Goal: Task Accomplishment & Management: Use online tool/utility

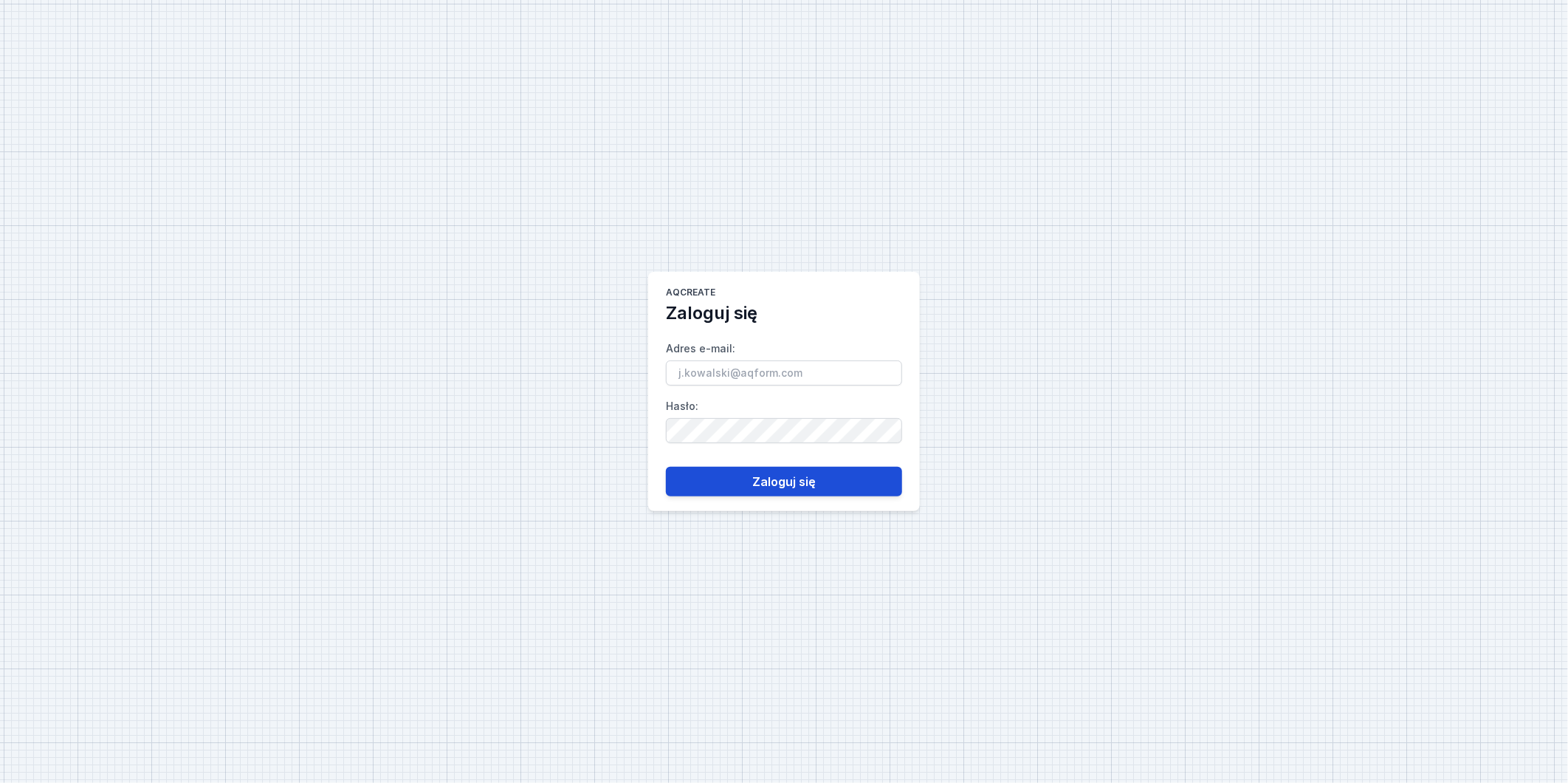
type input "[PERSON_NAME][EMAIL_ADDRESS][DOMAIN_NAME]"
click at [779, 486] on button "Zaloguj się" at bounding box center [784, 481] width 236 height 30
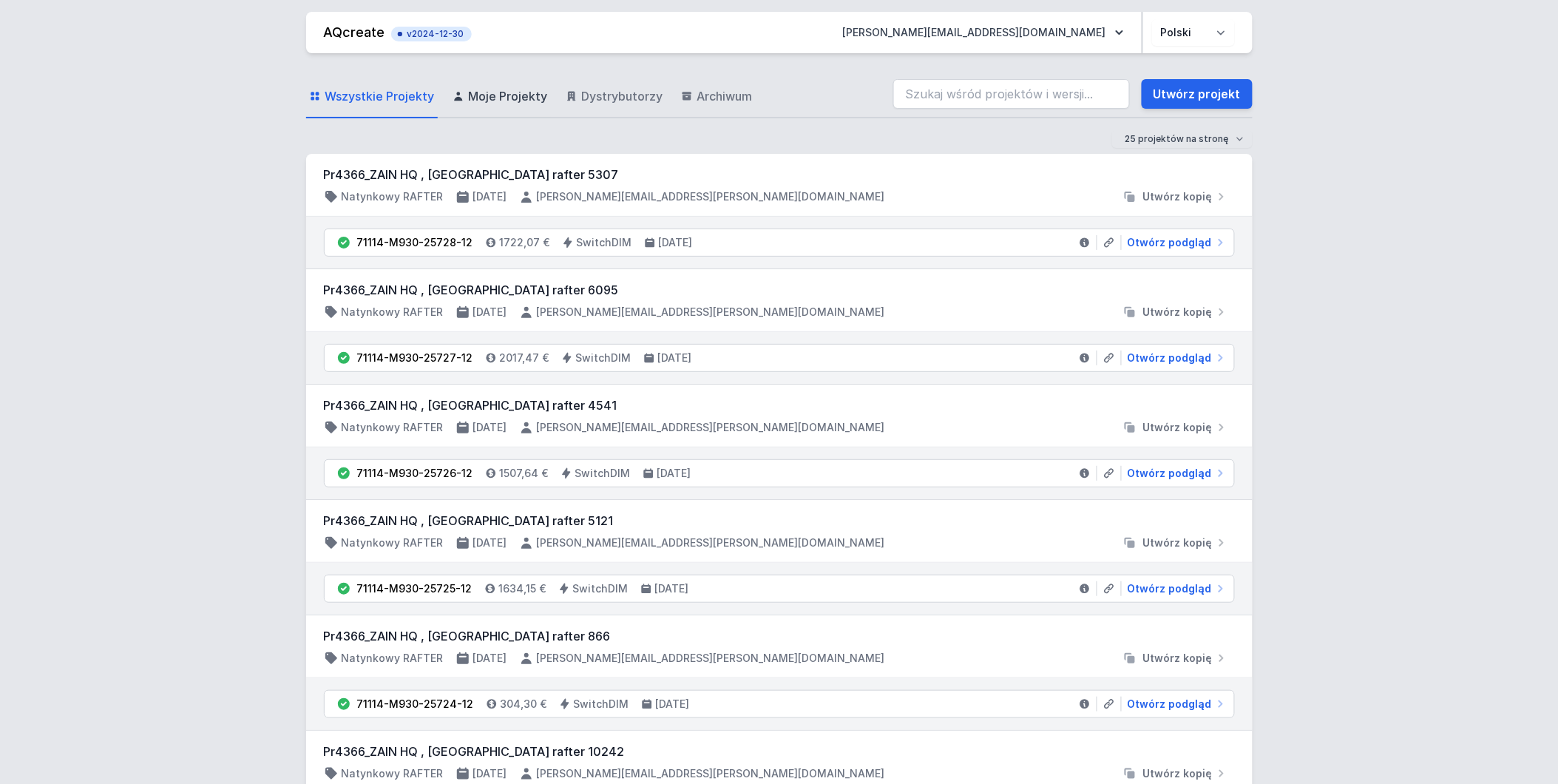
click at [526, 99] on span "Moje Projekty" at bounding box center [508, 96] width 79 height 18
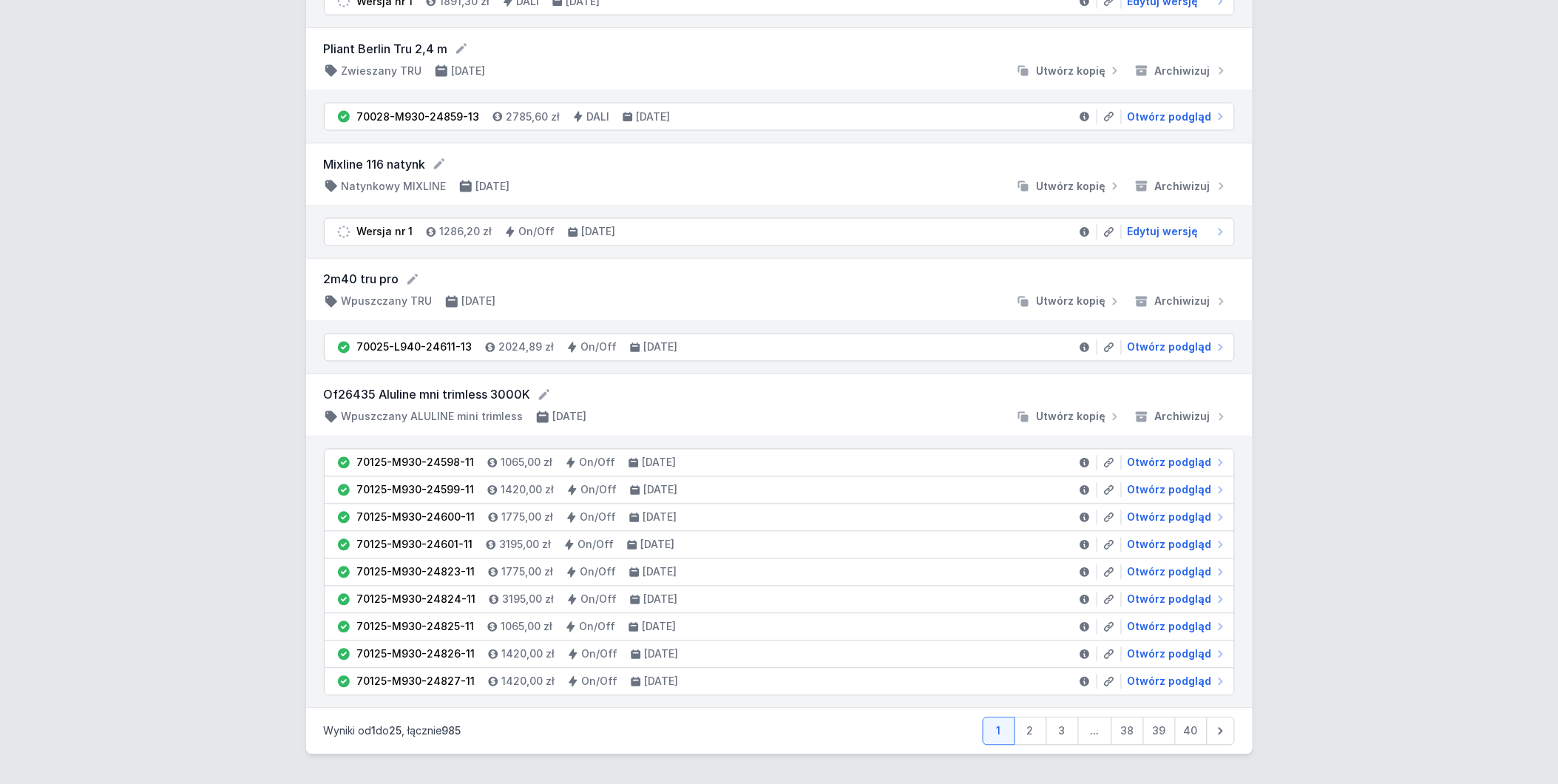
scroll to position [2802, 0]
click at [1030, 734] on link "2" at bounding box center [1031, 730] width 33 height 28
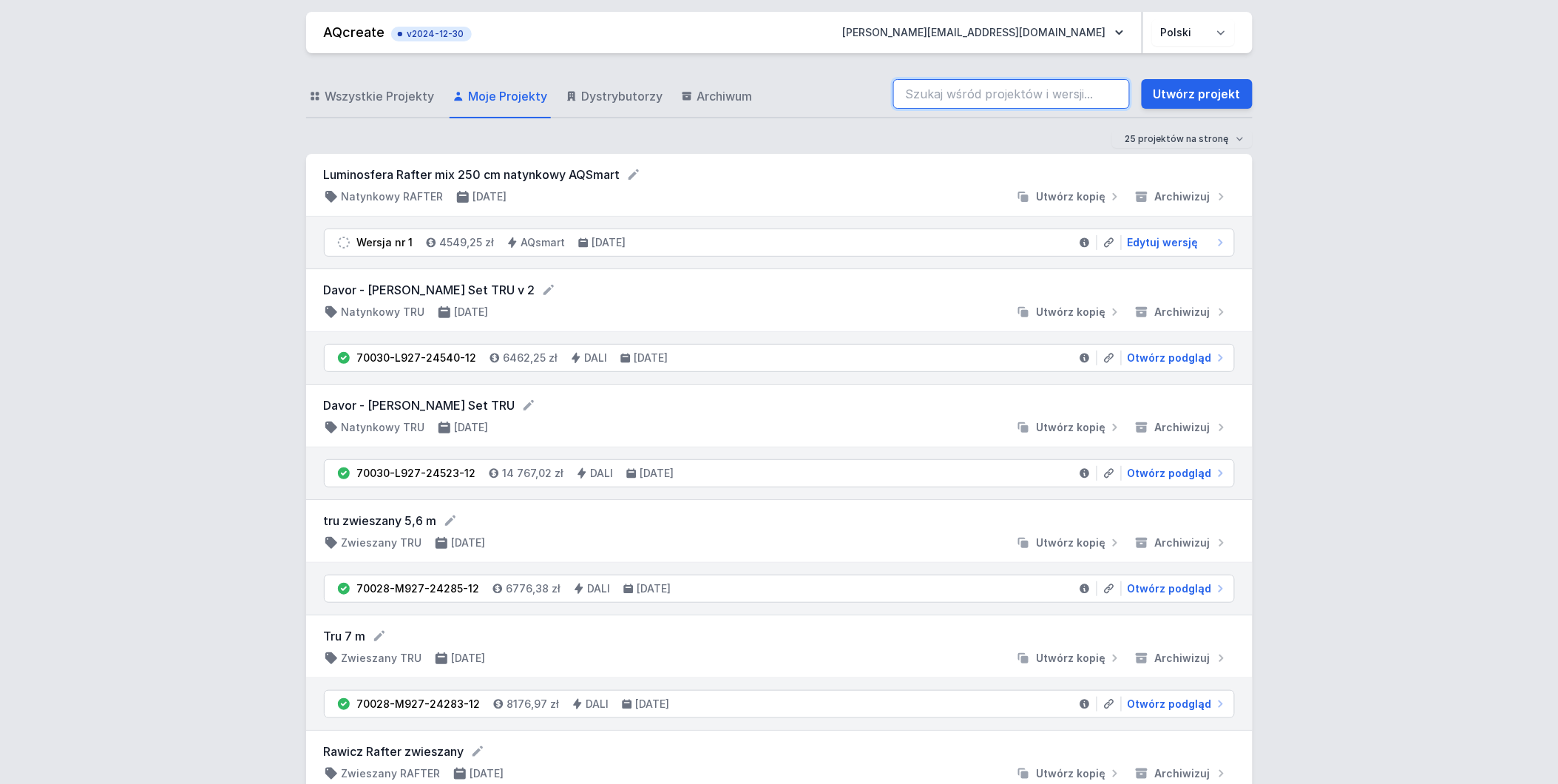
click at [1096, 101] on input "search" at bounding box center [1011, 94] width 237 height 30
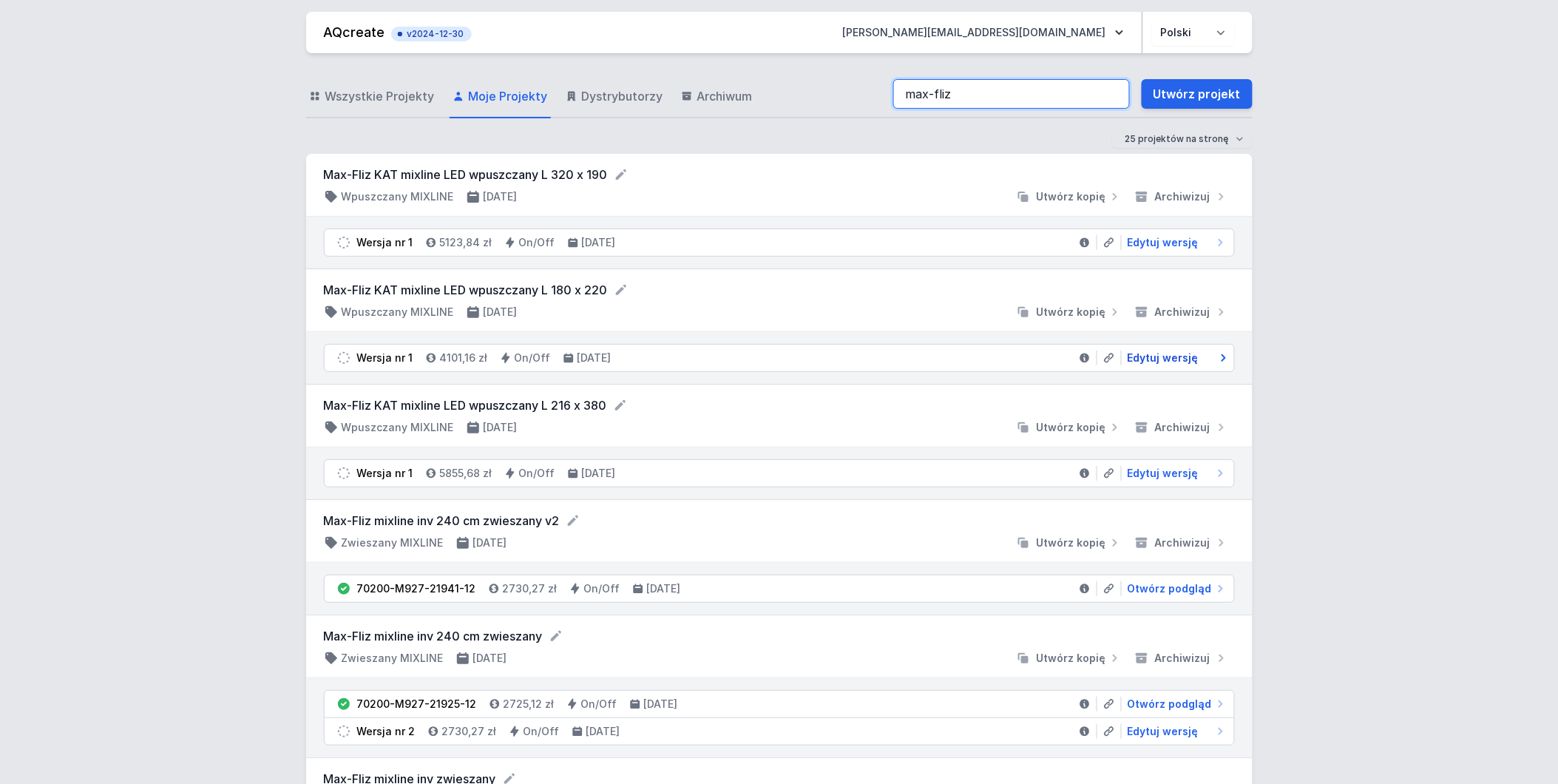
type input "max-fliz"
click at [1184, 357] on span "Edytuj wersję" at bounding box center [1163, 357] width 71 height 14
select select "3000"
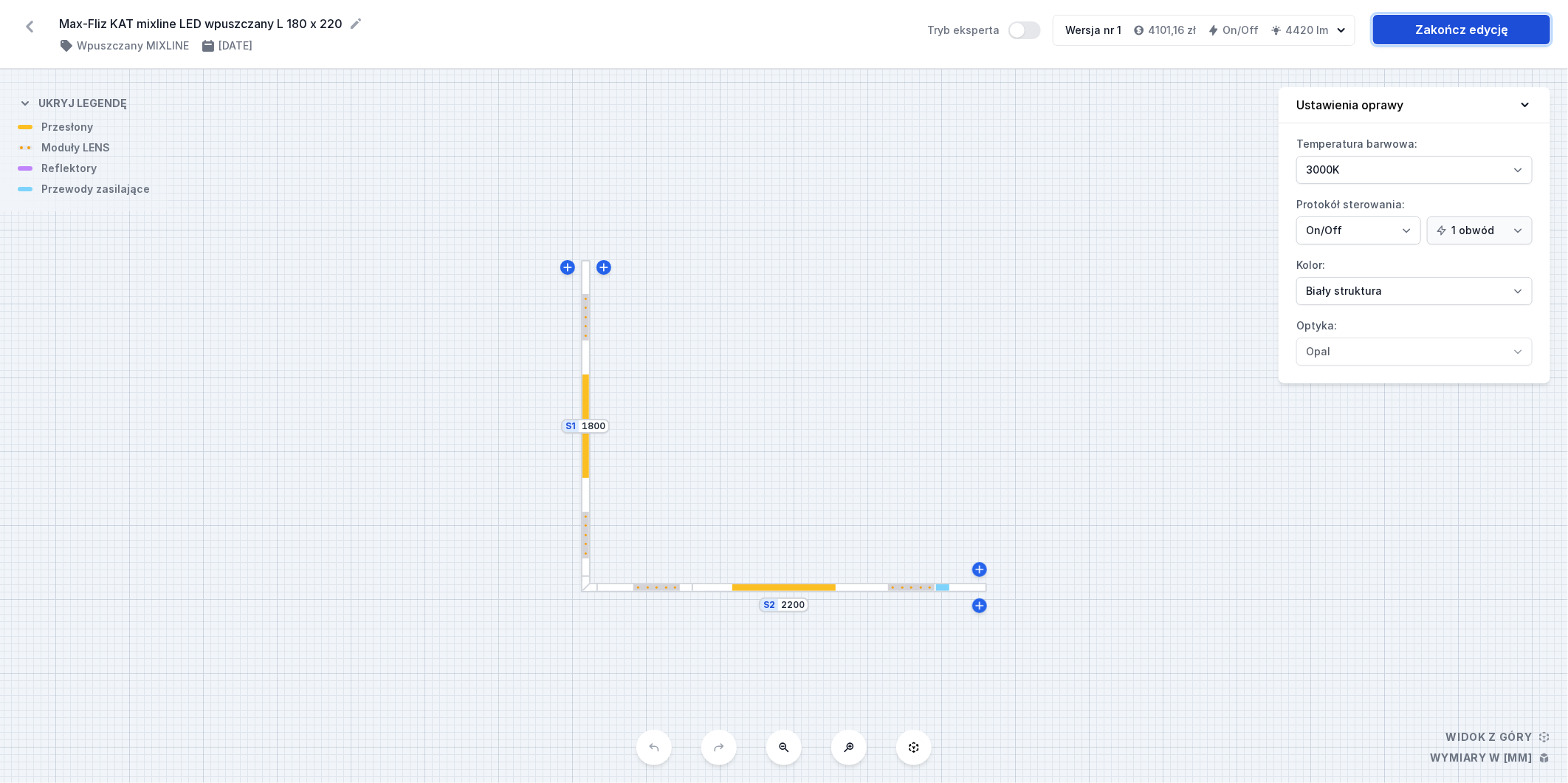
click at [1420, 38] on link "Zakończ edycję" at bounding box center [1461, 29] width 177 height 30
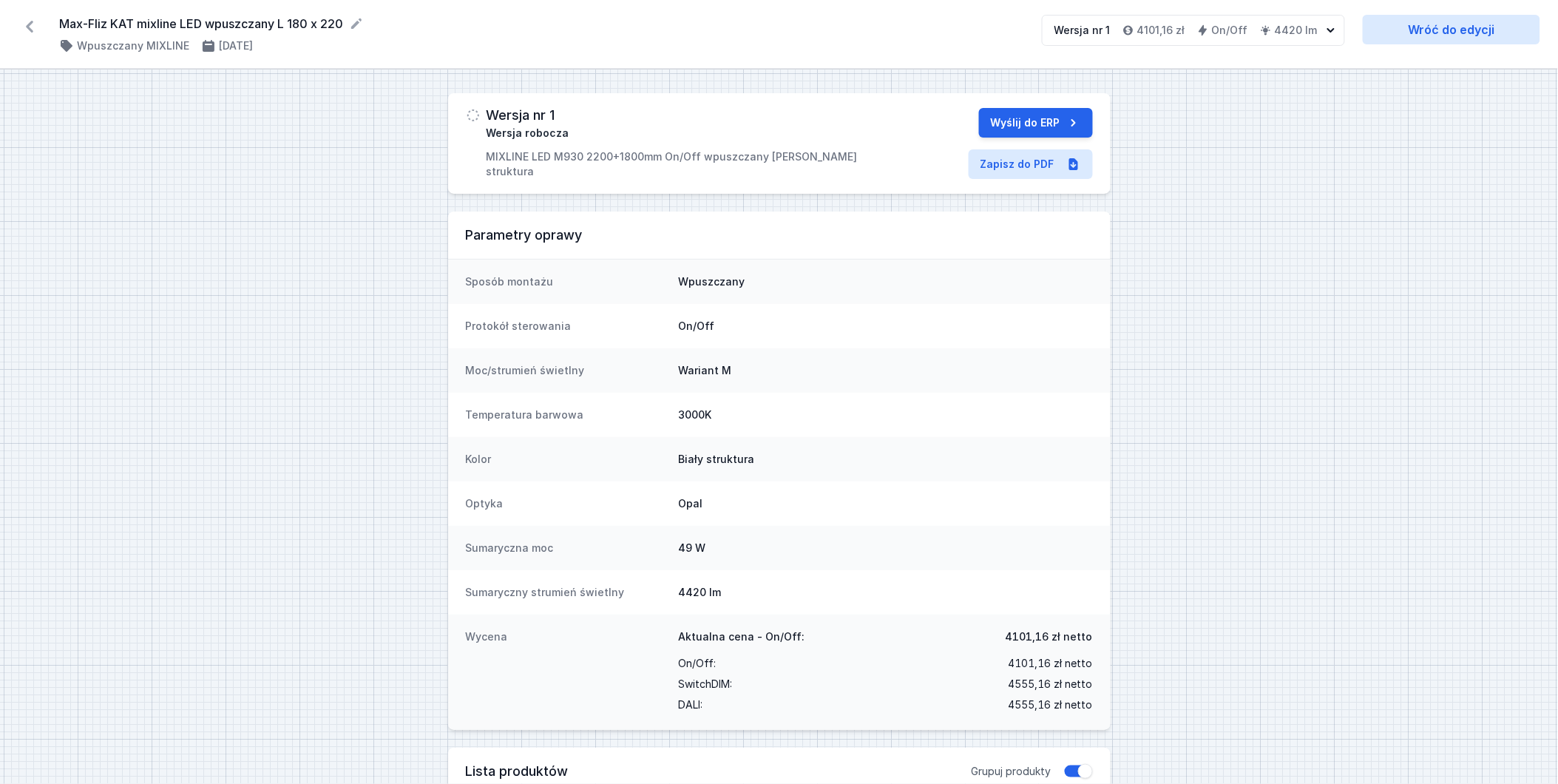
select select "3000"
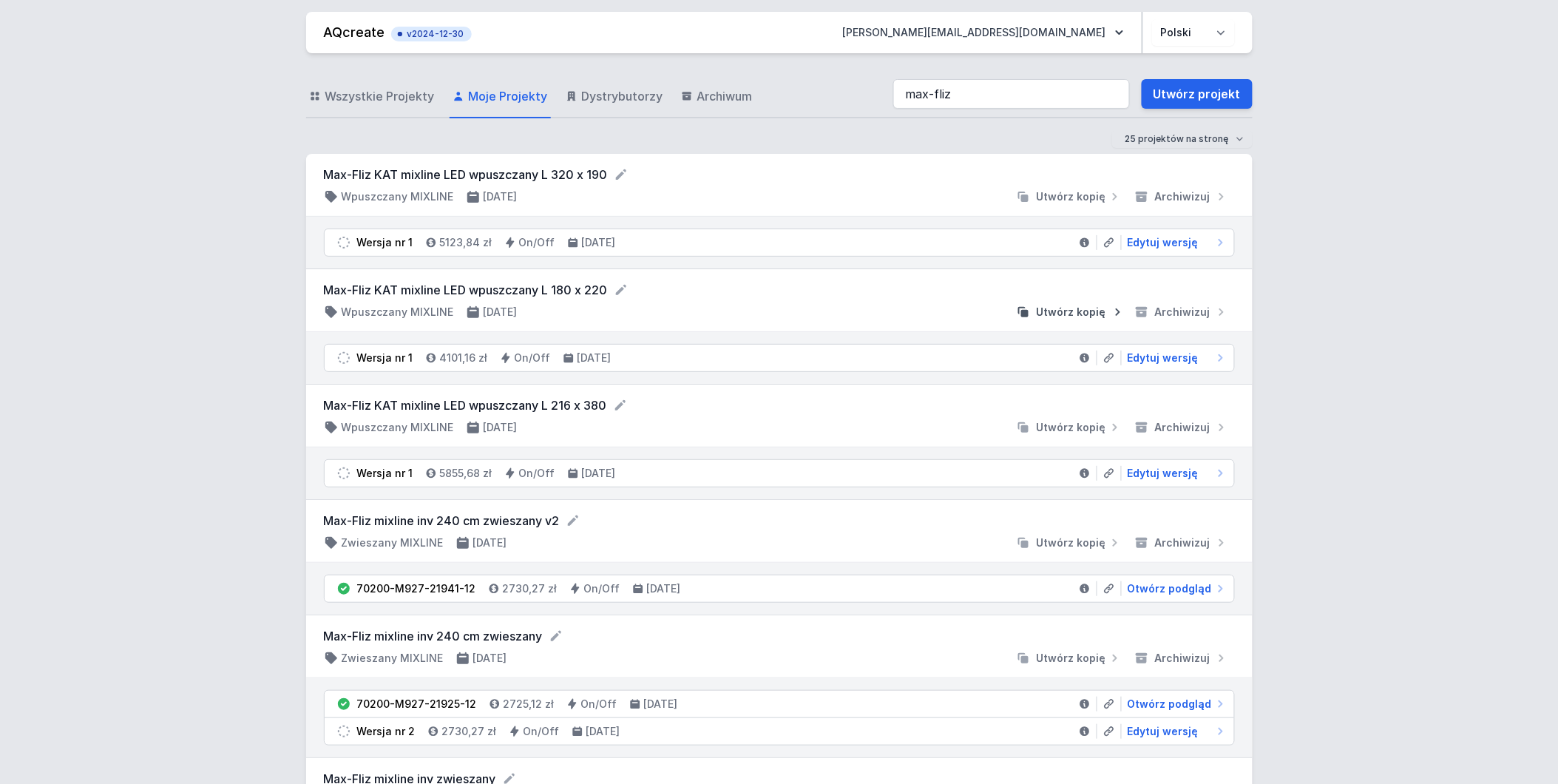
click at [1080, 312] on span "Utwórz kopię" at bounding box center [1072, 311] width 70 height 14
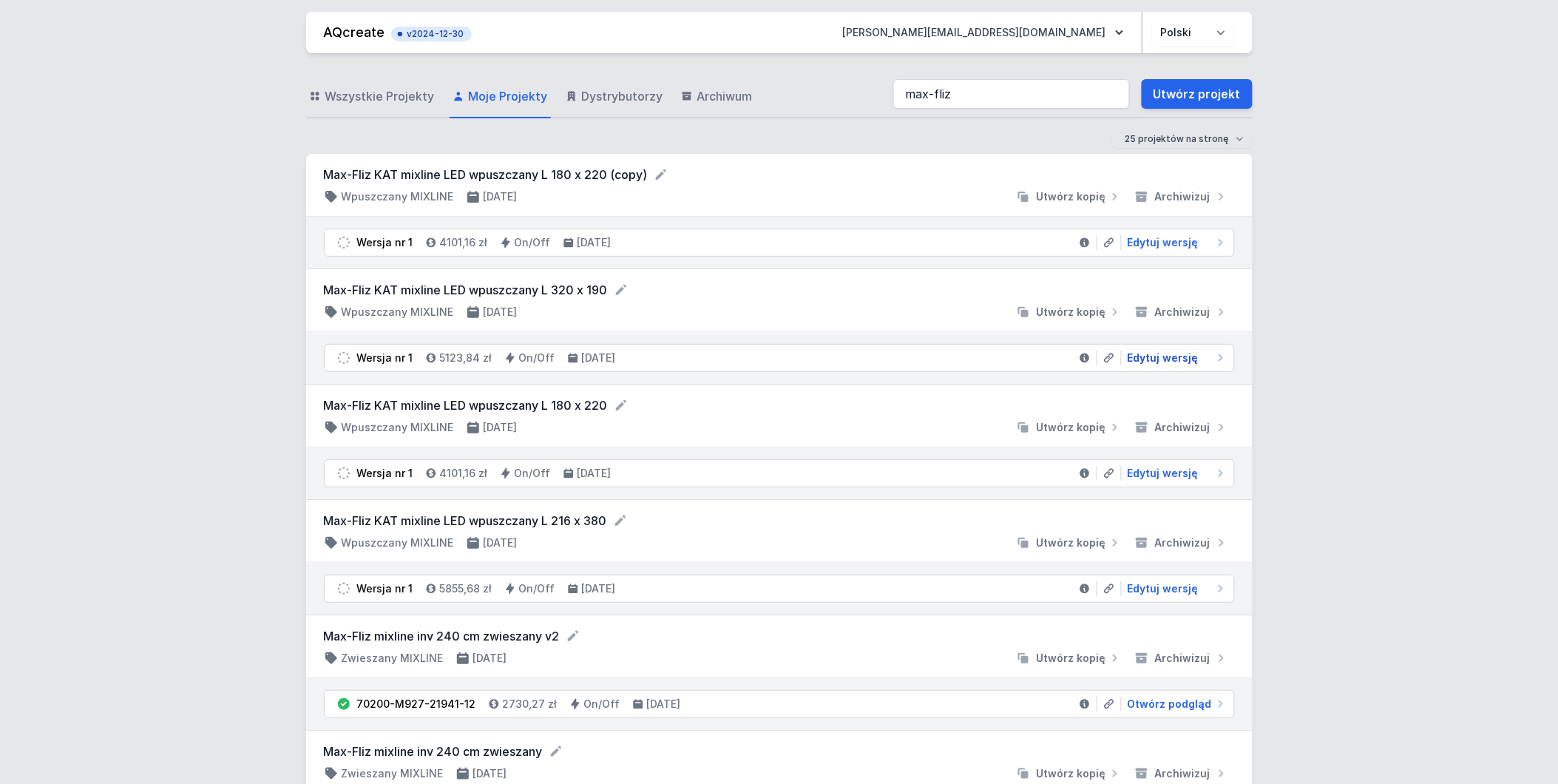
drag, startPoint x: 1150, startPoint y: 359, endPoint x: 1130, endPoint y: 375, distance: 25.6
click at [1150, 359] on span "Edytuj wersję" at bounding box center [1163, 357] width 71 height 14
select select "3000"
select select "2"
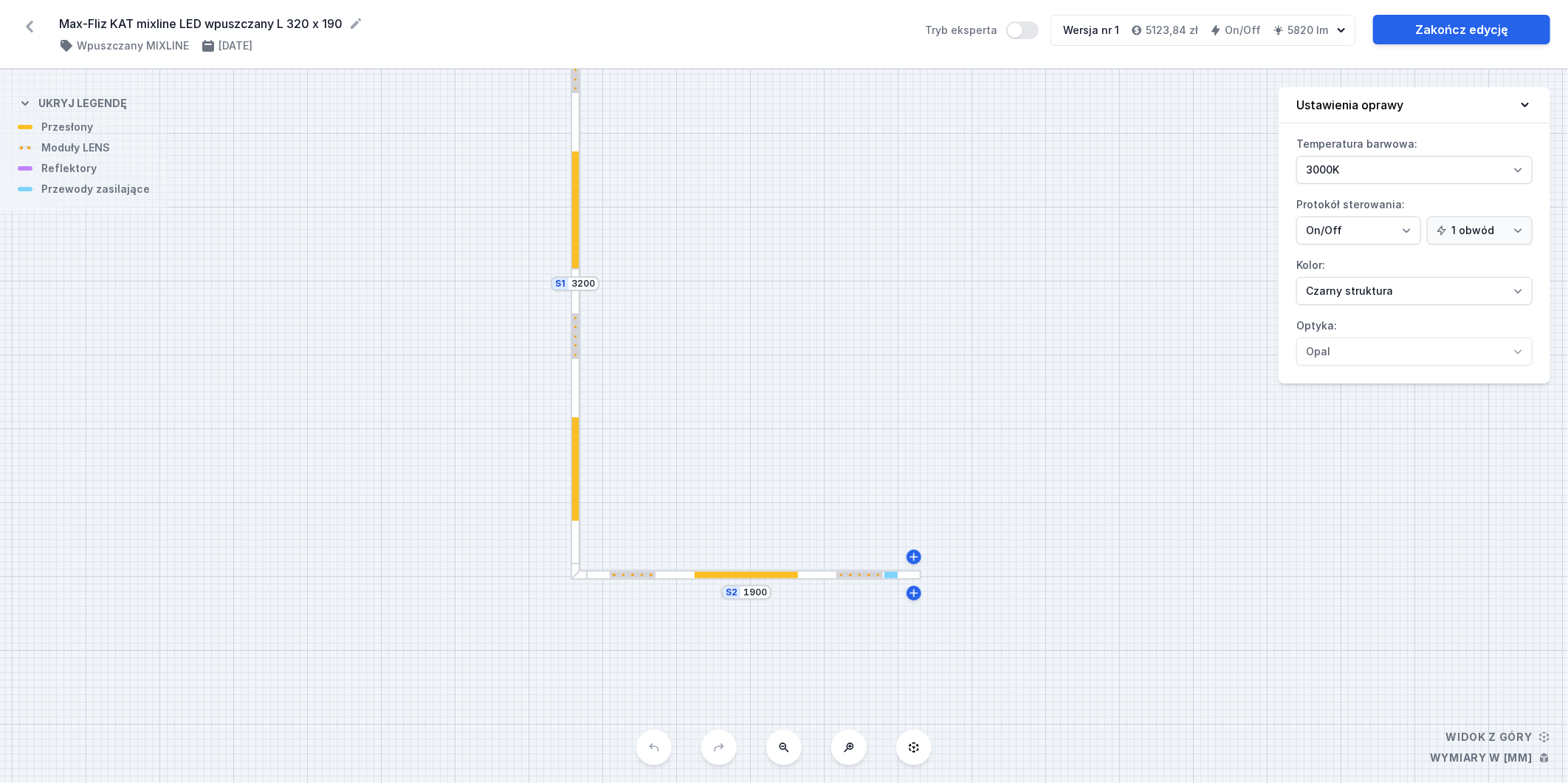
drag, startPoint x: 1024, startPoint y: 455, endPoint x: 992, endPoint y: 325, distance: 133.9
click at [992, 325] on div "S2 1900 S1 3200" at bounding box center [784, 426] width 1568 height 713
click at [33, 28] on icon at bounding box center [30, 26] width 24 height 24
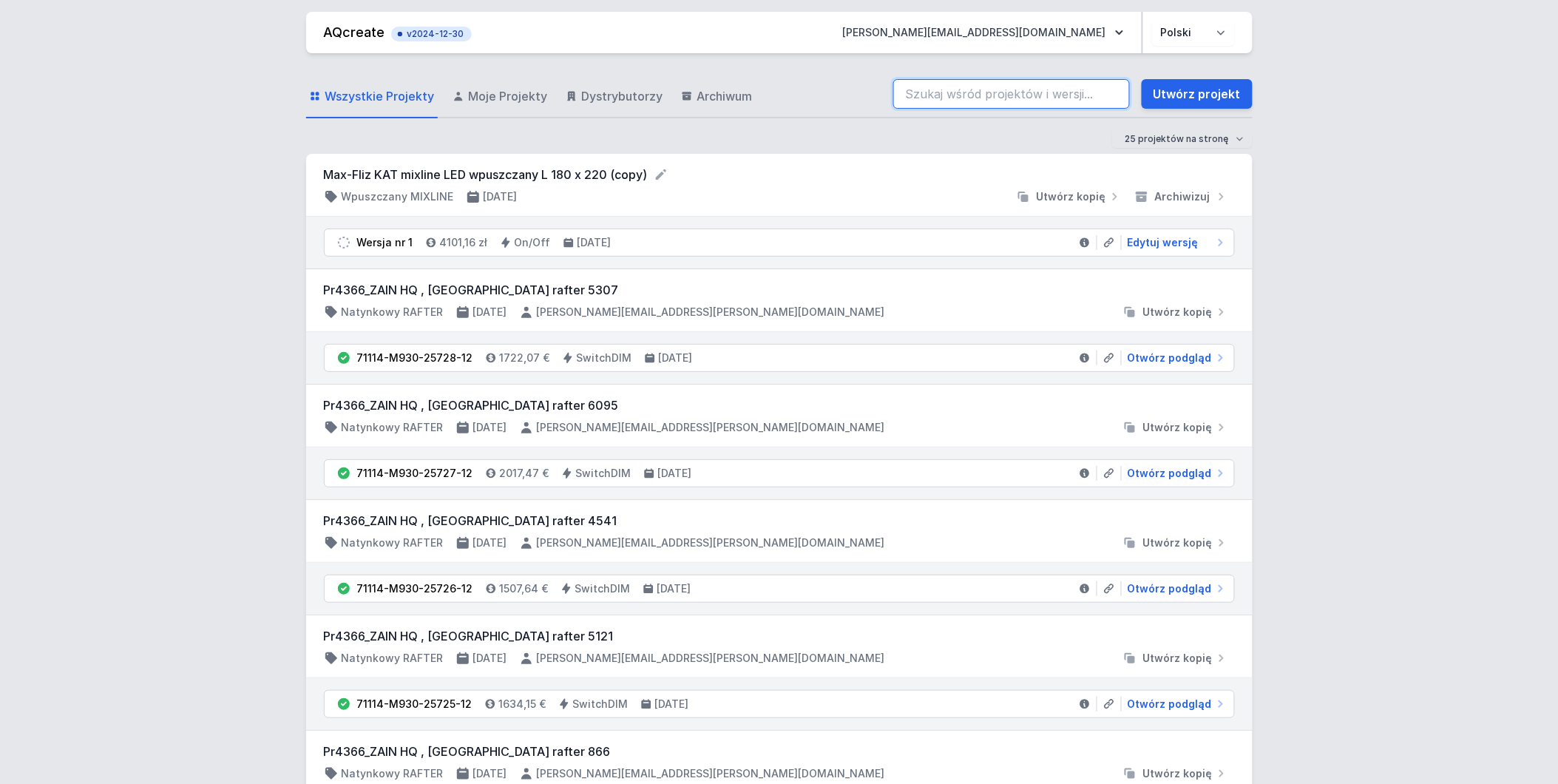
click at [925, 97] on input "search" at bounding box center [1011, 94] width 237 height 30
paste input "Max-Fliz KAT mixline LED wpuszczany L 216 x 380"
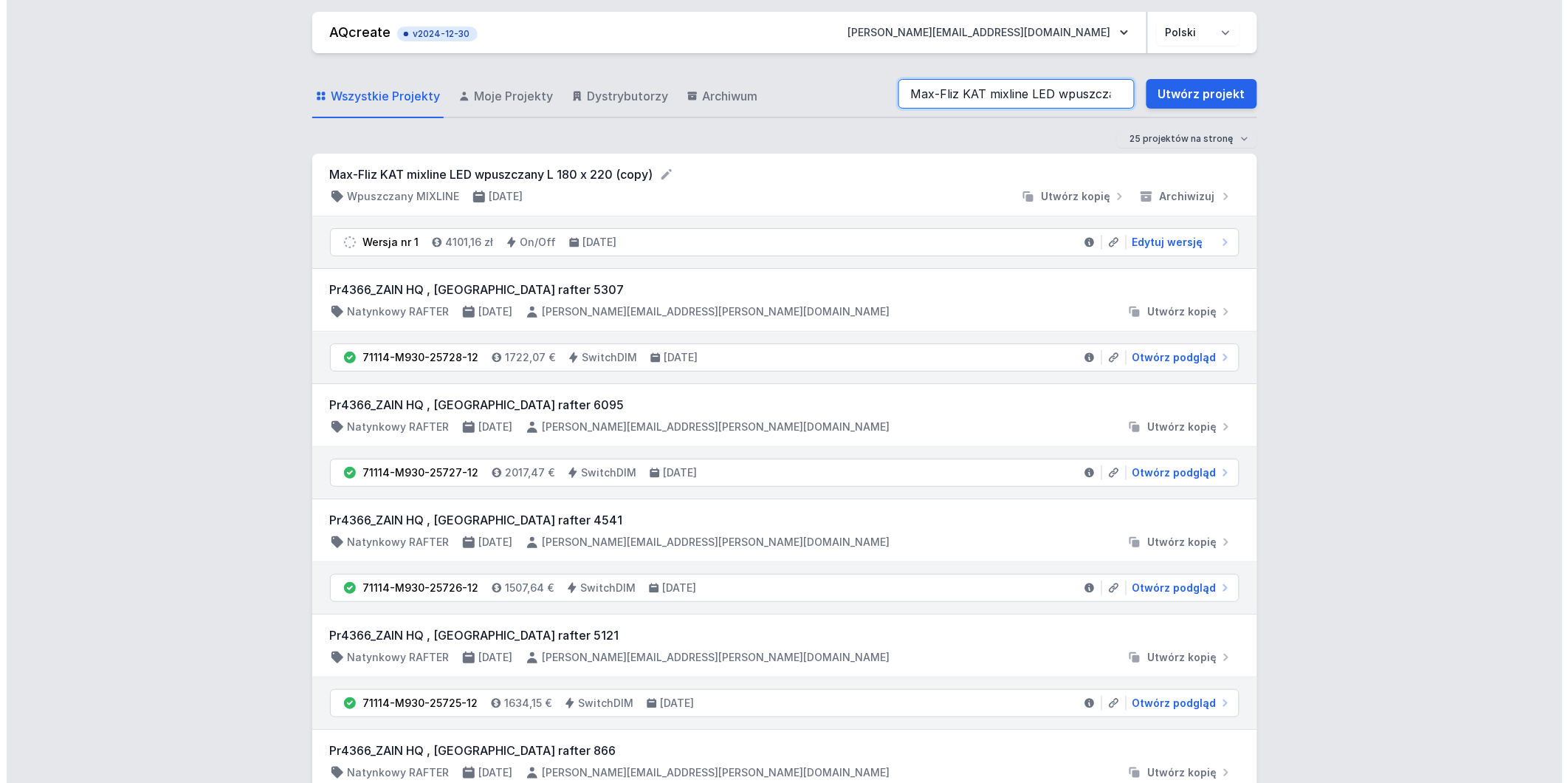
scroll to position [0, 82]
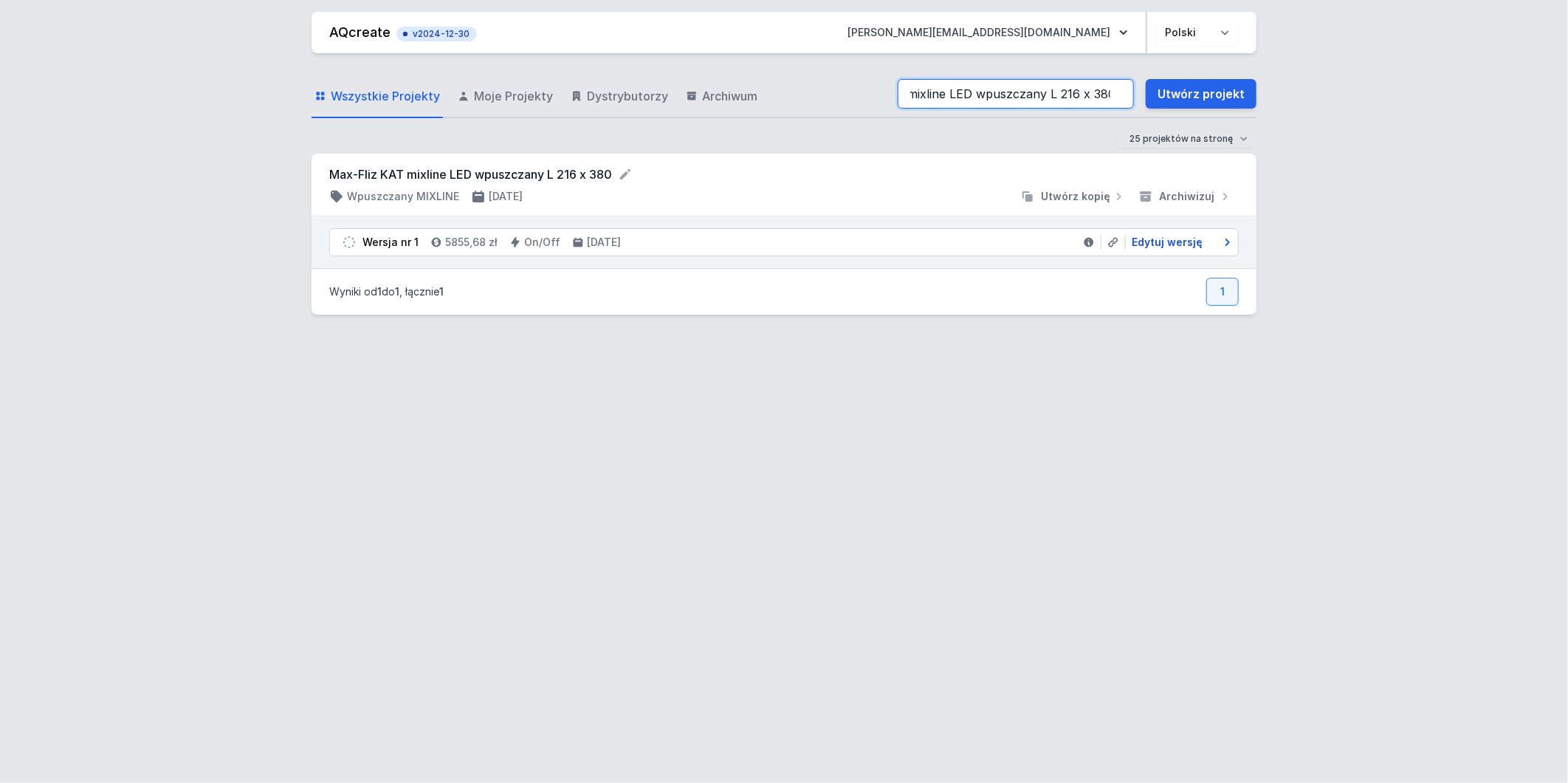
type input "Max-Fliz KAT mixline LED wpuszczany L 216 x 380"
click at [1166, 237] on span "Edytuj wersję" at bounding box center [1167, 242] width 71 height 14
select select "3000"
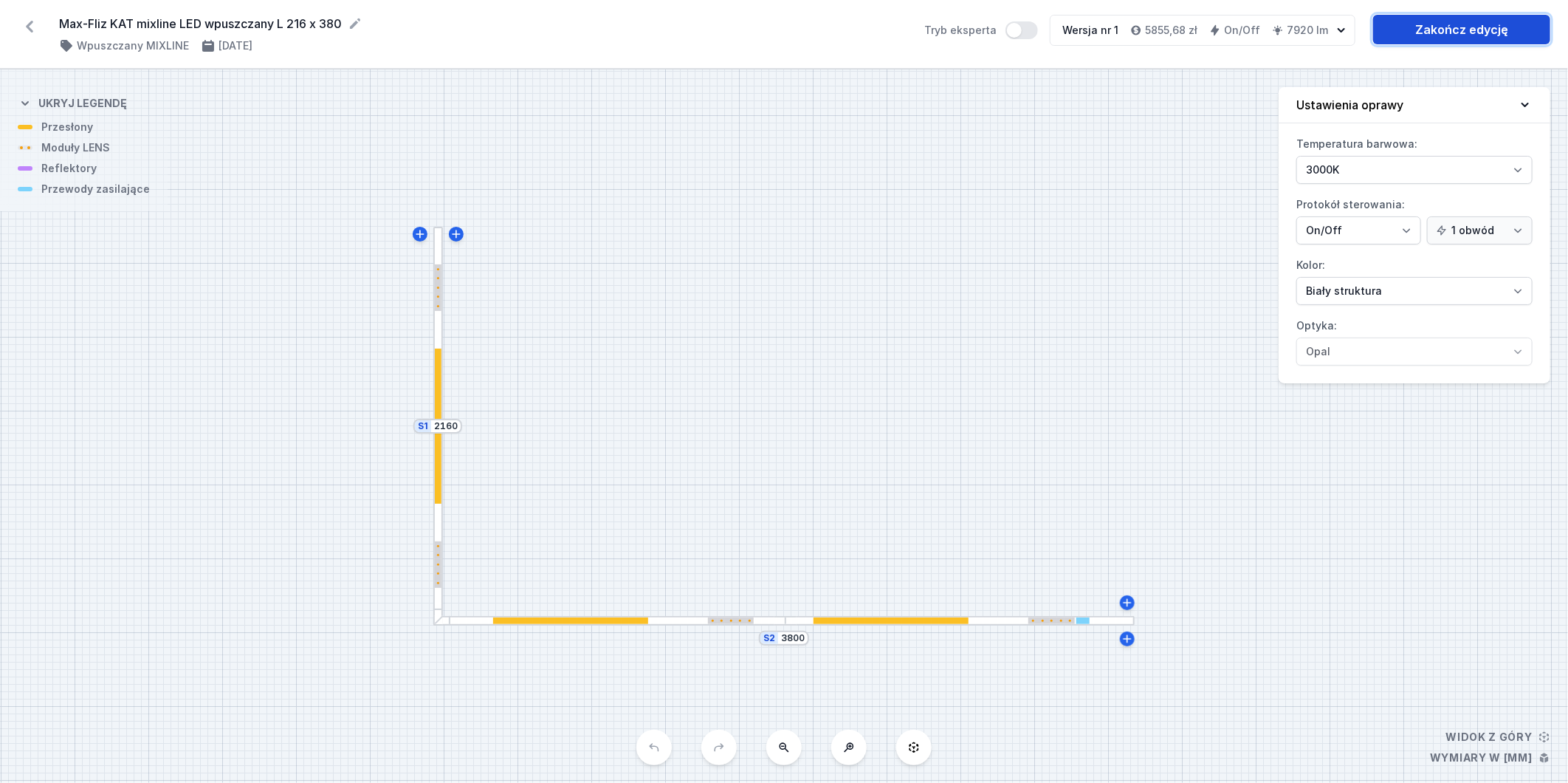
click at [1431, 26] on link "Zakończ edycję" at bounding box center [1461, 29] width 177 height 30
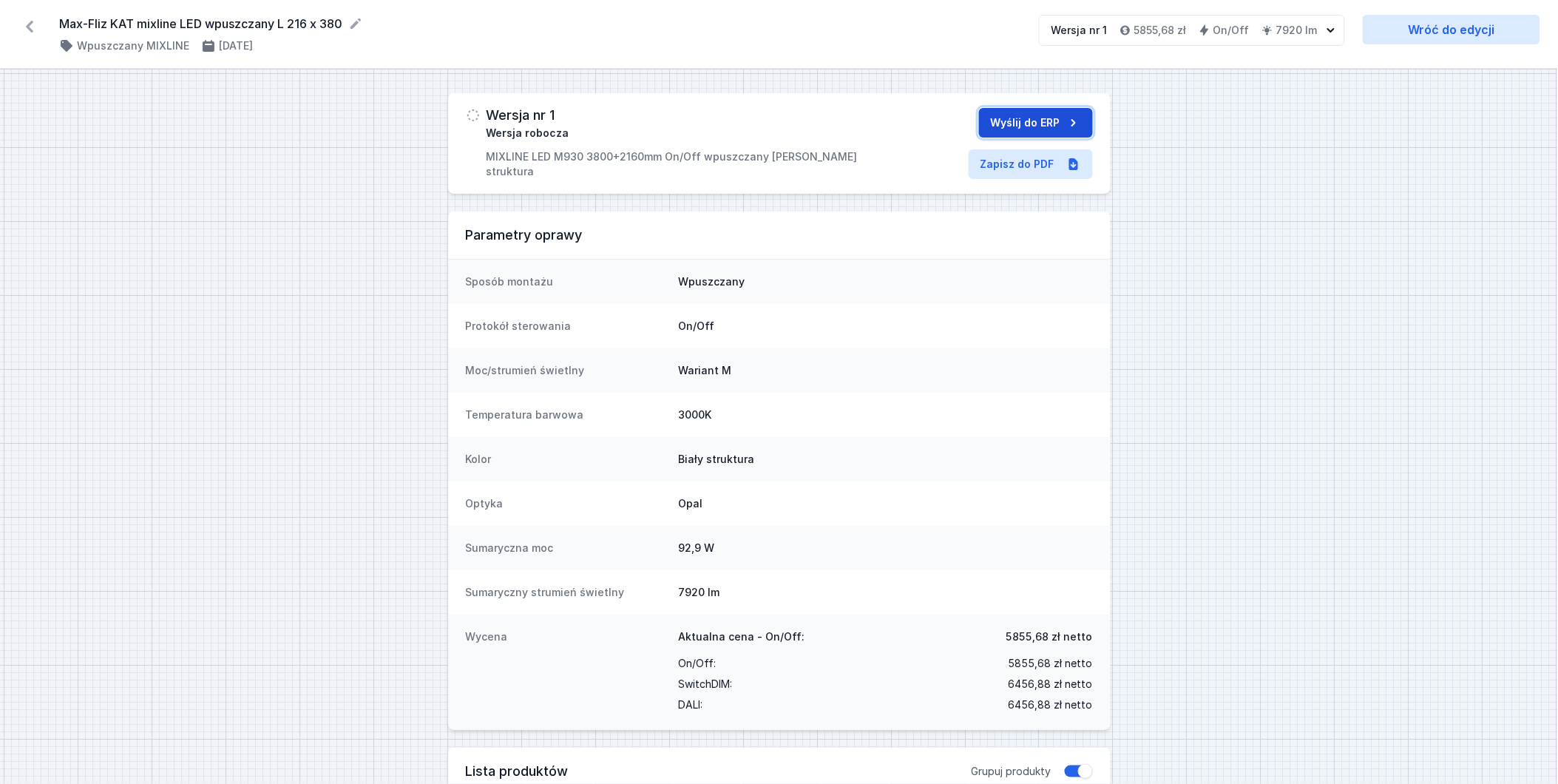
click at [1026, 119] on button "Wyślij do ERP" at bounding box center [1036, 123] width 114 height 30
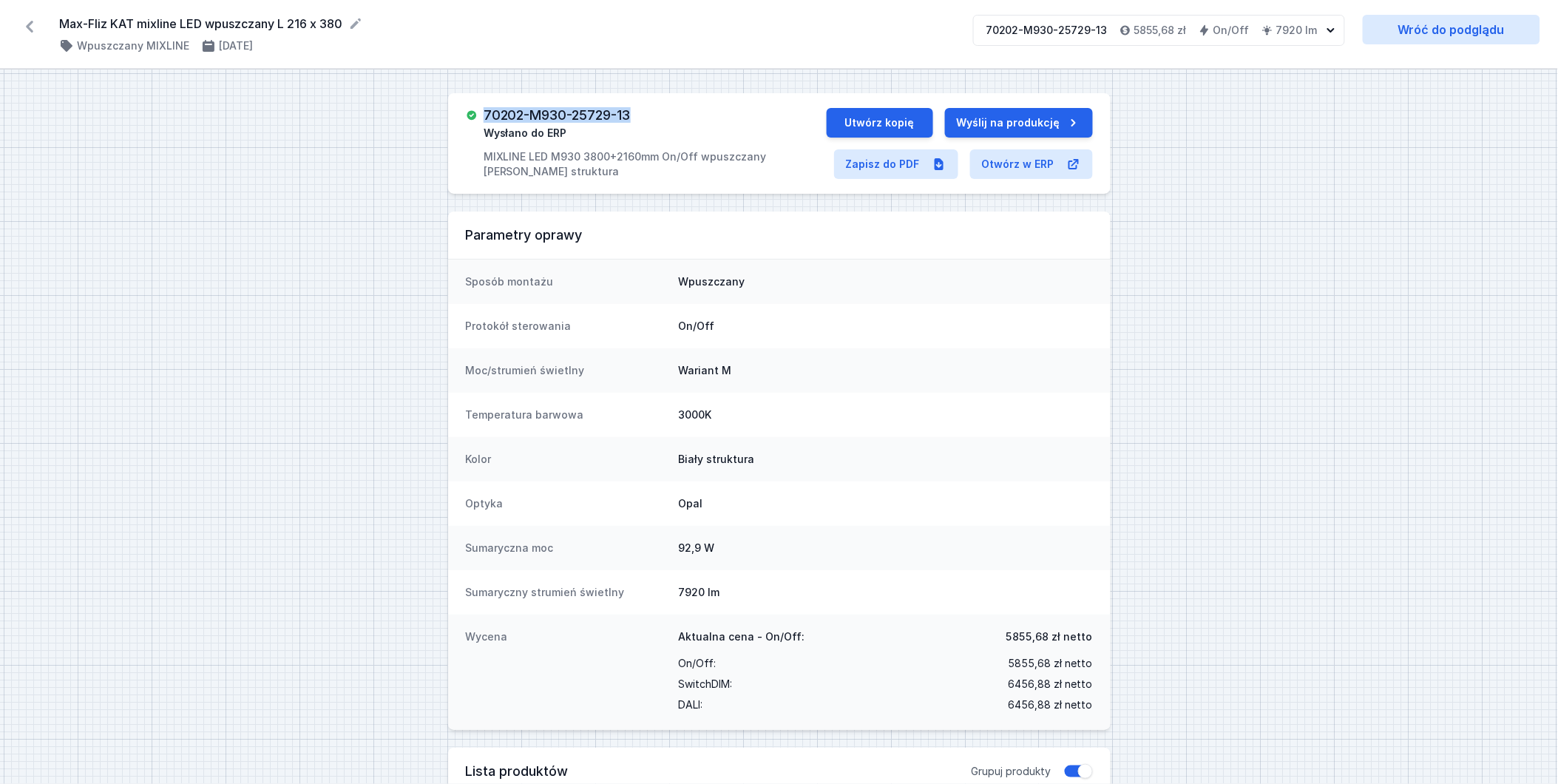
drag, startPoint x: 653, startPoint y: 123, endPoint x: 488, endPoint y: 114, distance: 165.2
click at [488, 114] on div "70202-M930-25729-13 Wysłano do ERP MIXLINE LED M930 3800+2160mm On/Off wpuszcza…" at bounding box center [655, 144] width 343 height 71
copy h3 "70202-M930-25729-13"
click at [28, 23] on icon at bounding box center [30, 26] width 24 height 24
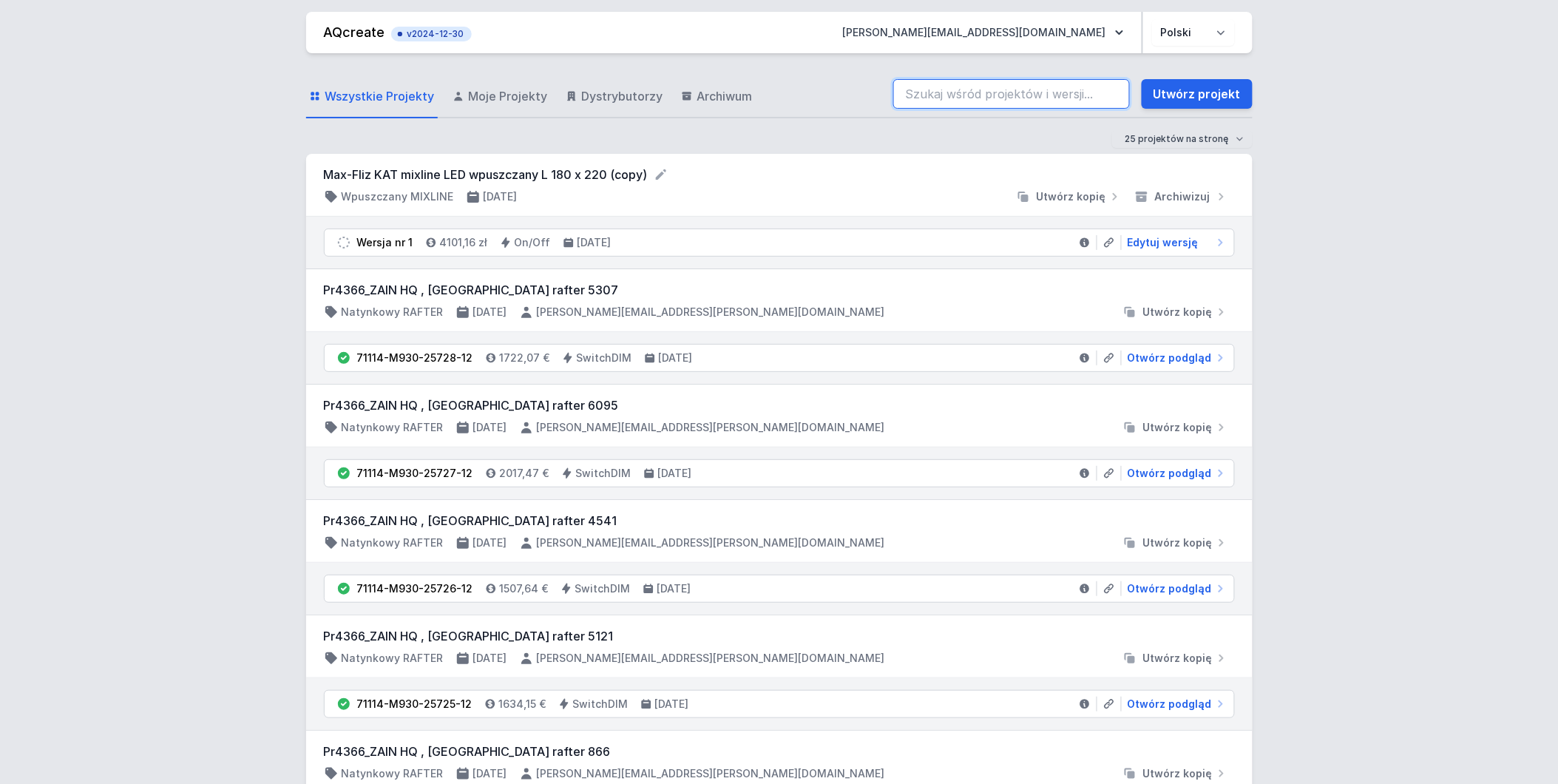
click at [1070, 94] on input "search" at bounding box center [1011, 94] width 237 height 30
paste input "Max-Fliz KAT mixline LED wpuszczany L 180 x 220"
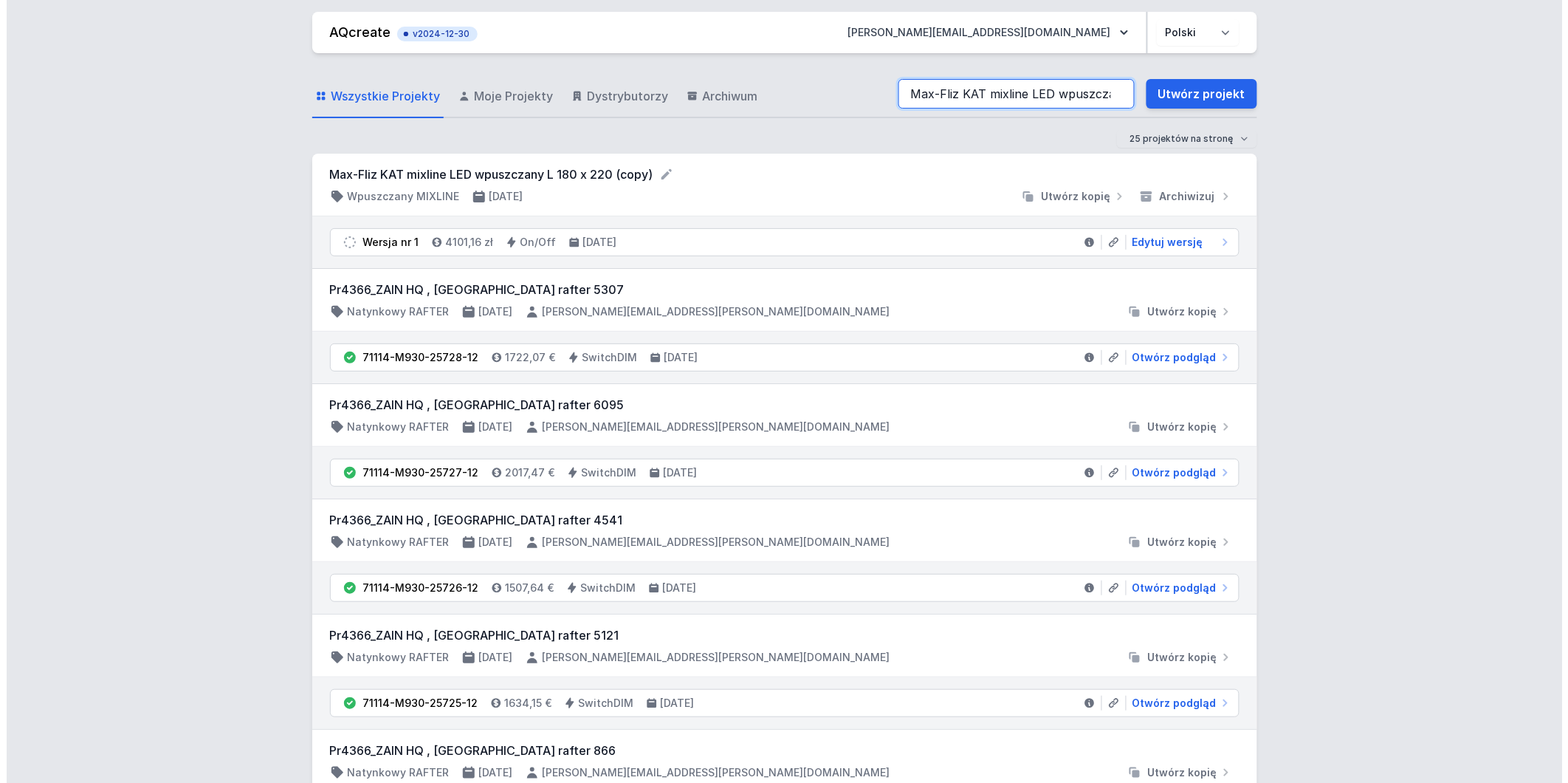
scroll to position [0, 82]
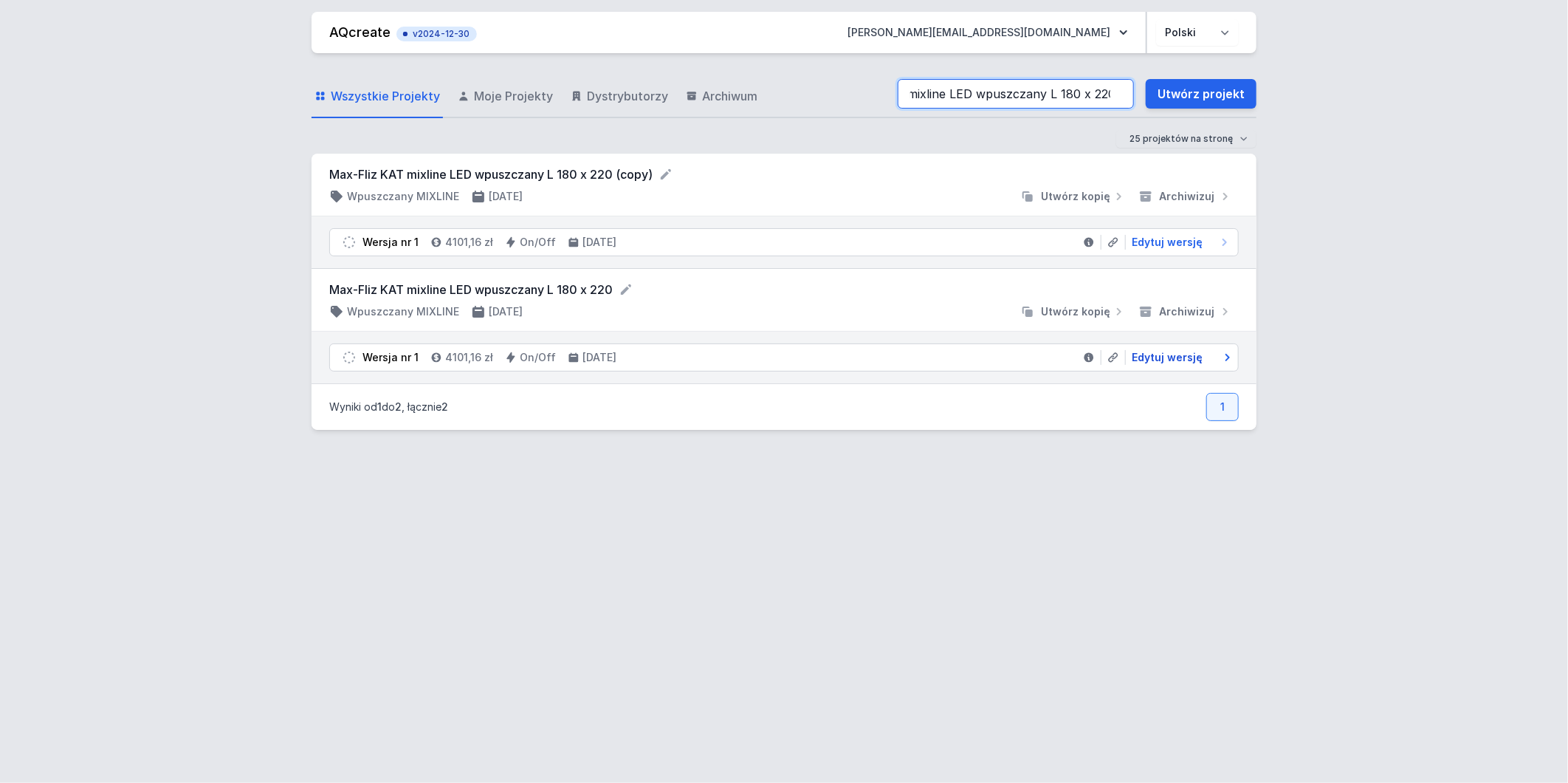
type input "Max-Fliz KAT mixline LED wpuszczany L 180 x 220"
click at [1156, 352] on span "Edytuj wersję" at bounding box center [1167, 357] width 71 height 14
select select "3000"
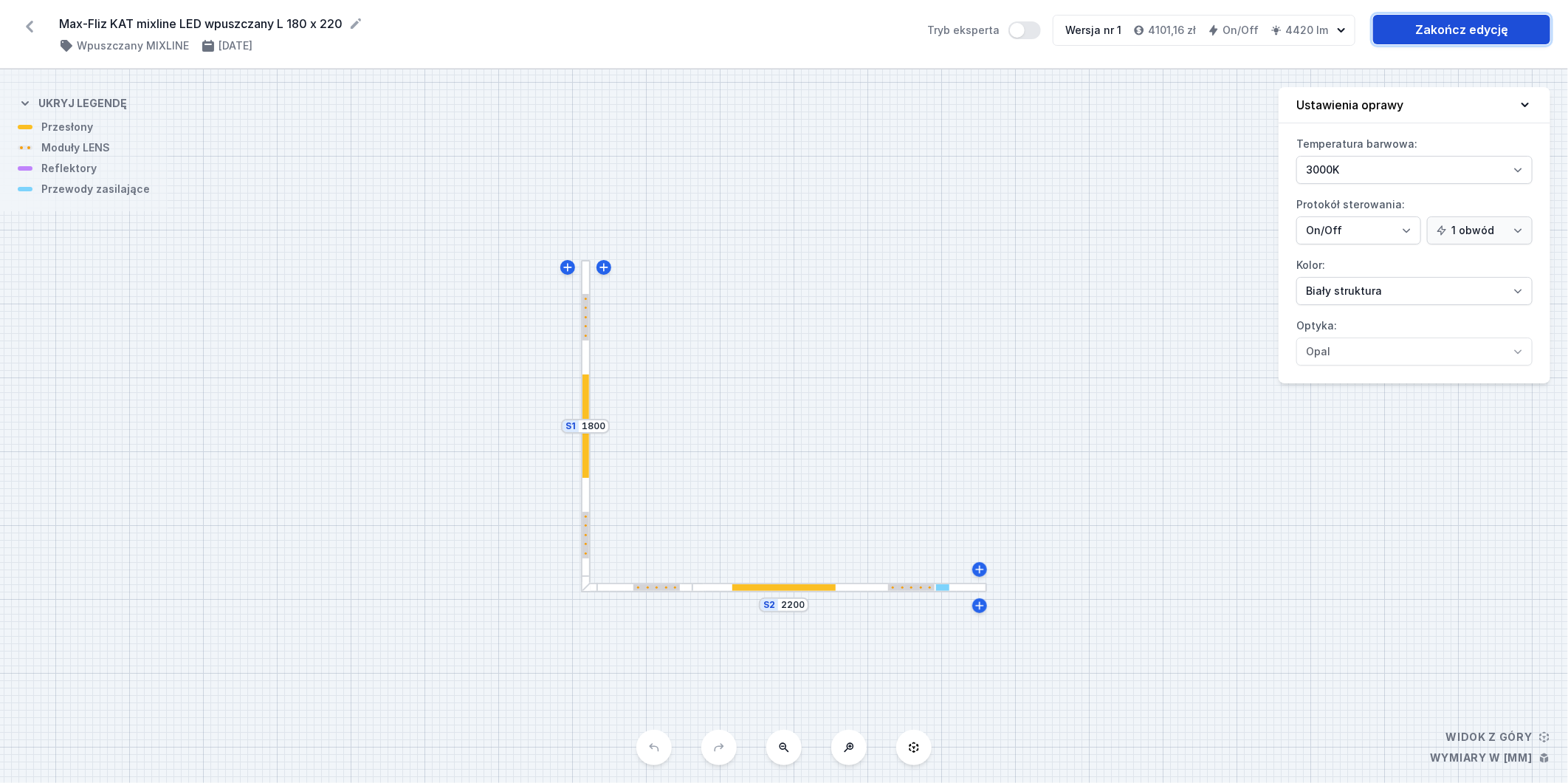
click at [1490, 32] on link "Zakończ edycję" at bounding box center [1461, 29] width 177 height 30
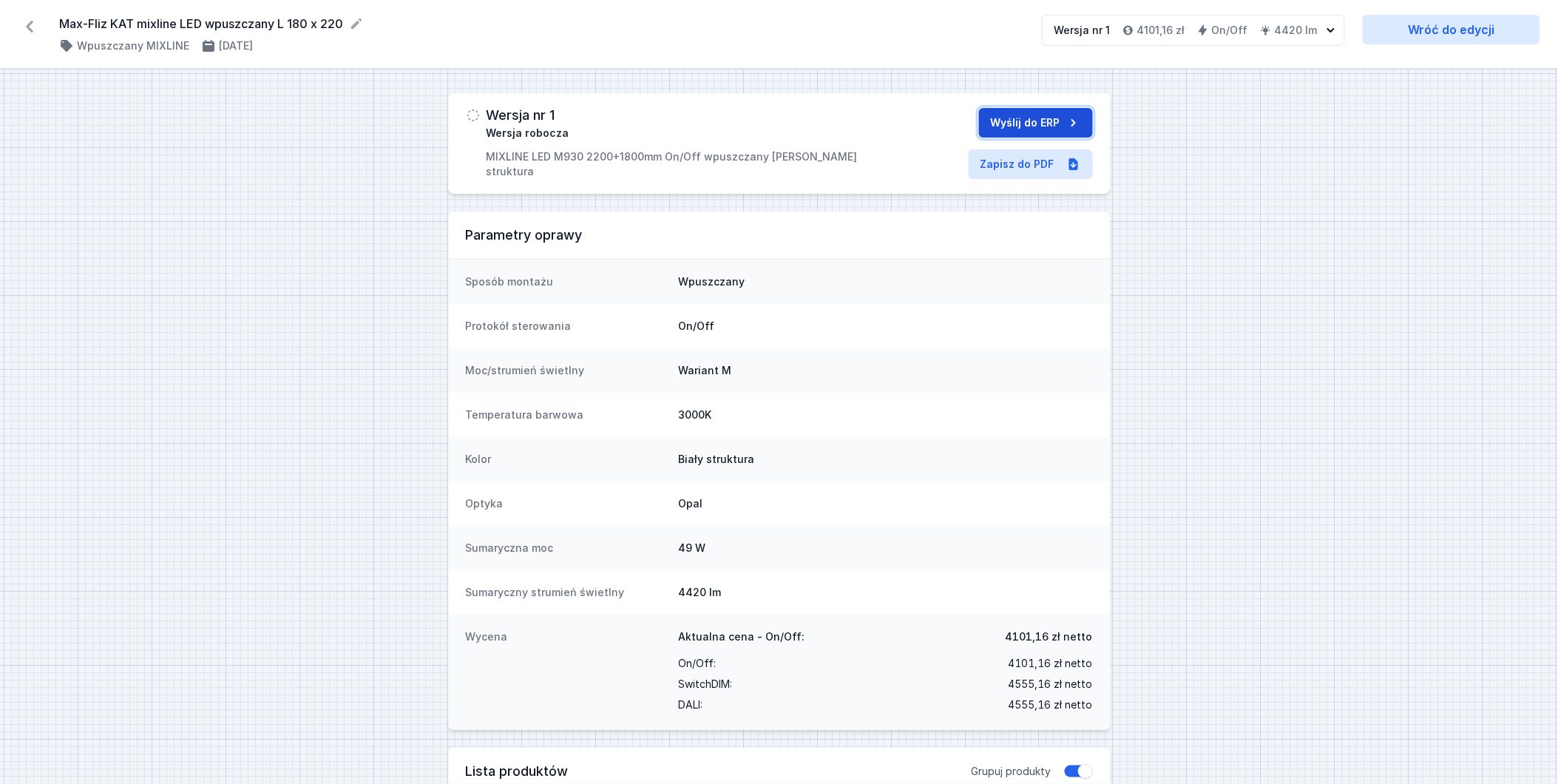
click at [1050, 125] on button "Wyślij do ERP" at bounding box center [1036, 123] width 114 height 30
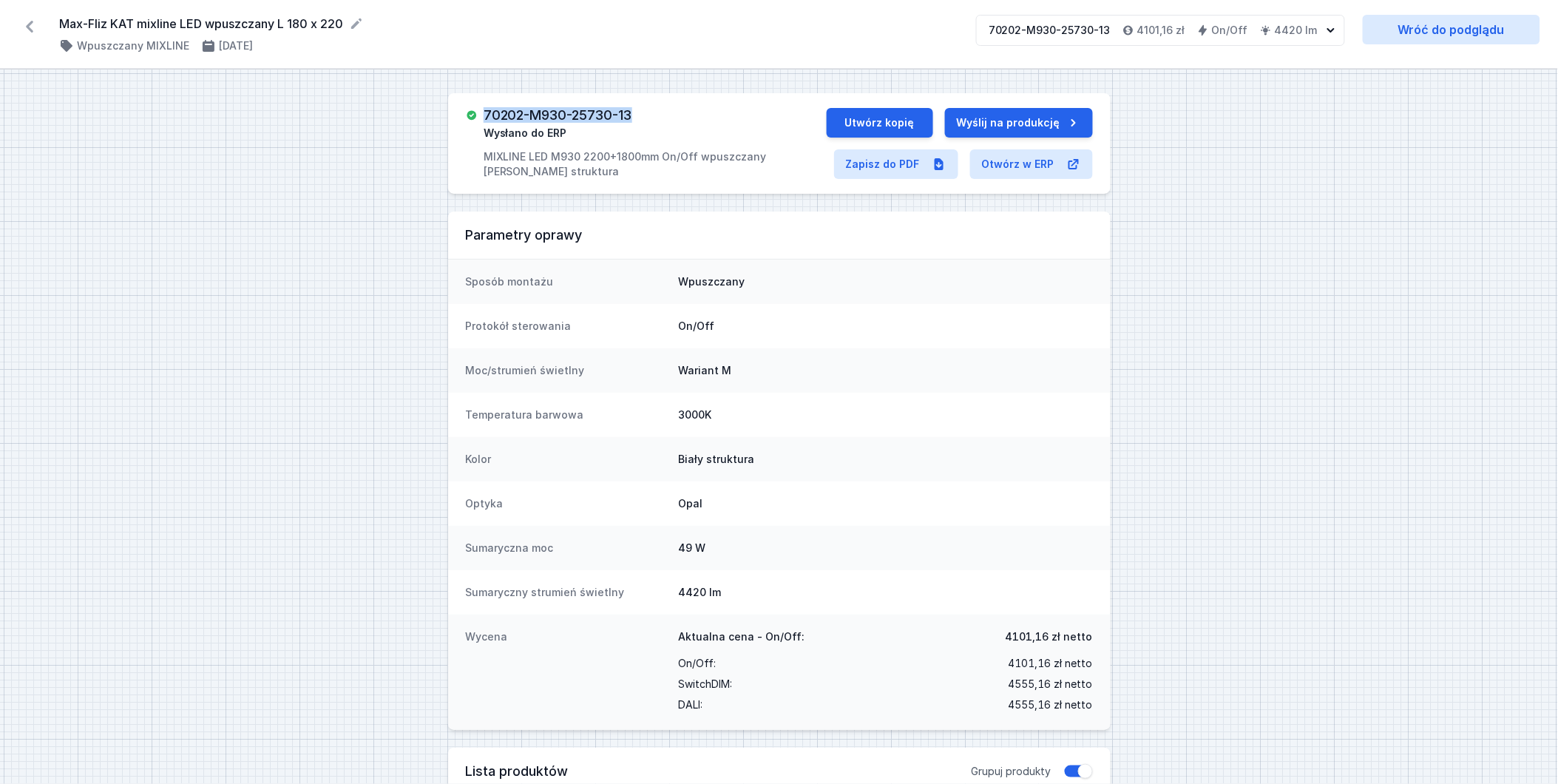
drag, startPoint x: 645, startPoint y: 115, endPoint x: 486, endPoint y: 115, distance: 159.0
click at [486, 115] on div "70202-M930-25730-13 Wysłano do ERP MIXLINE LED M930 2200+1800mm On/Off wpuszcza…" at bounding box center [655, 144] width 343 height 71
copy h3 "70202-M930-25730-13"
click at [30, 28] on icon at bounding box center [30, 27] width 8 height 11
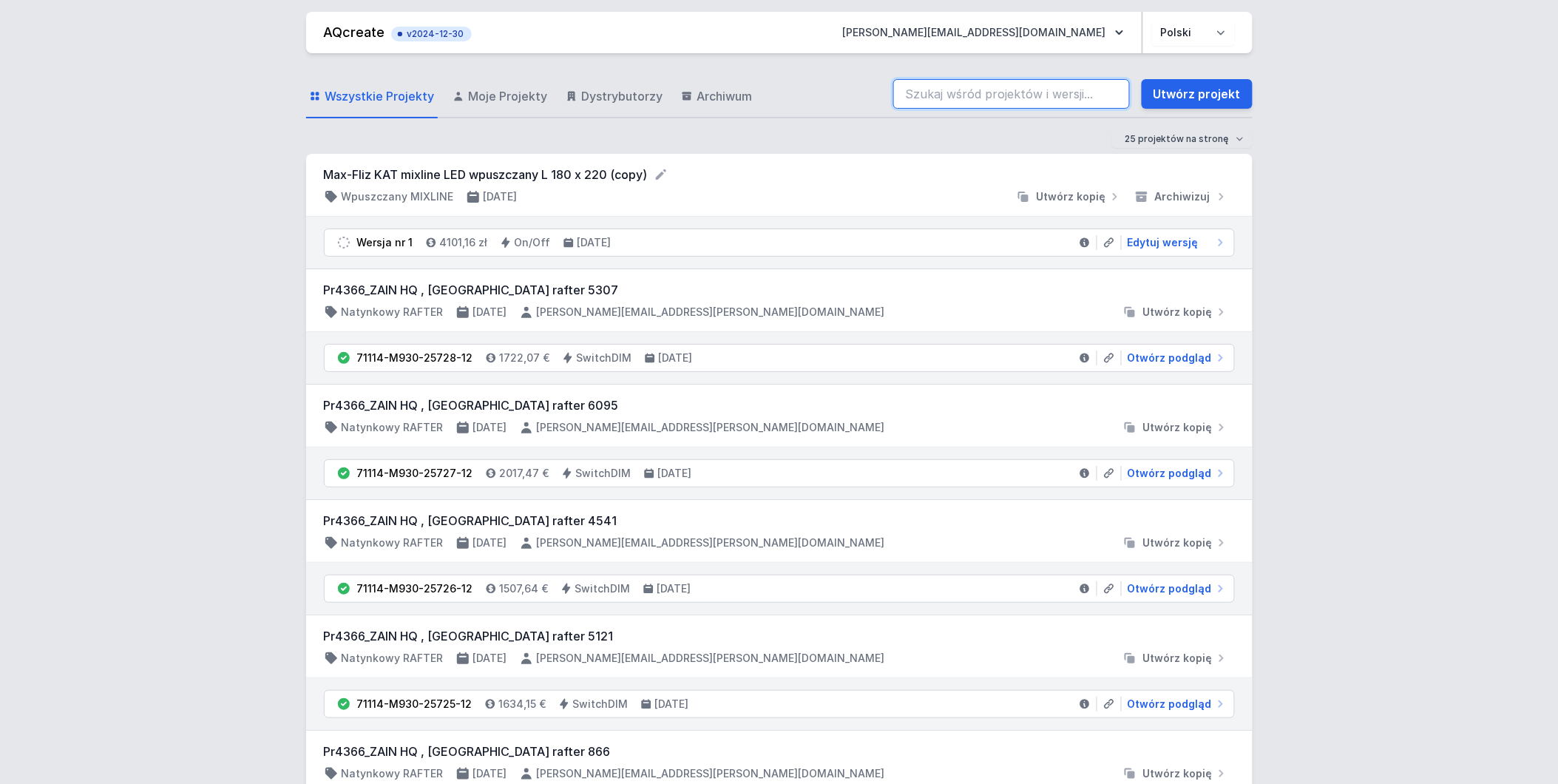
click at [995, 89] on input "search" at bounding box center [1011, 94] width 237 height 30
paste input "Max-Fliz KAT mixline LED wpuszczany L 320 x 190"
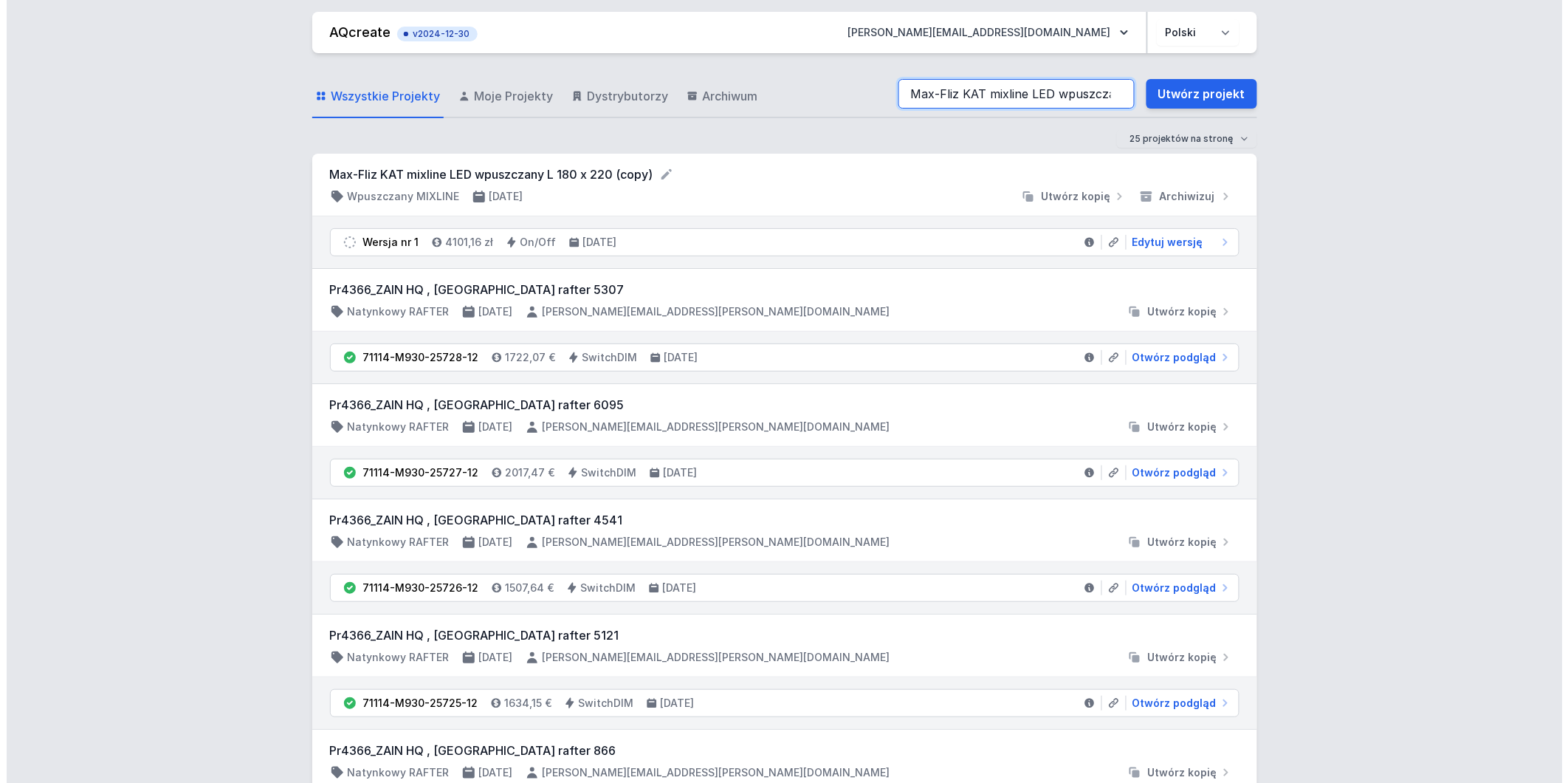
scroll to position [0, 82]
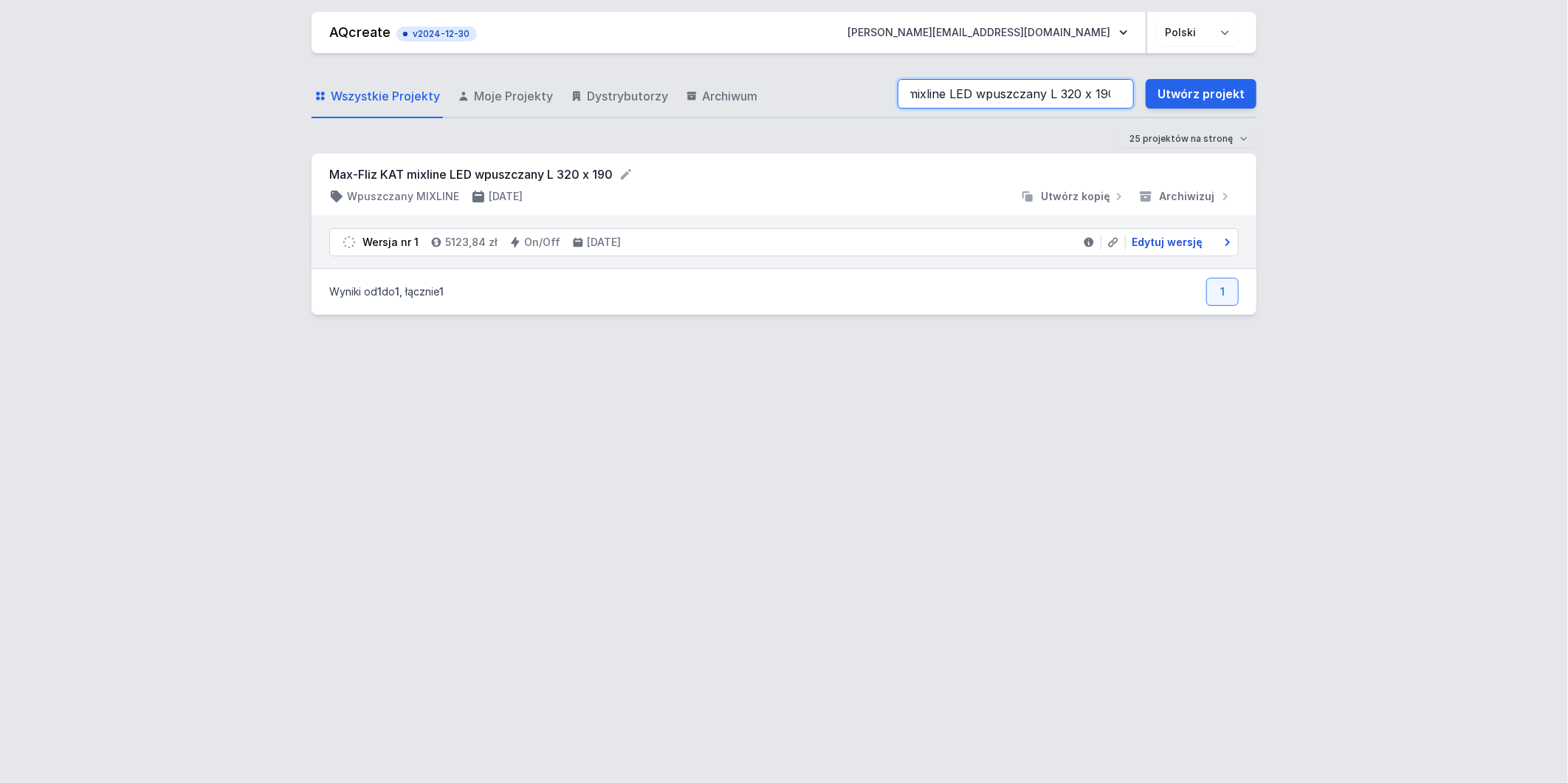
type input "Max-Fliz KAT mixline LED wpuszczany L 320 x 190"
click at [1169, 248] on span "Edytuj wersję" at bounding box center [1167, 242] width 71 height 14
select select "3000"
select select "2"
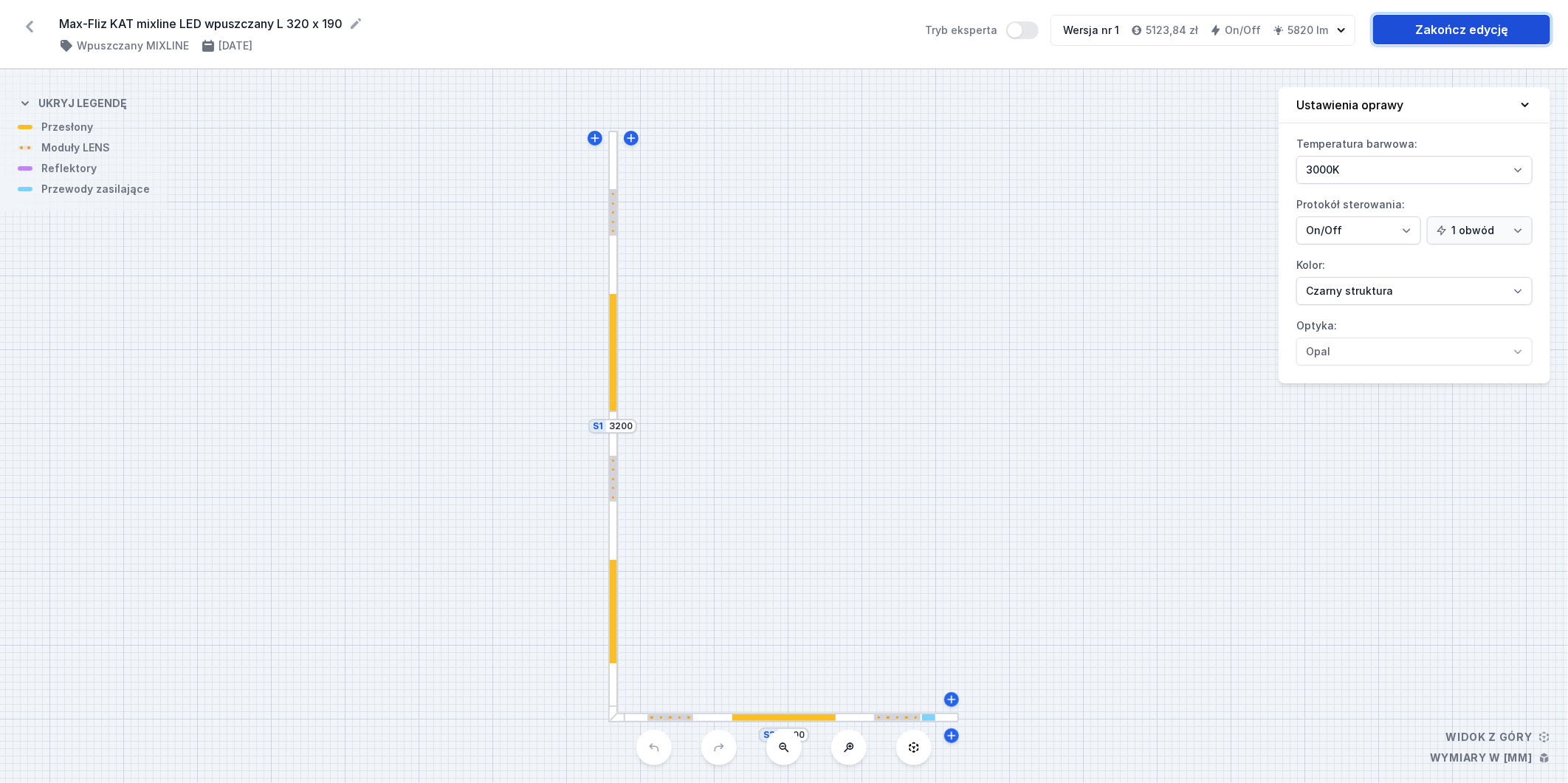
click at [1473, 35] on link "Zakończ edycję" at bounding box center [1461, 29] width 177 height 30
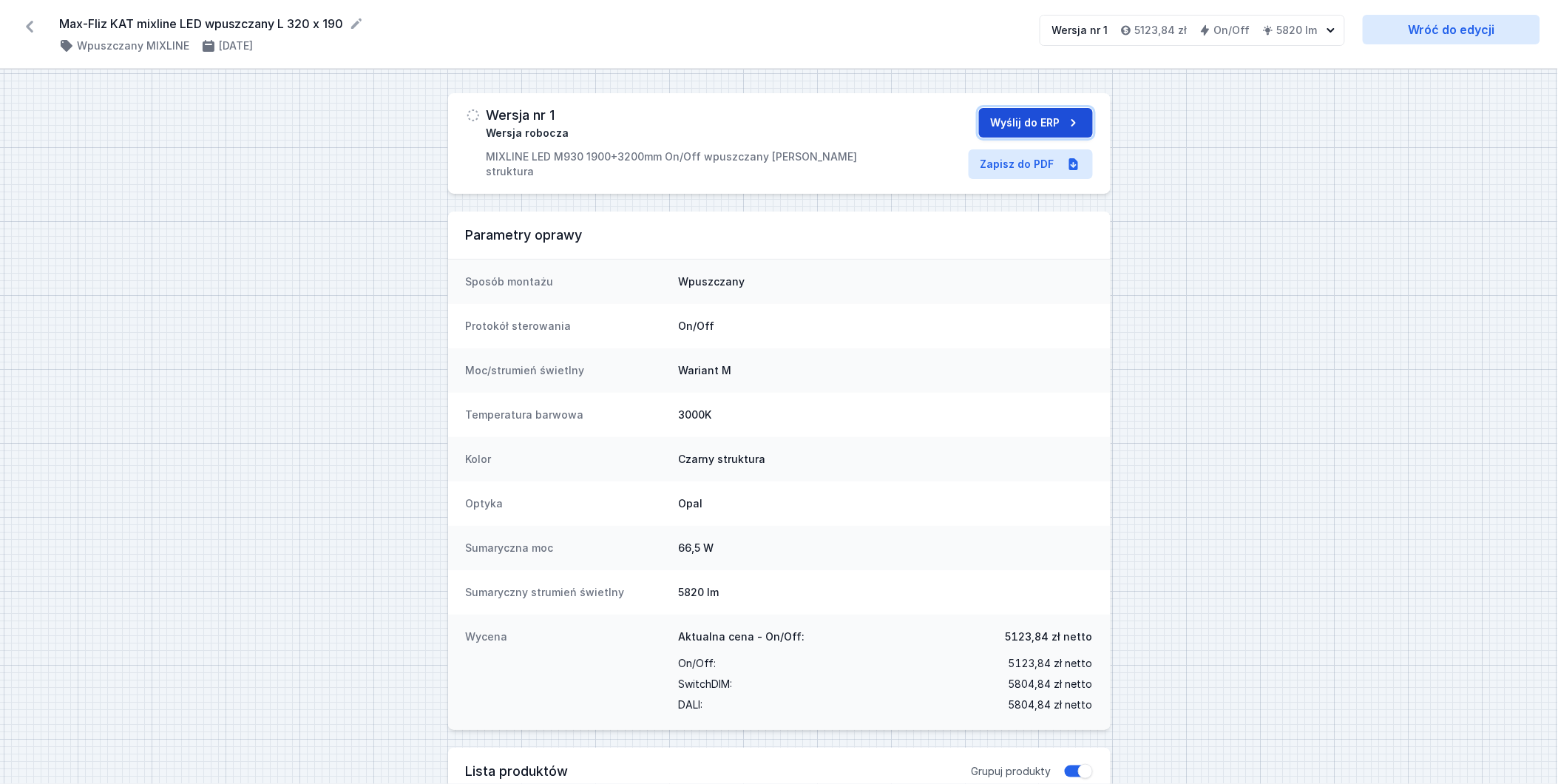
click at [1033, 123] on button "Wyślij do ERP" at bounding box center [1036, 123] width 114 height 30
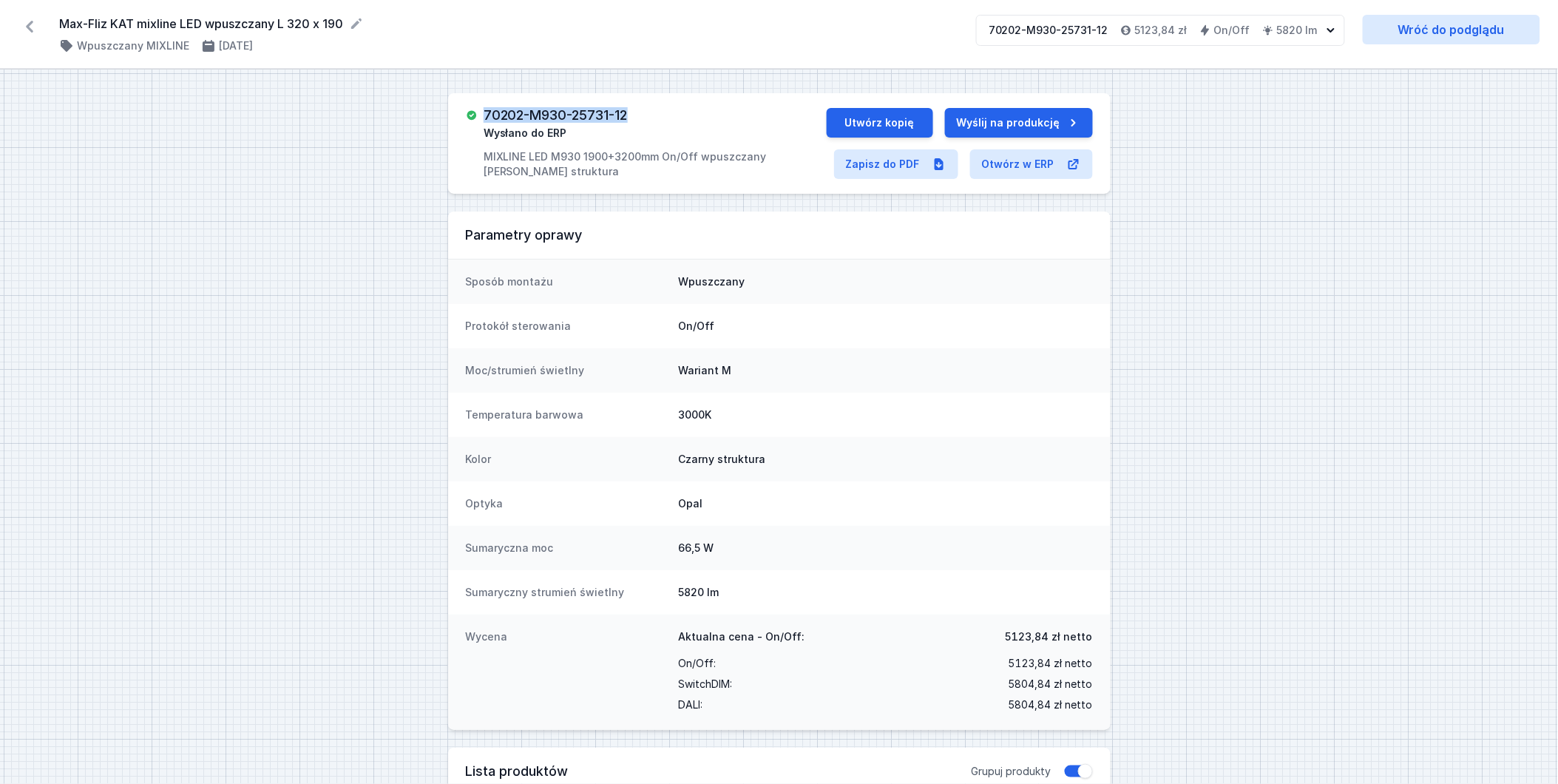
drag, startPoint x: 641, startPoint y: 119, endPoint x: 488, endPoint y: 106, distance: 153.6
click at [488, 106] on div "70202-M930-25731-12 Wysłano do ERP MIXLINE LED M930 1900+3200mm On/Off wpuszcza…" at bounding box center [779, 143] width 663 height 101
copy h3 "70202-M930-25731-12"
click at [33, 24] on icon at bounding box center [30, 26] width 24 height 24
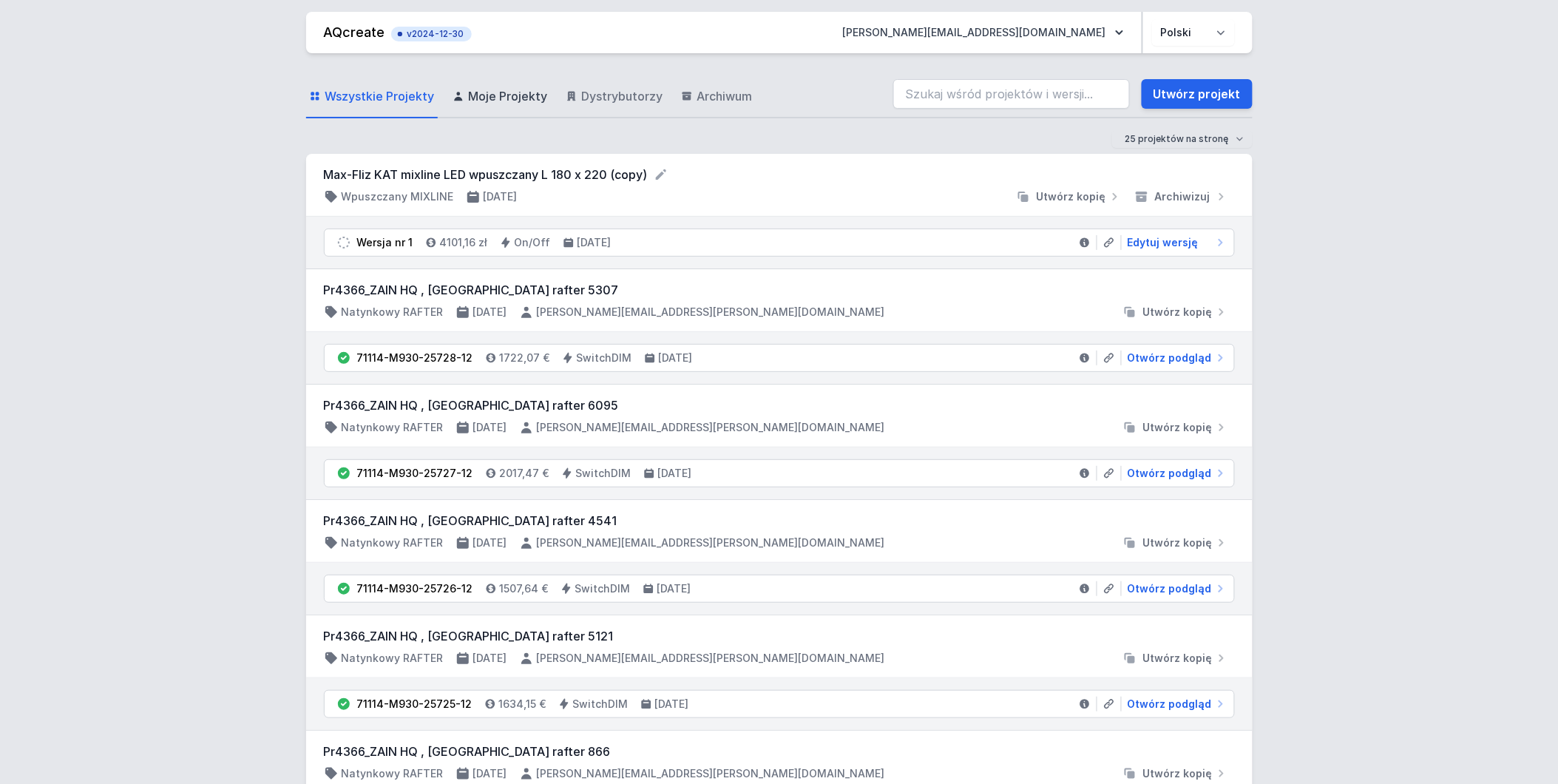
click at [523, 97] on span "Moje Projekty" at bounding box center [508, 96] width 79 height 18
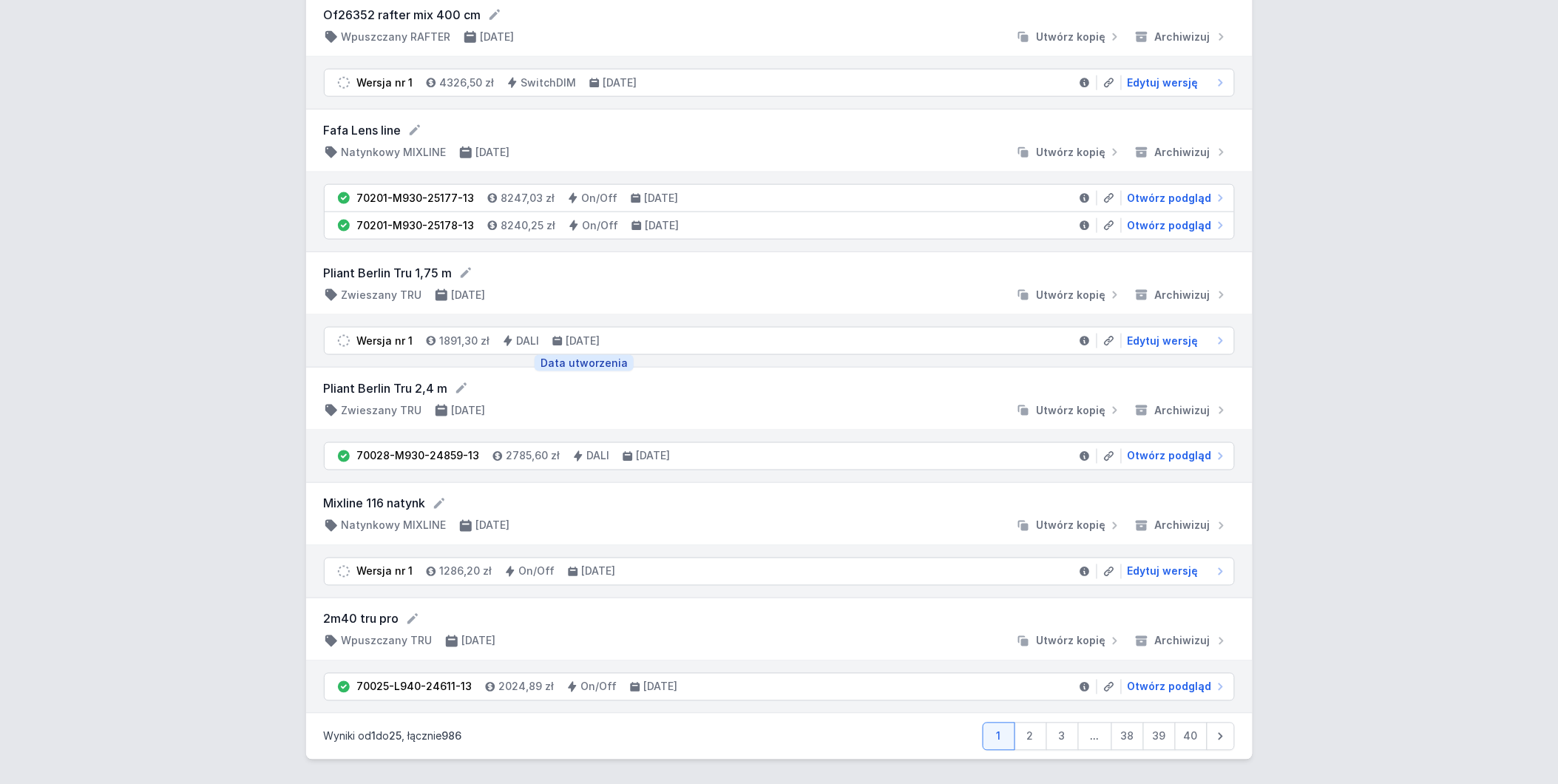
scroll to position [2583, 0]
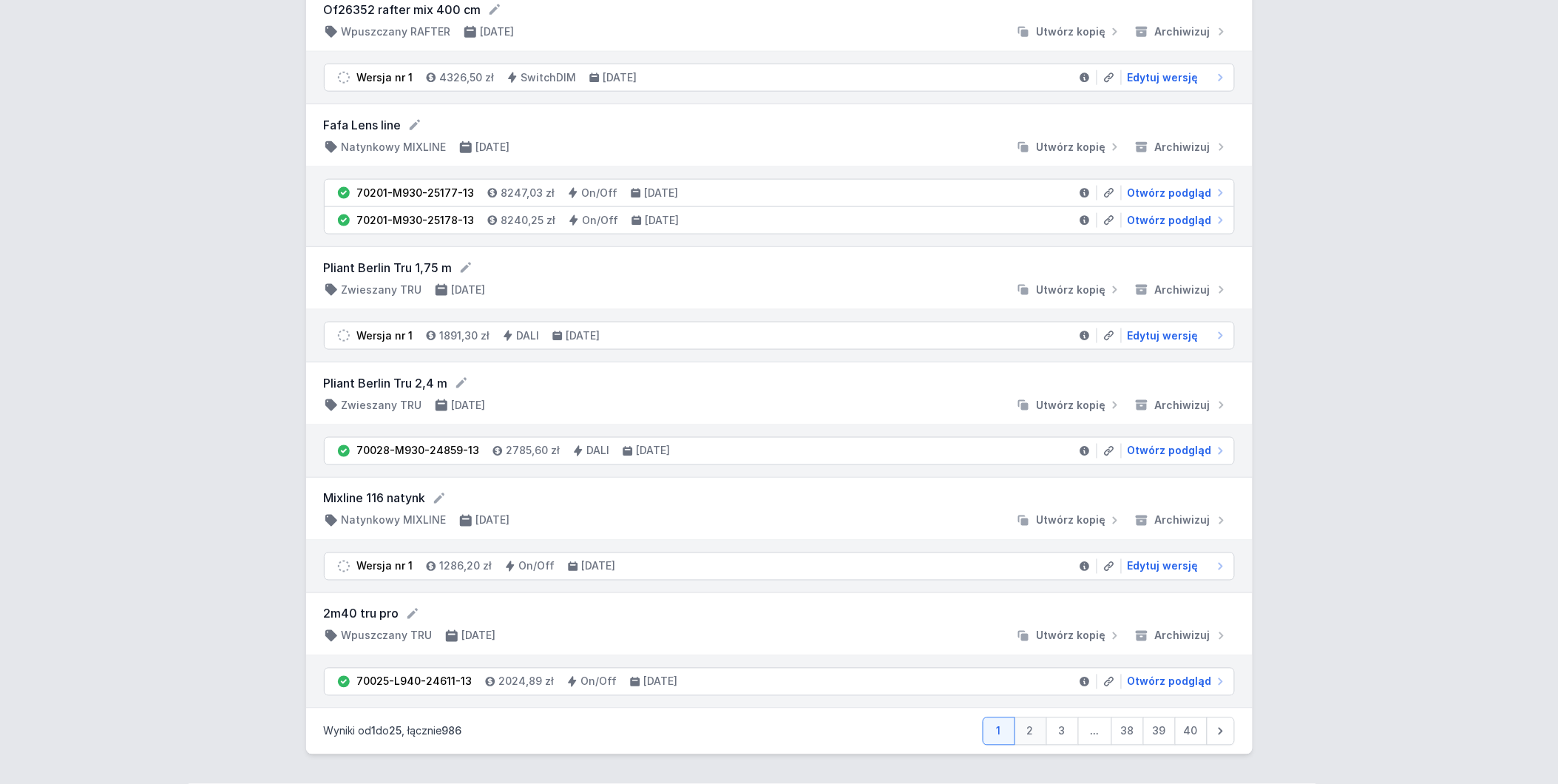
click at [1026, 733] on link "2" at bounding box center [1031, 730] width 33 height 28
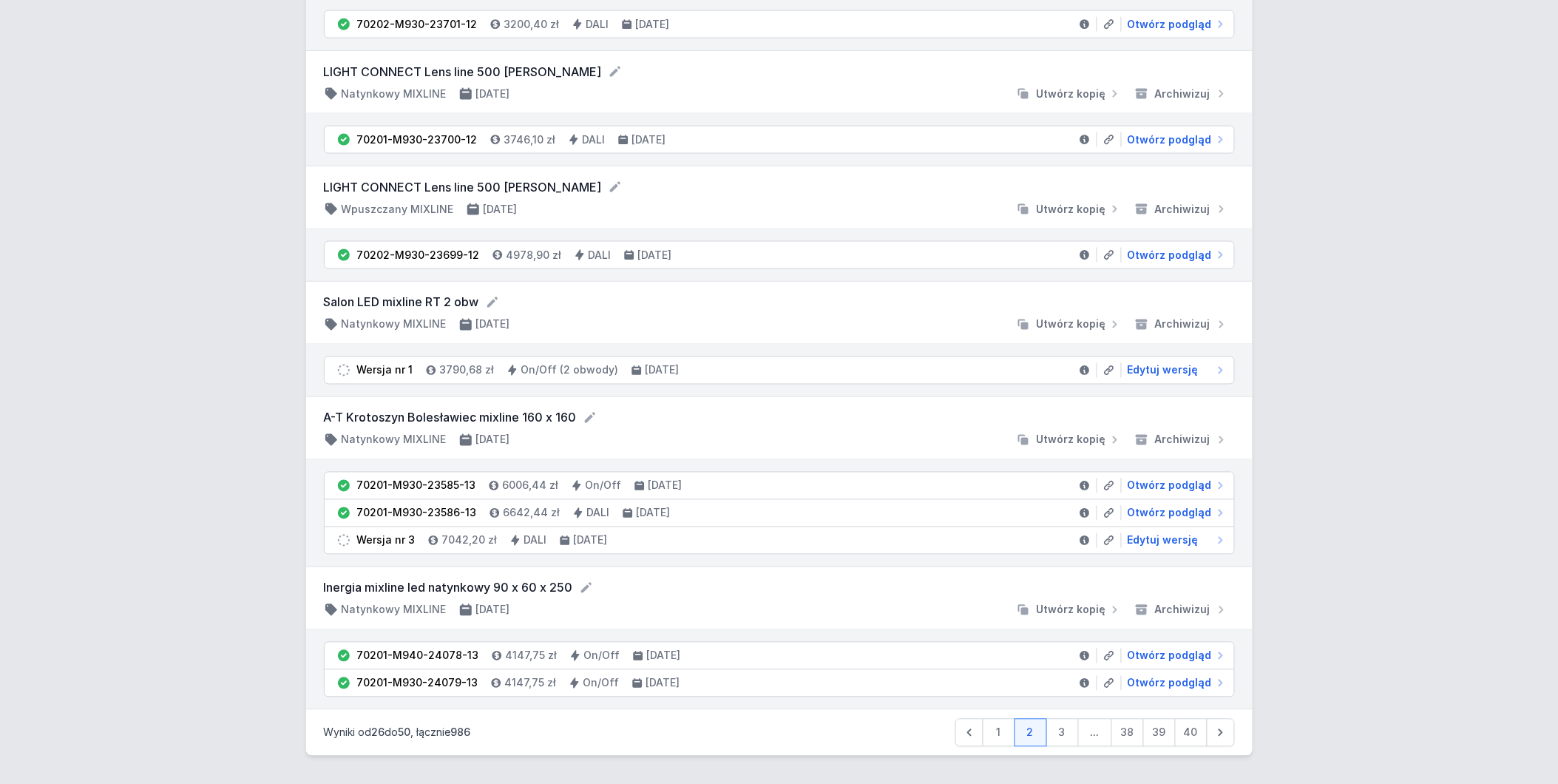
scroll to position [2719, 0]
click at [1068, 729] on link "3" at bounding box center [1063, 730] width 33 height 28
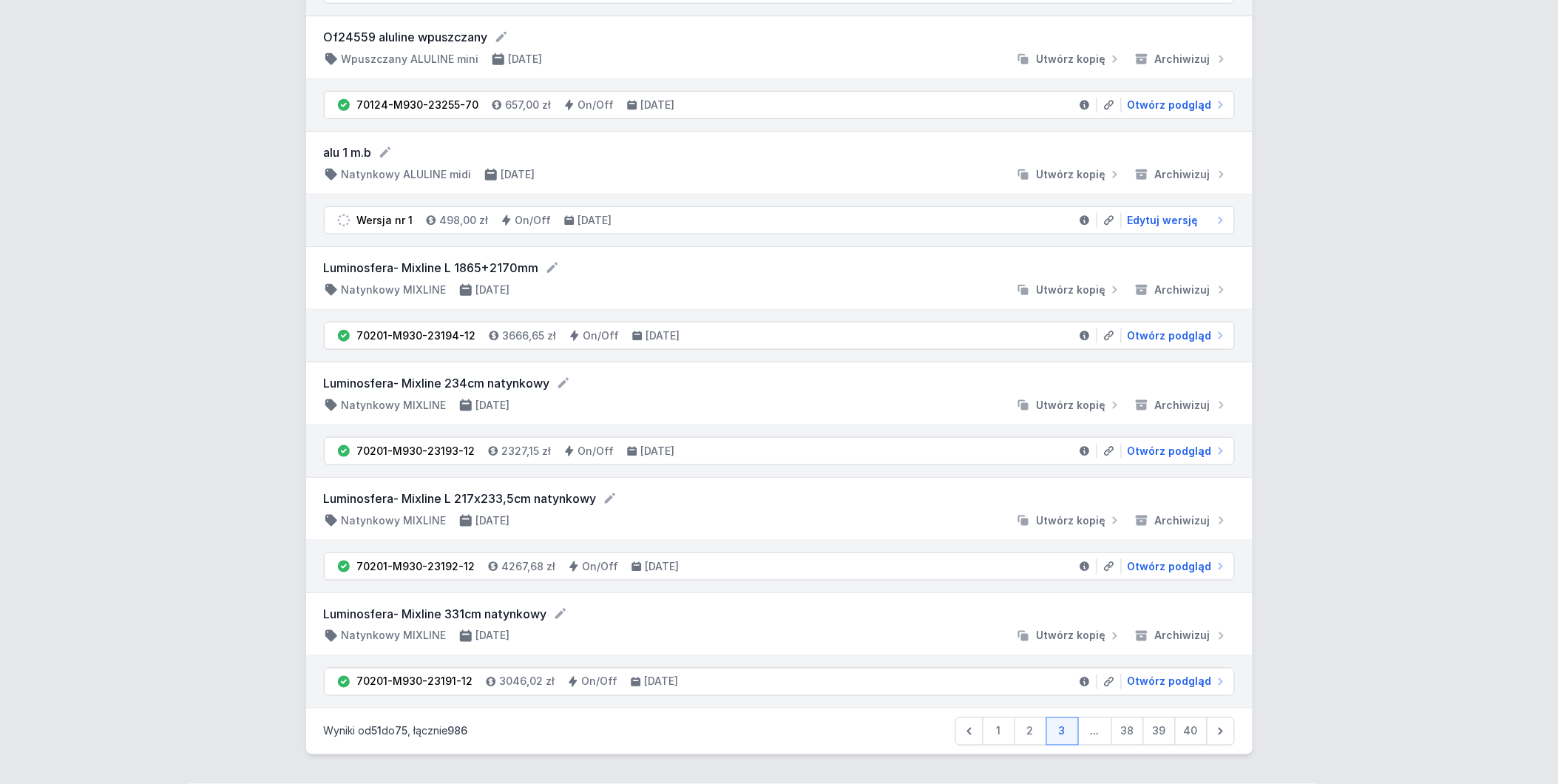
scroll to position [2390, 0]
click at [1218, 728] on icon at bounding box center [1220, 730] width 14 height 14
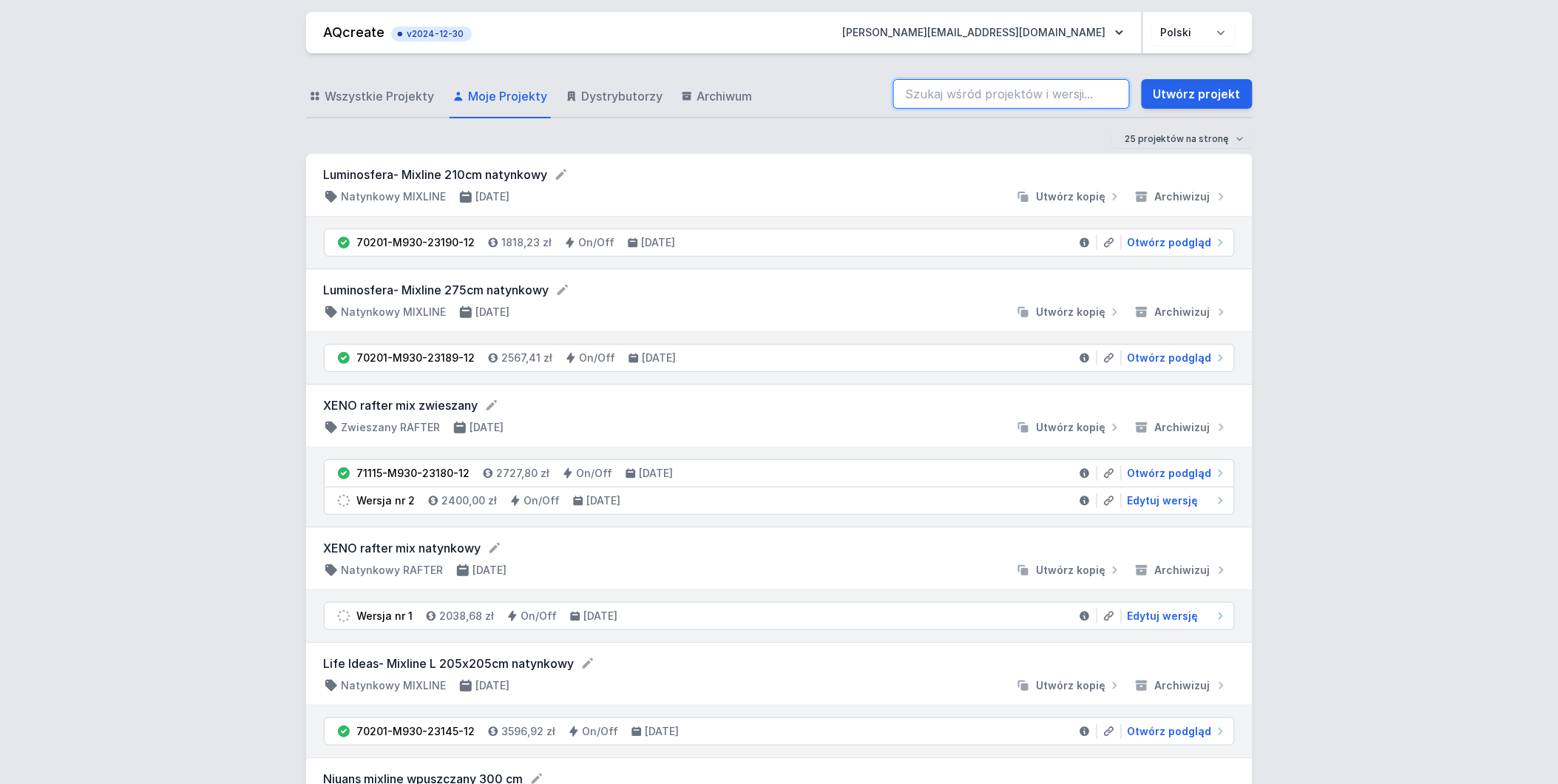
click at [981, 86] on input "search" at bounding box center [1011, 94] width 237 height 30
type input "320"
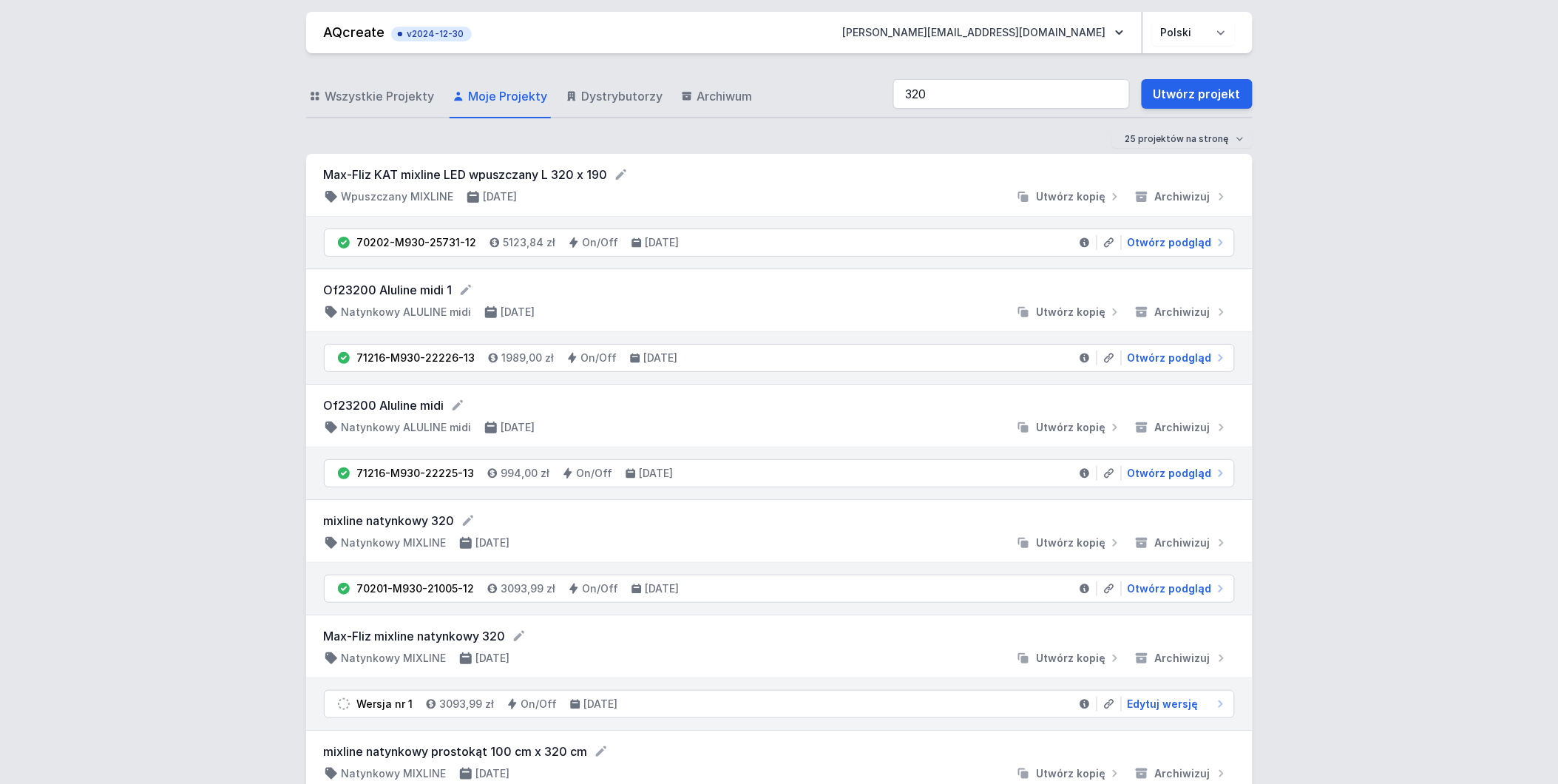
click at [1146, 696] on li "Wersja nr 1 3093,99 zł On/Off [DATE] Edytuj wersję" at bounding box center [779, 704] width 910 height 27
click at [1147, 700] on span "Edytuj wersję" at bounding box center [1163, 703] width 71 height 14
select select "2"
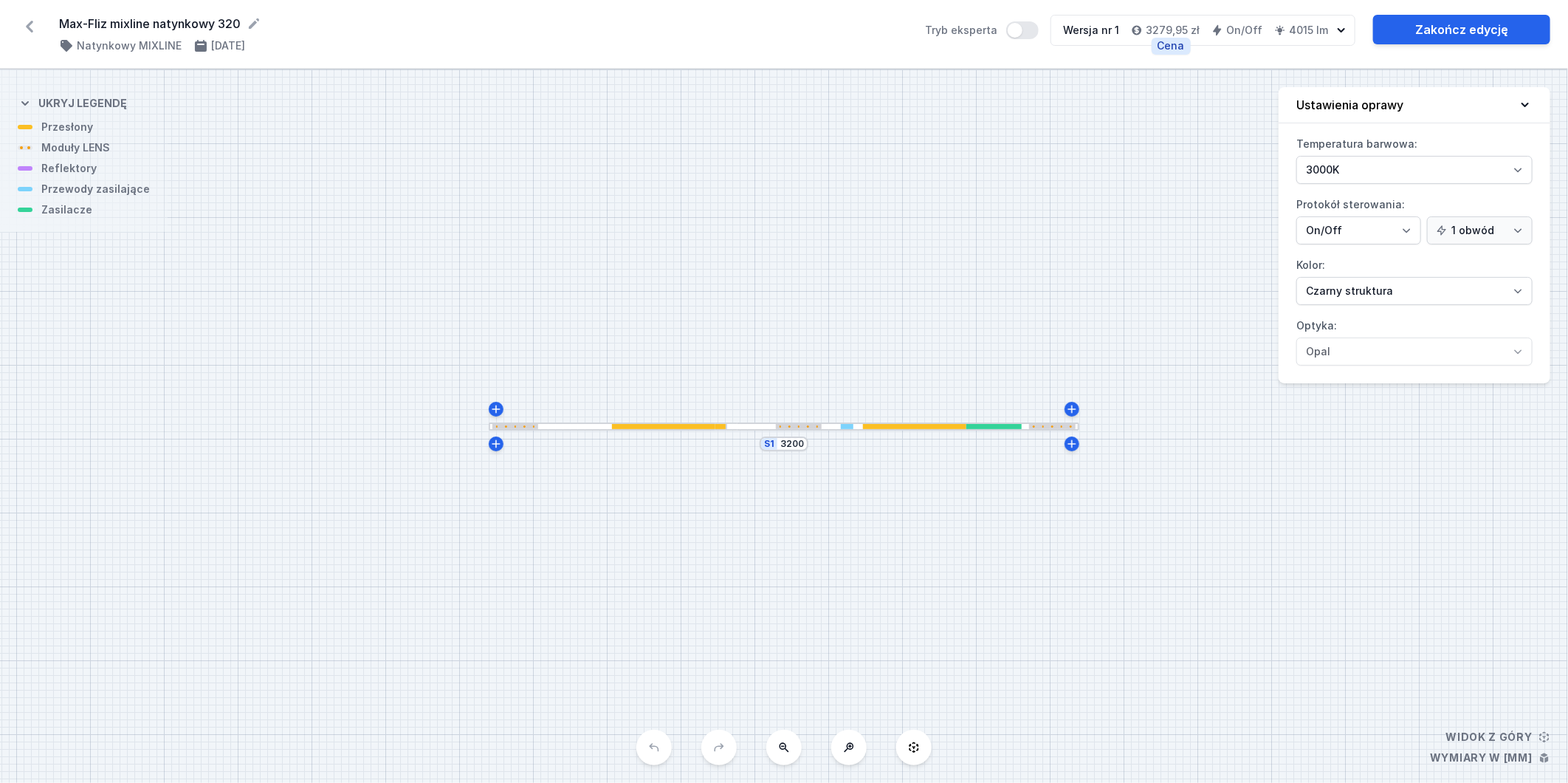
drag, startPoint x: 1153, startPoint y: 27, endPoint x: 1198, endPoint y: 23, distance: 45.2
click at [1198, 23] on h4 "3279,95 zł" at bounding box center [1173, 30] width 54 height 14
click at [1411, 23] on link "Zakończ edycję" at bounding box center [1461, 29] width 177 height 30
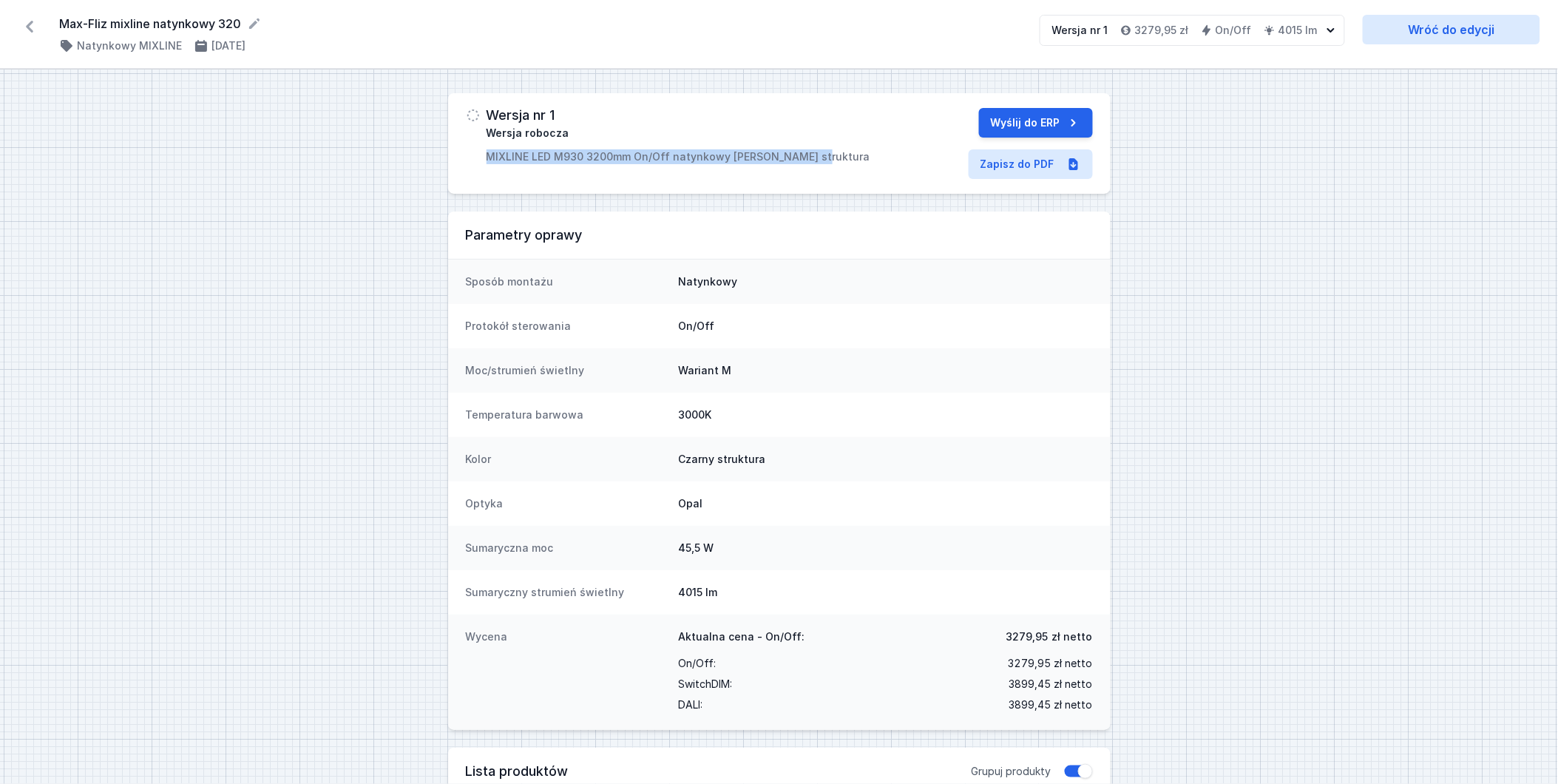
drag, startPoint x: 483, startPoint y: 157, endPoint x: 823, endPoint y: 160, distance: 340.0
click at [823, 160] on div "Wersja nr 1 Wersja robocza MIXLINE LED M930 3200mm On/Off natynkowy [PERSON_NAM…" at bounding box center [675, 136] width 418 height 56
copy p "MIXLINE LED M930 3200mm On/Off natynkowy [PERSON_NAME] struktura"
click at [32, 22] on icon at bounding box center [30, 27] width 8 height 11
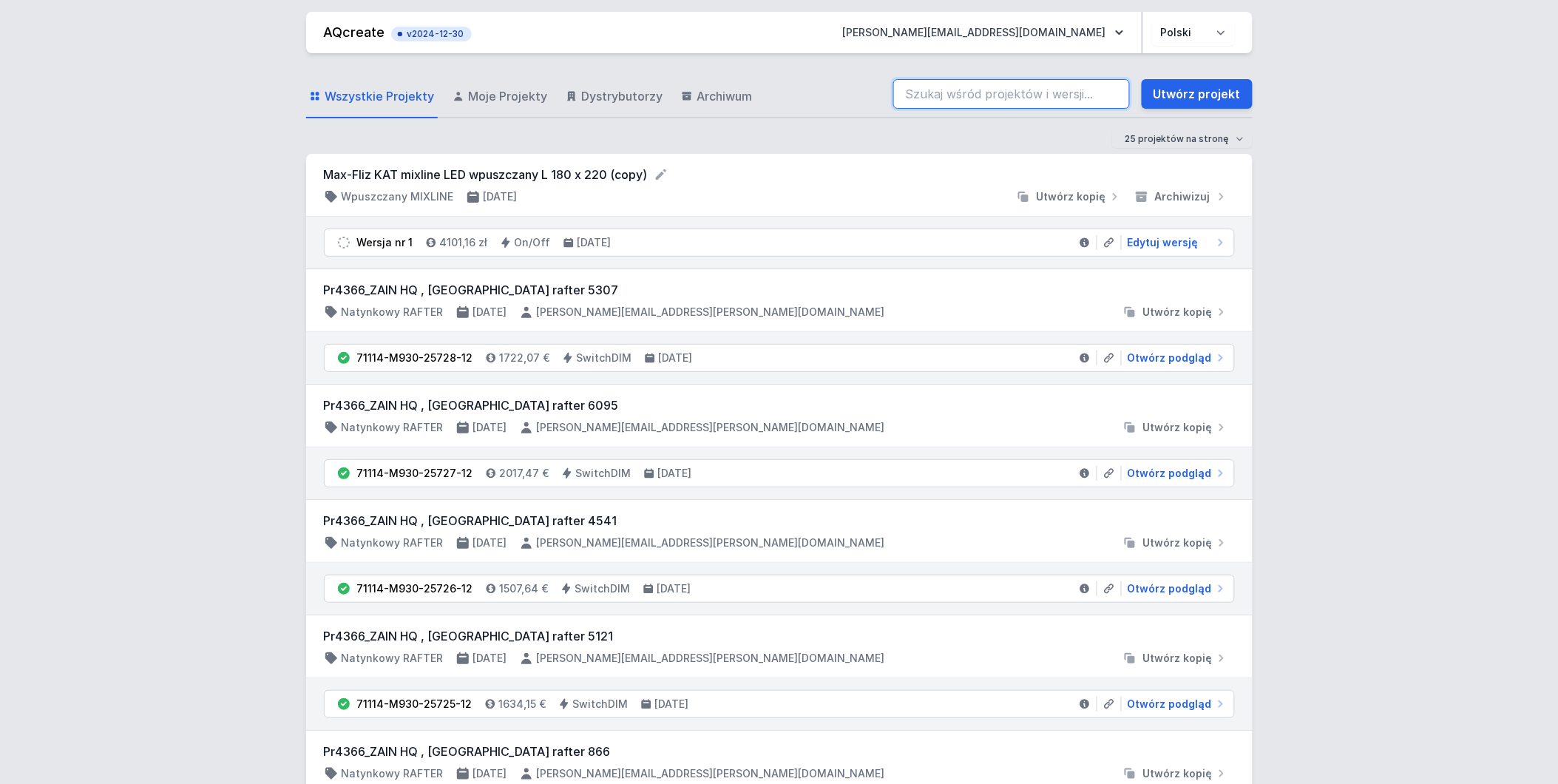
drag, startPoint x: 1002, startPoint y: 96, endPoint x: 987, endPoint y: 91, distance: 15.8
click at [1002, 96] on input "search" at bounding box center [1011, 94] width 237 height 30
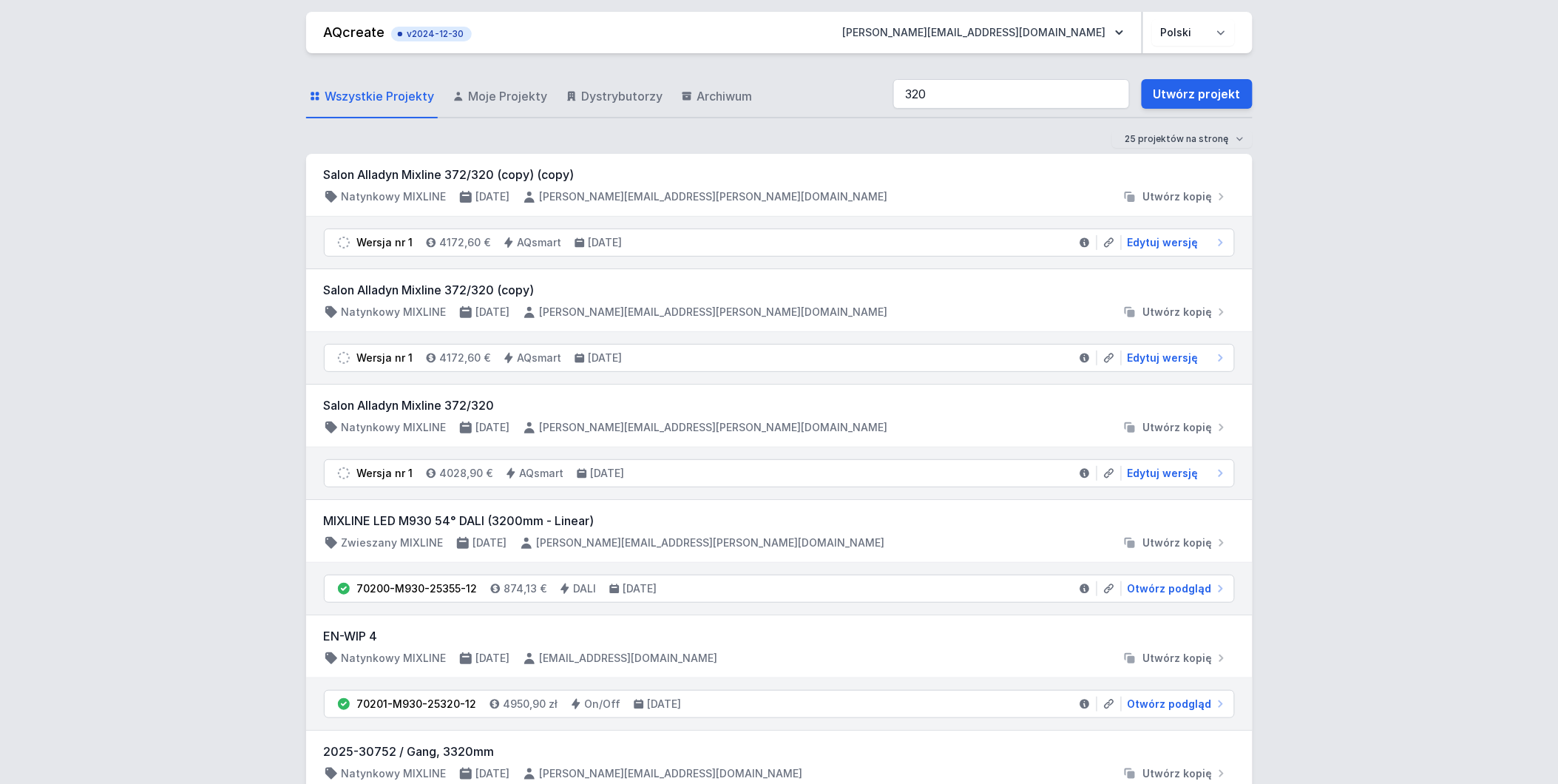
drag, startPoint x: 515, startPoint y: 96, endPoint x: 1010, endPoint y: 123, distance: 495.7
click at [515, 96] on span "Moje Projekty" at bounding box center [508, 96] width 79 height 18
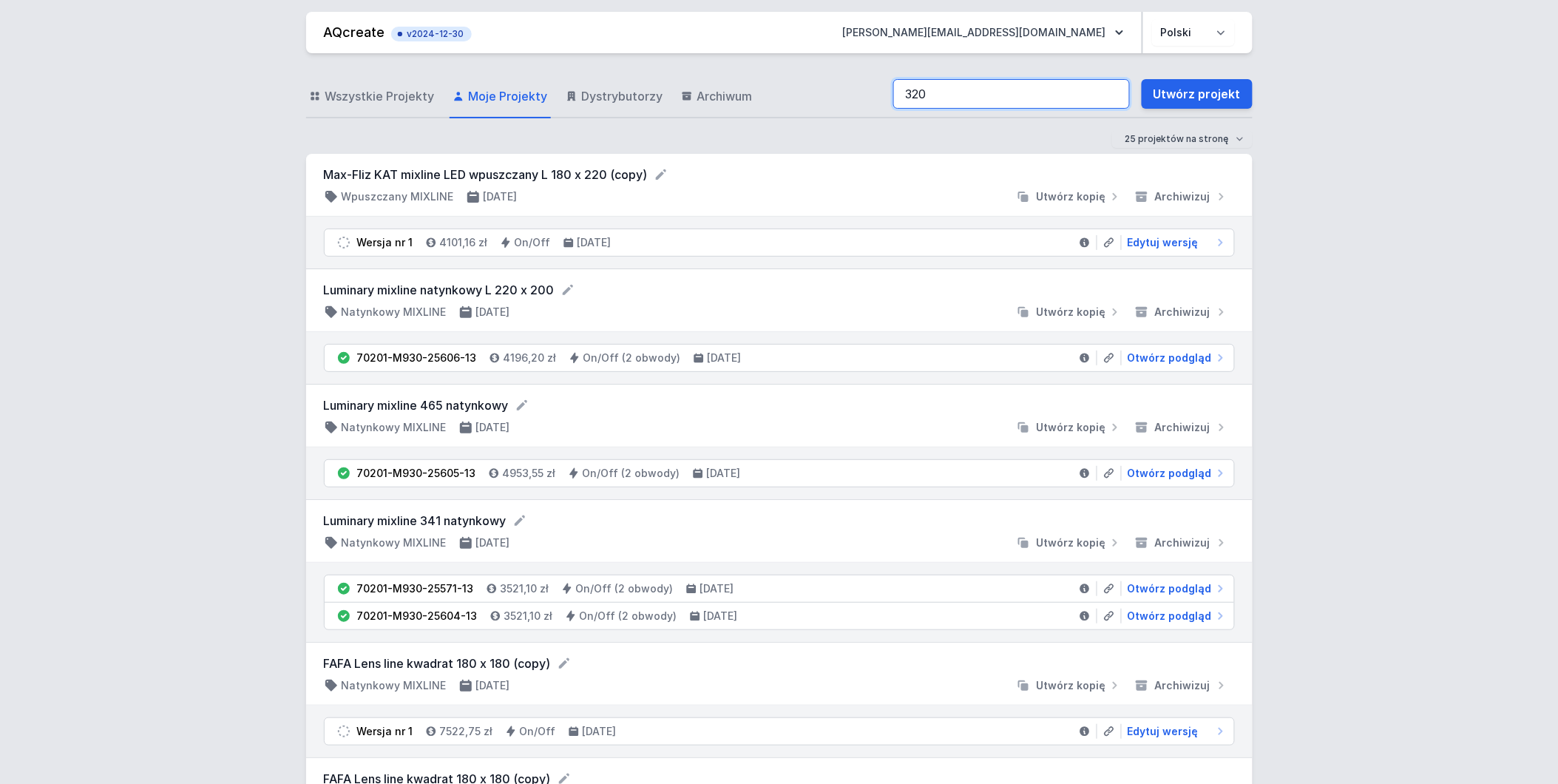
click at [966, 89] on input "320" at bounding box center [1011, 94] width 237 height 30
type input "320"
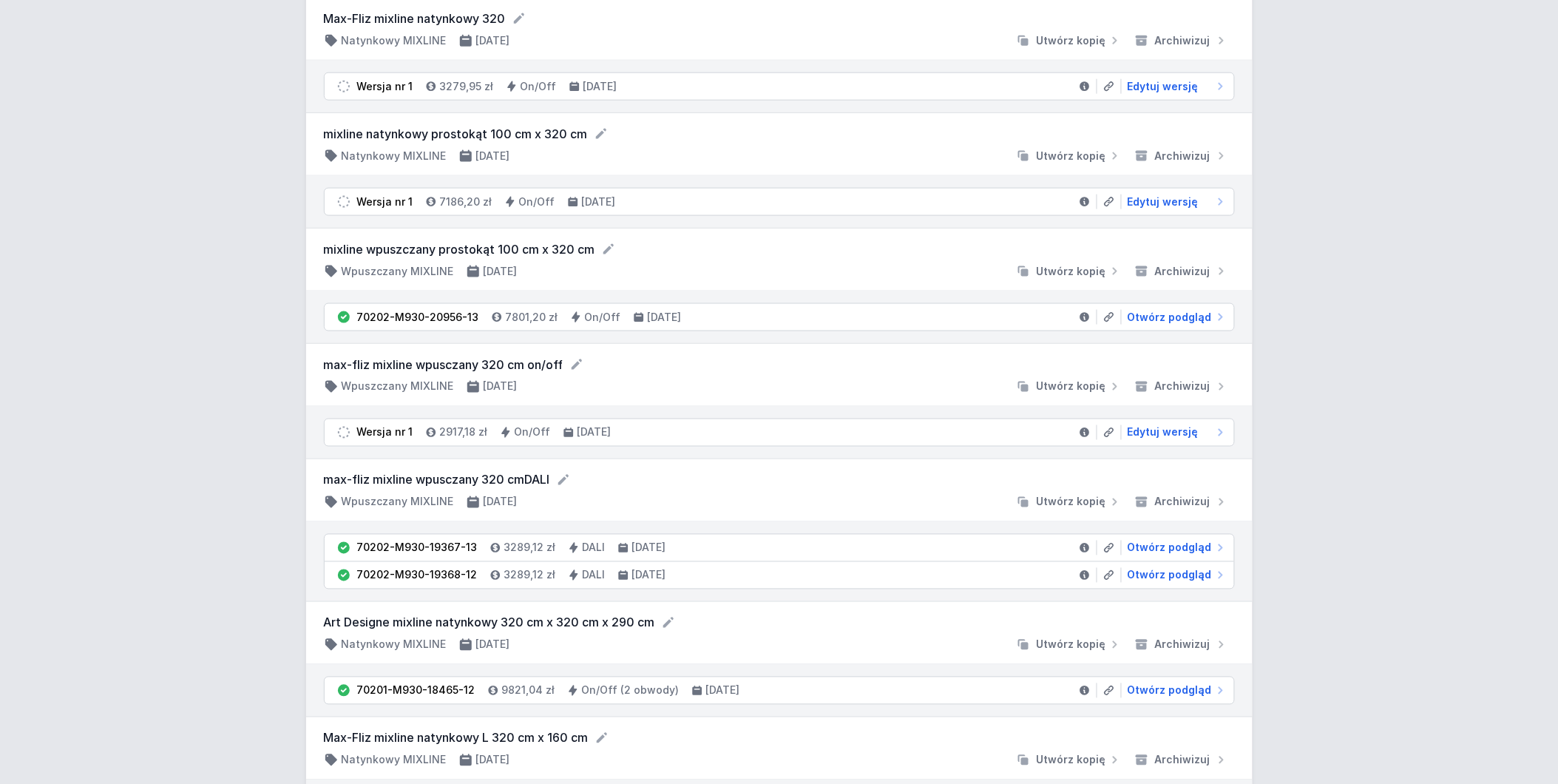
scroll to position [657, 0]
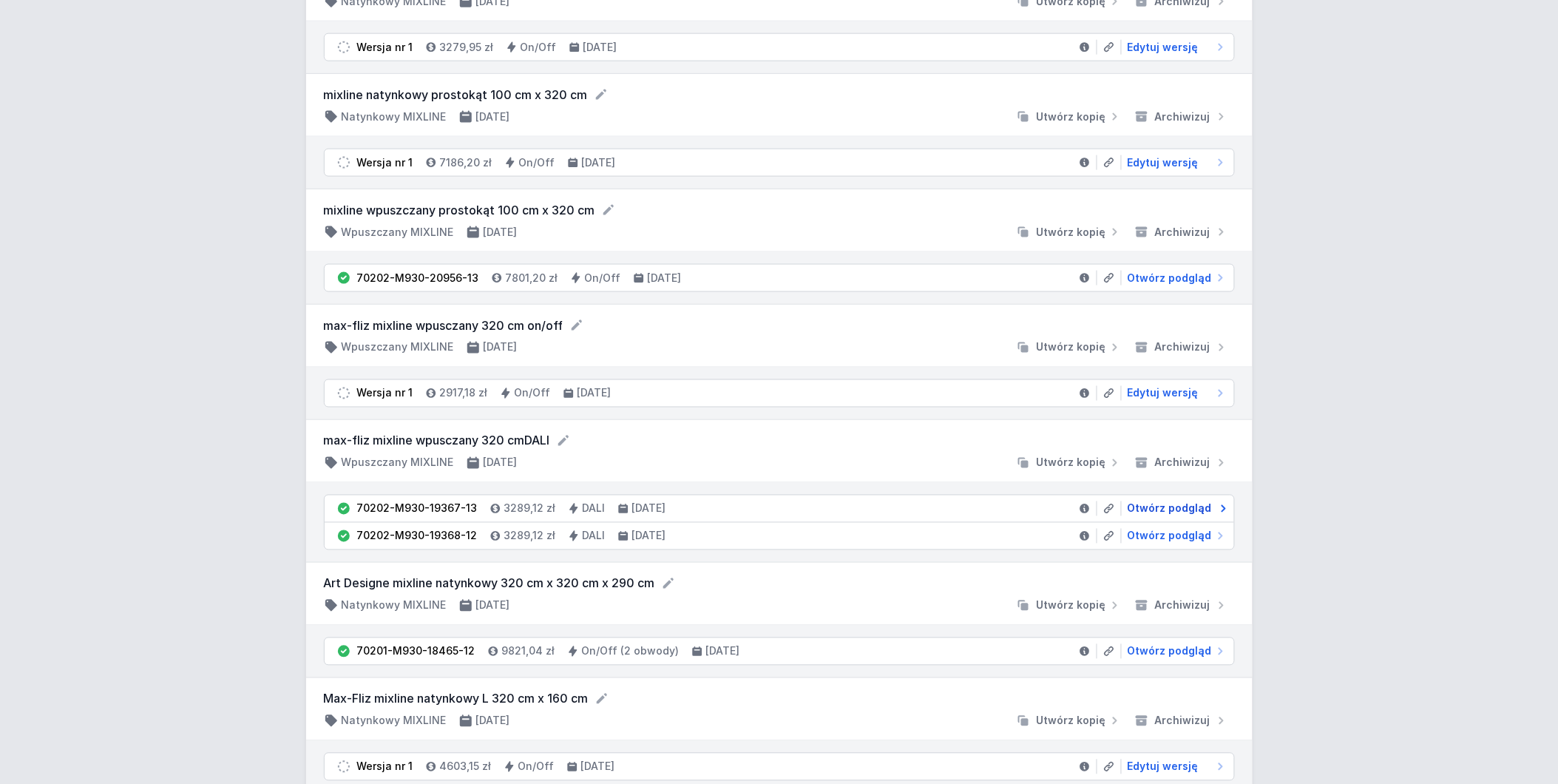
click at [1181, 510] on span "Otwórz podgląd" at bounding box center [1170, 508] width 84 height 14
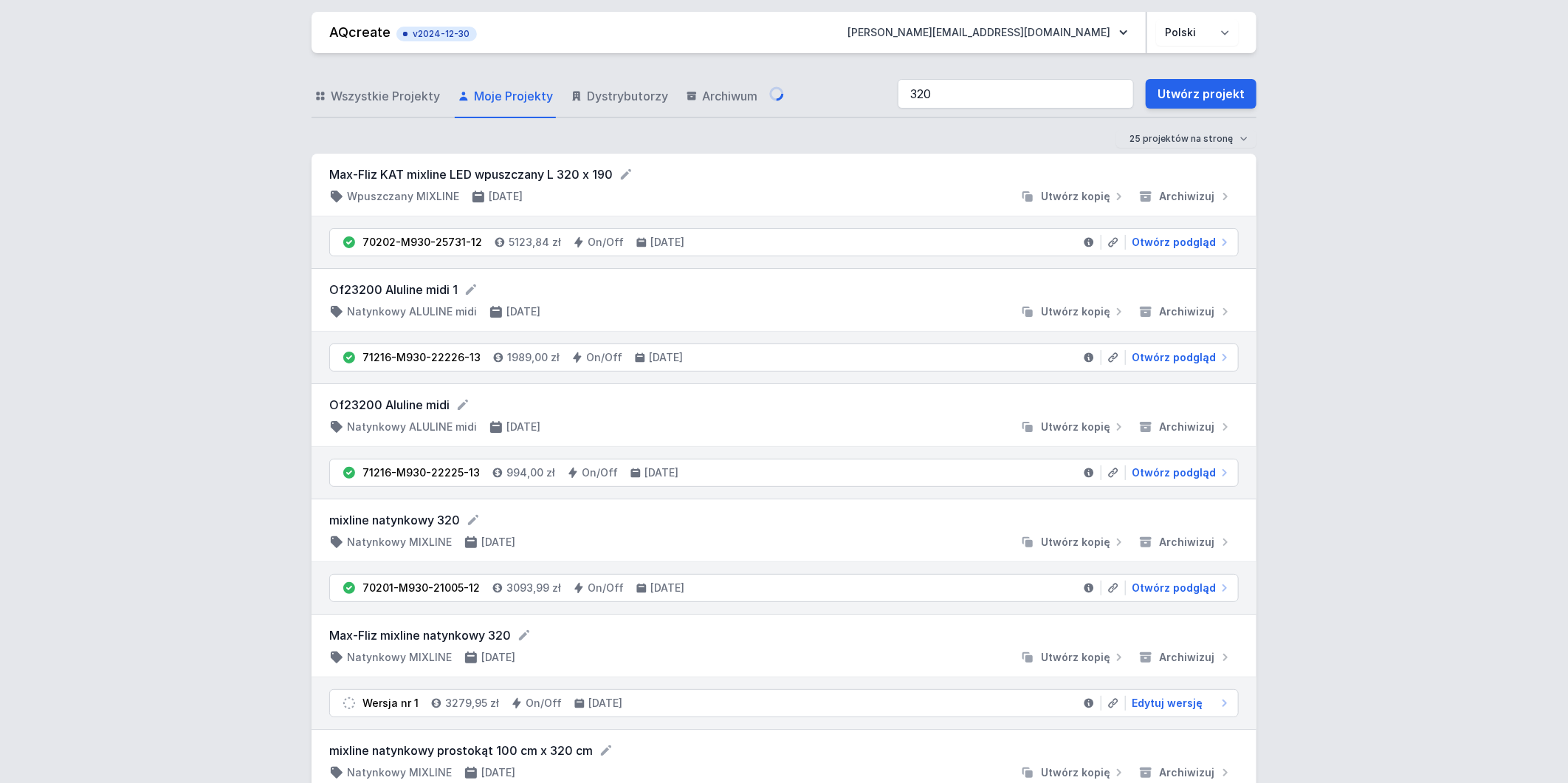
select select "3000"
select select "4"
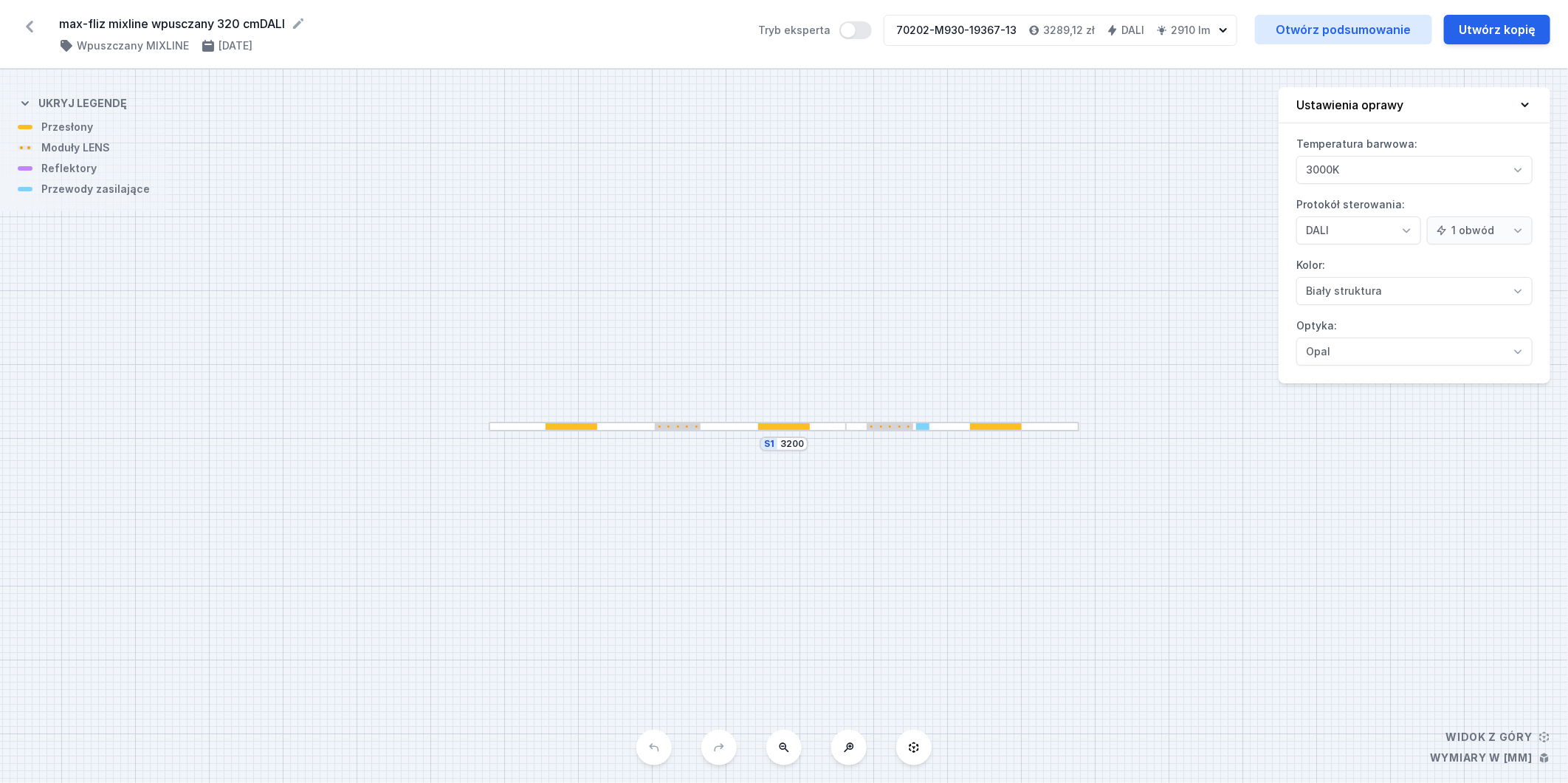
click at [559, 426] on div at bounding box center [572, 426] width 52 height 7
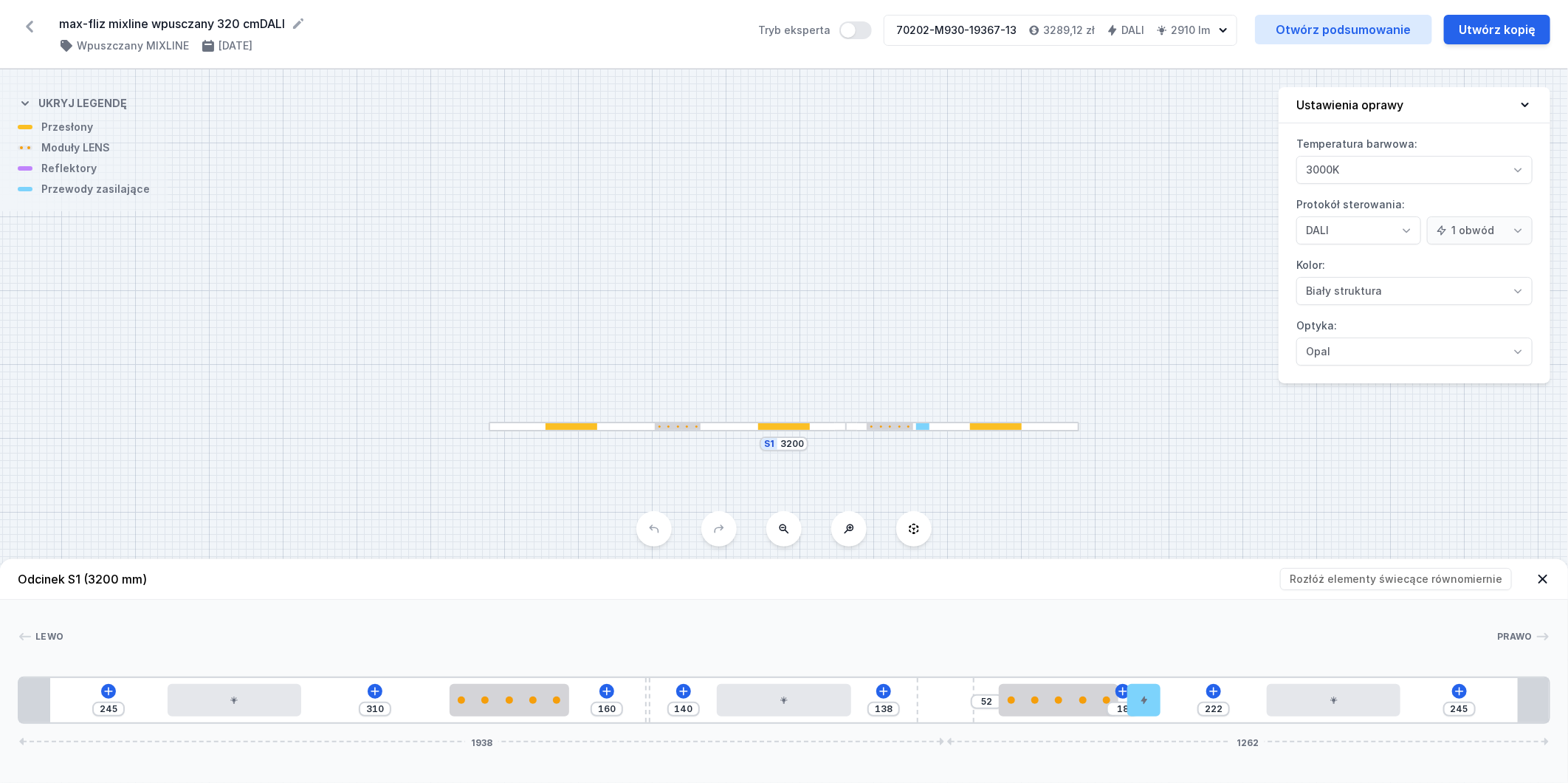
click at [31, 25] on icon at bounding box center [30, 26] width 24 height 24
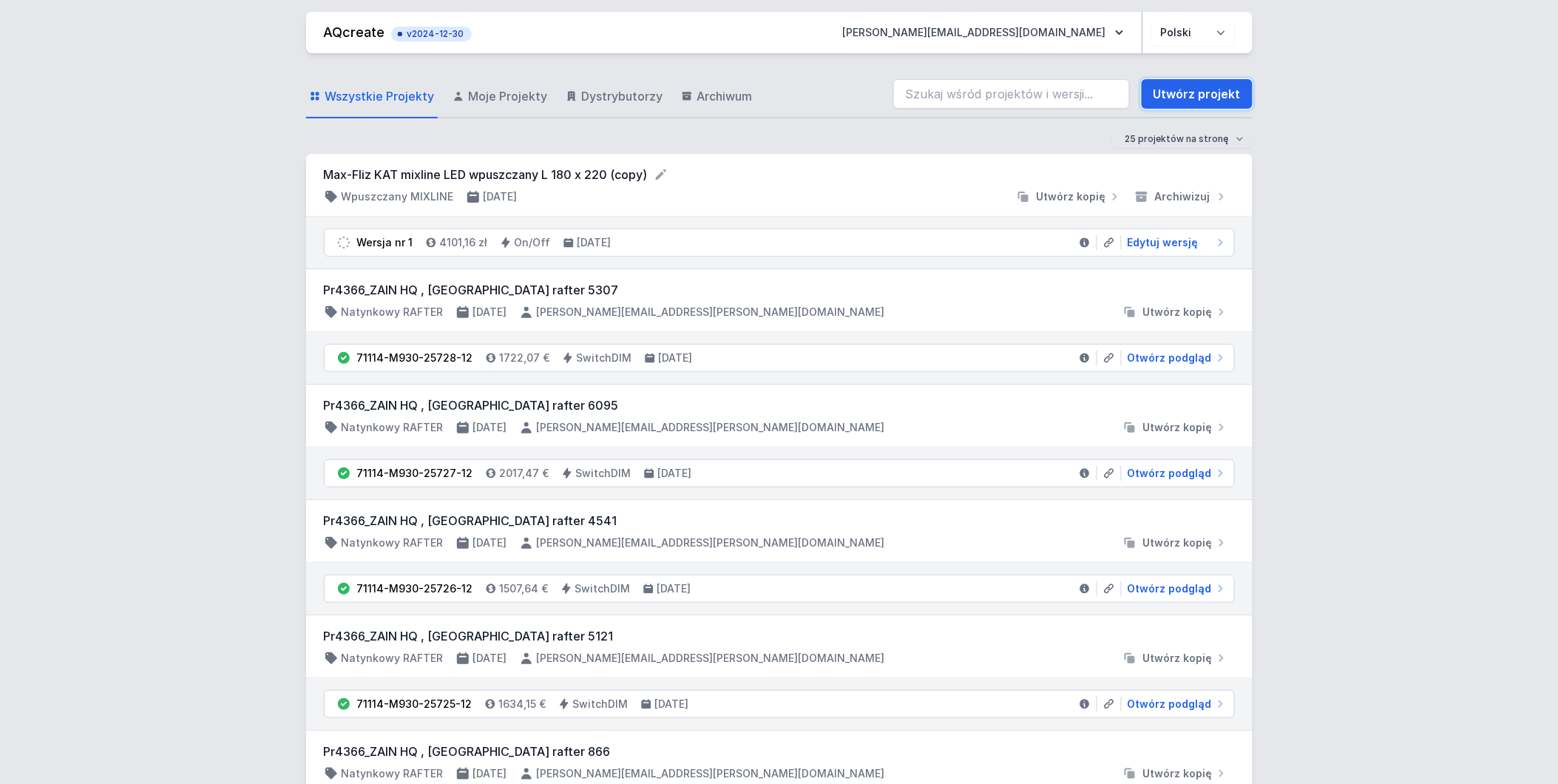
drag, startPoint x: 1190, startPoint y: 98, endPoint x: 762, endPoint y: 313, distance: 479.0
click at [1190, 98] on link "Utwórz projekt" at bounding box center [1197, 94] width 111 height 30
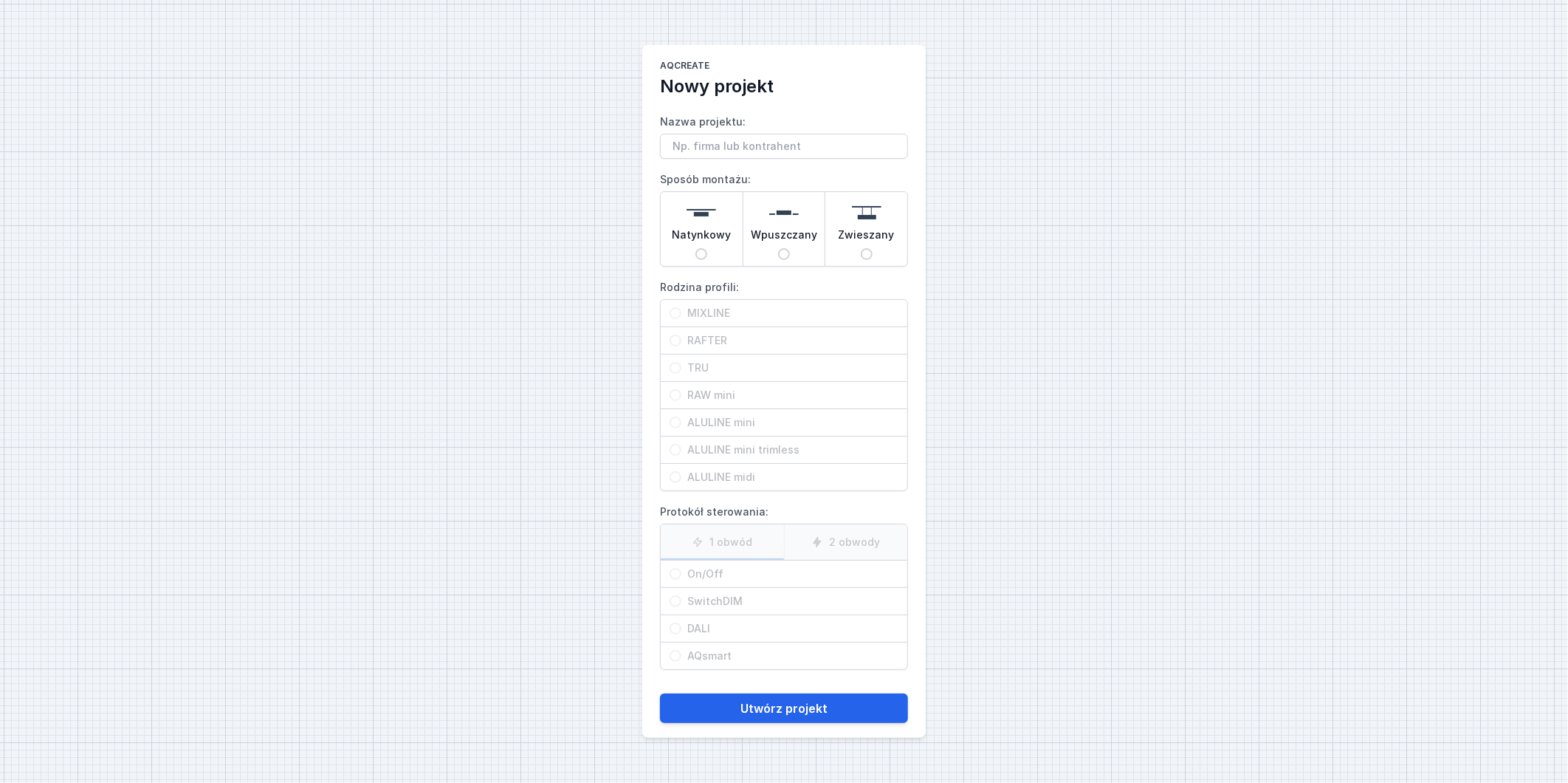
click at [783, 253] on input "Wpuszczany" at bounding box center [784, 253] width 11 height 11
radio input "true"
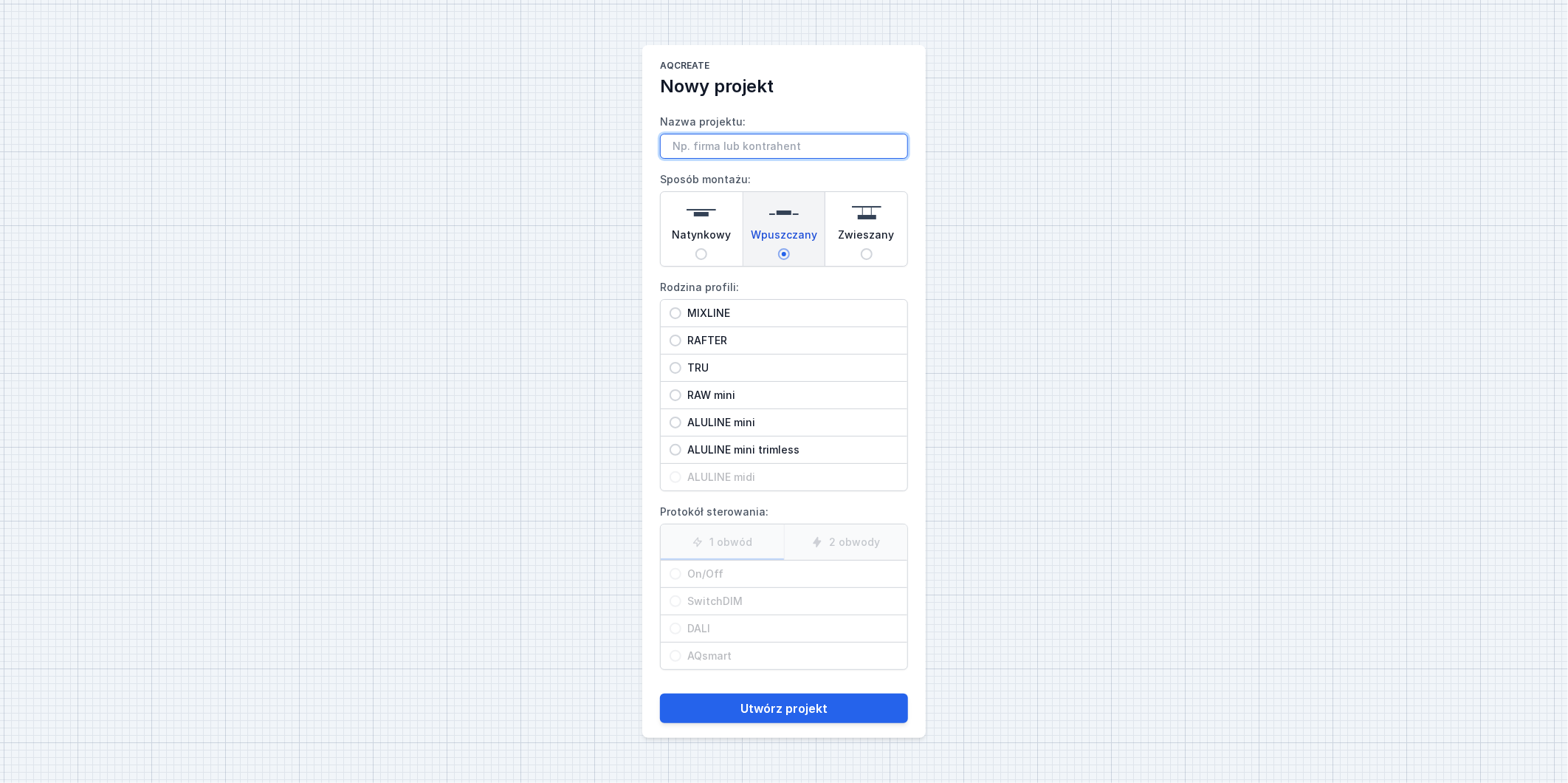
click at [720, 153] on input "Nazwa projektu:" at bounding box center [783, 146] width 248 height 25
type input "Max-Fliz KAT mixline 320 cm wpusczany"
click at [676, 313] on input "MIXLINE" at bounding box center [675, 313] width 11 height 11
radio input "true"
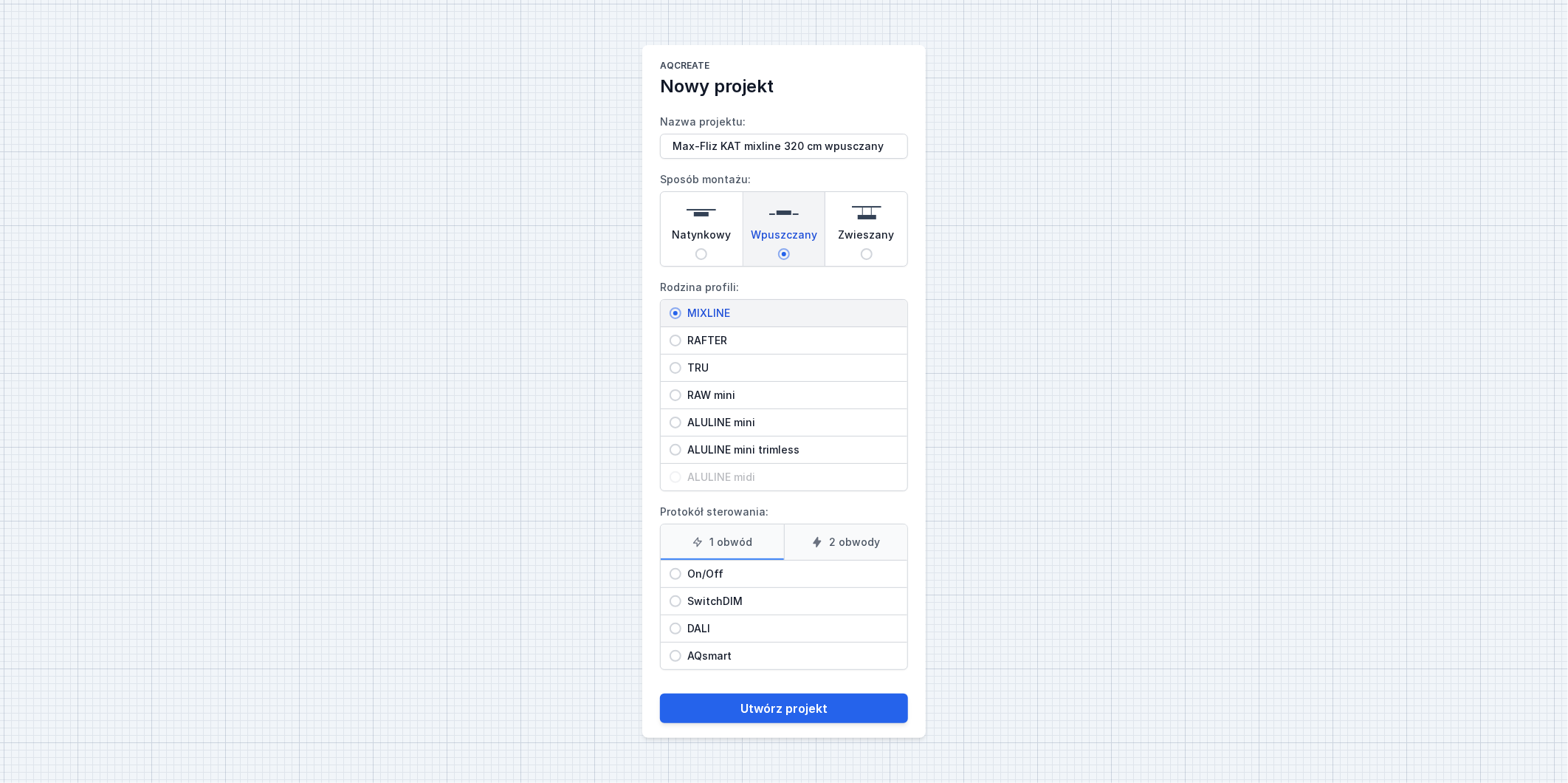
click at [678, 570] on input "On/Off" at bounding box center [675, 574] width 11 height 11
radio input "true"
click at [836, 712] on button "Utwórz projekt" at bounding box center [783, 707] width 248 height 30
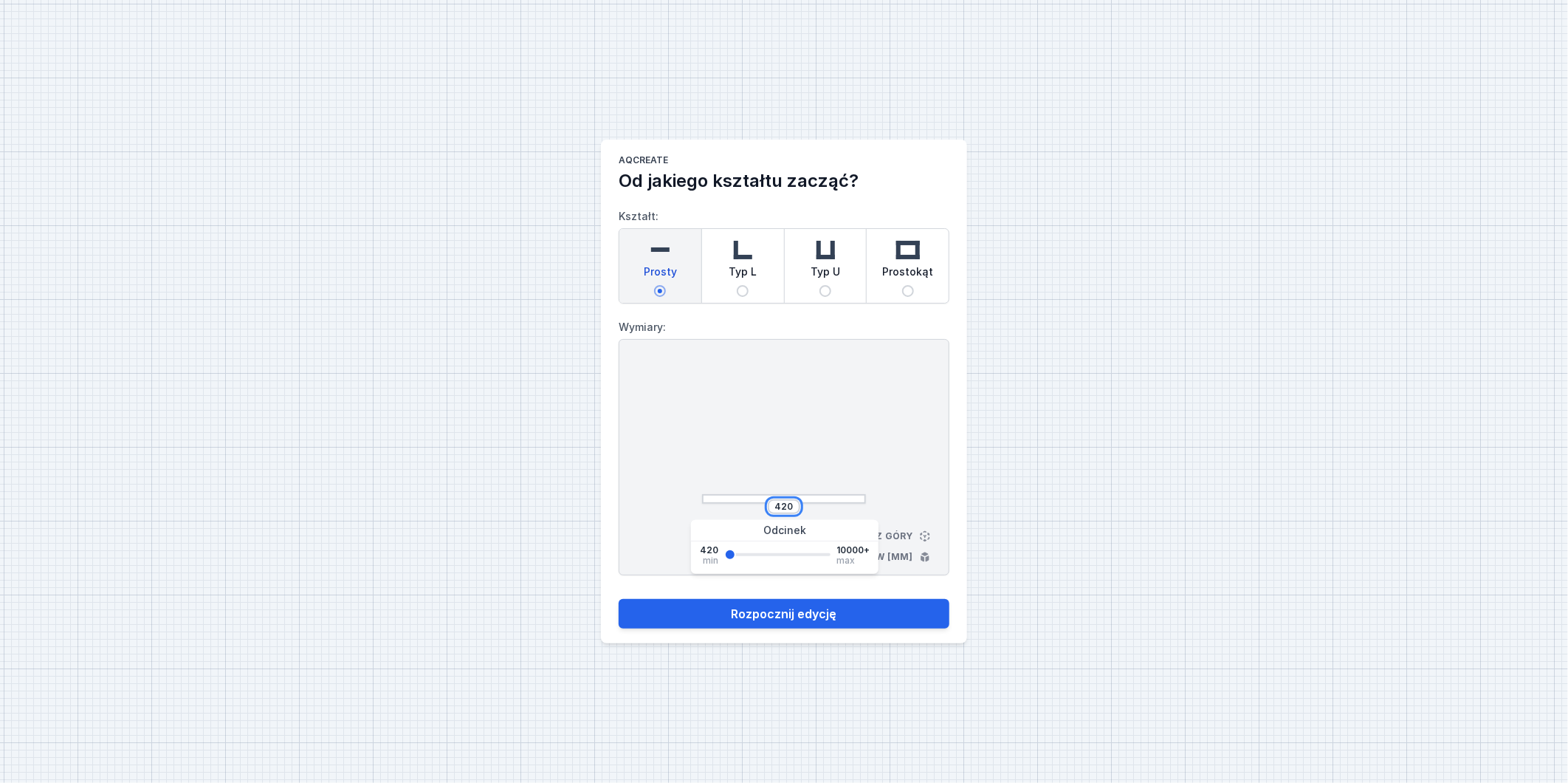
drag, startPoint x: 777, startPoint y: 508, endPoint x: 816, endPoint y: 503, distance: 39.3
click at [816, 503] on div "420" at bounding box center [783, 506] width 163 height 14
type input "3200"
click at [824, 615] on button "Rozpocznij edycję" at bounding box center [784, 613] width 331 height 30
select select "3000"
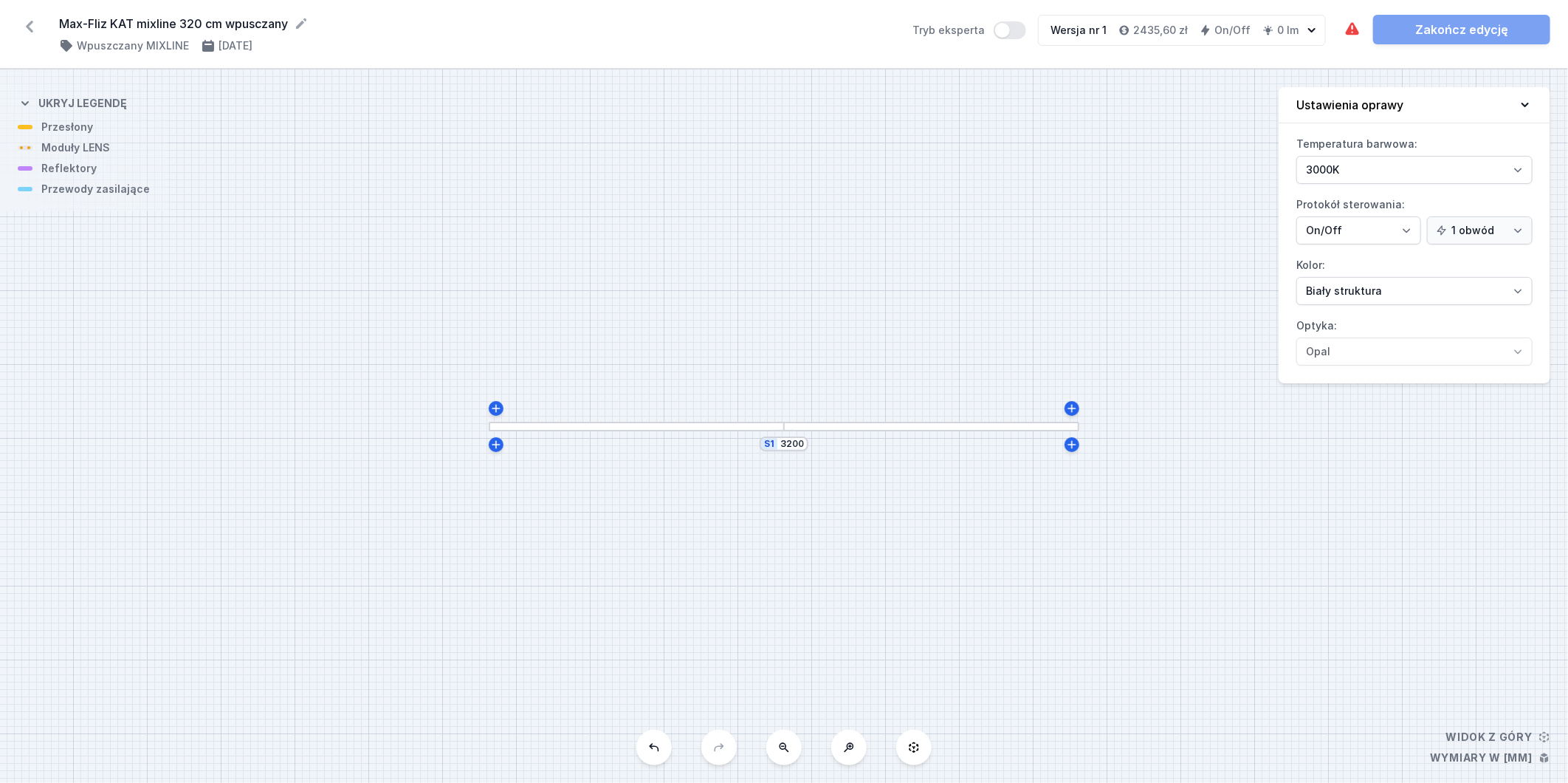
click at [533, 424] on div at bounding box center [636, 426] width 295 height 10
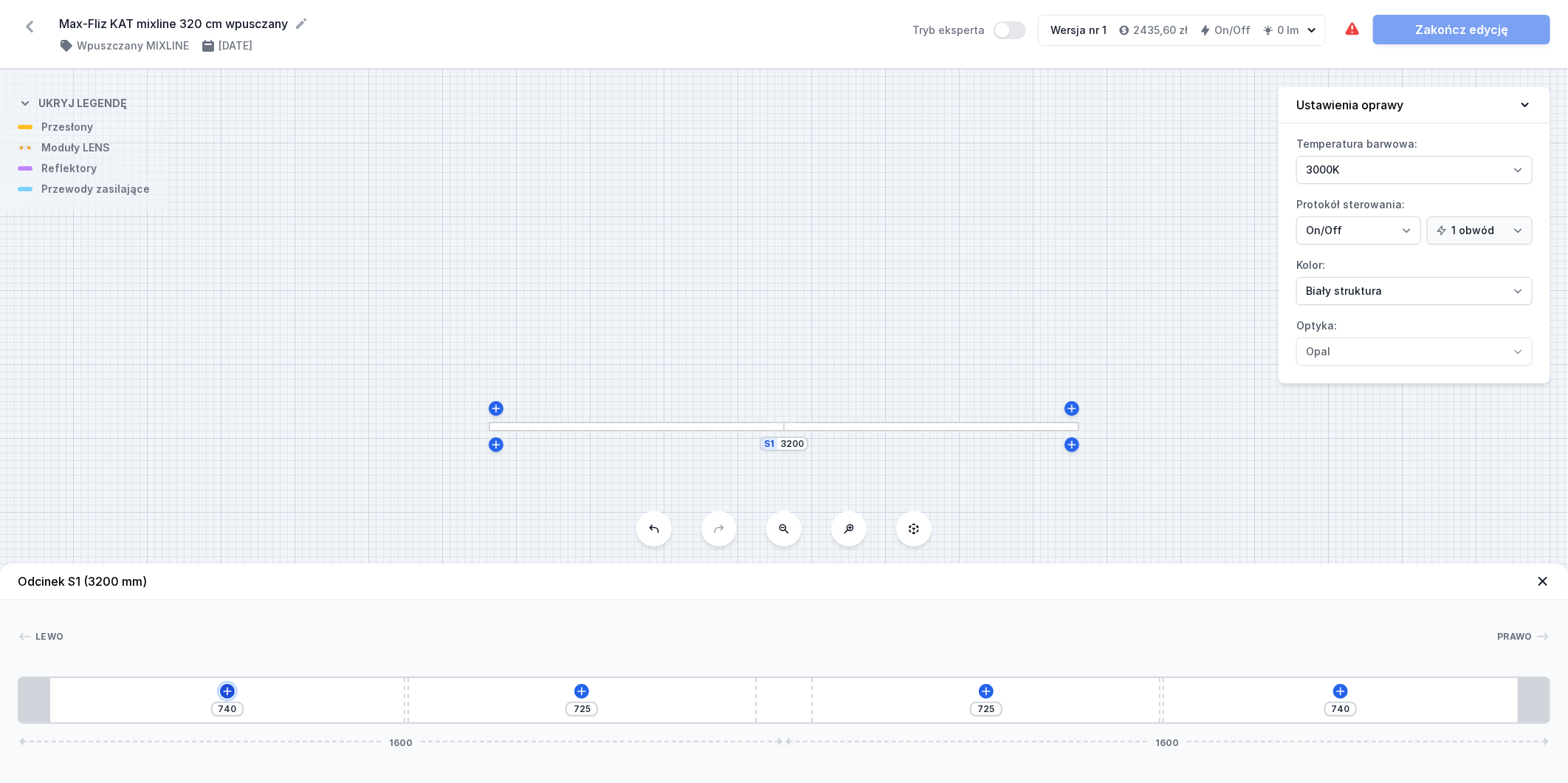
click at [225, 696] on icon at bounding box center [228, 691] width 11 height 11
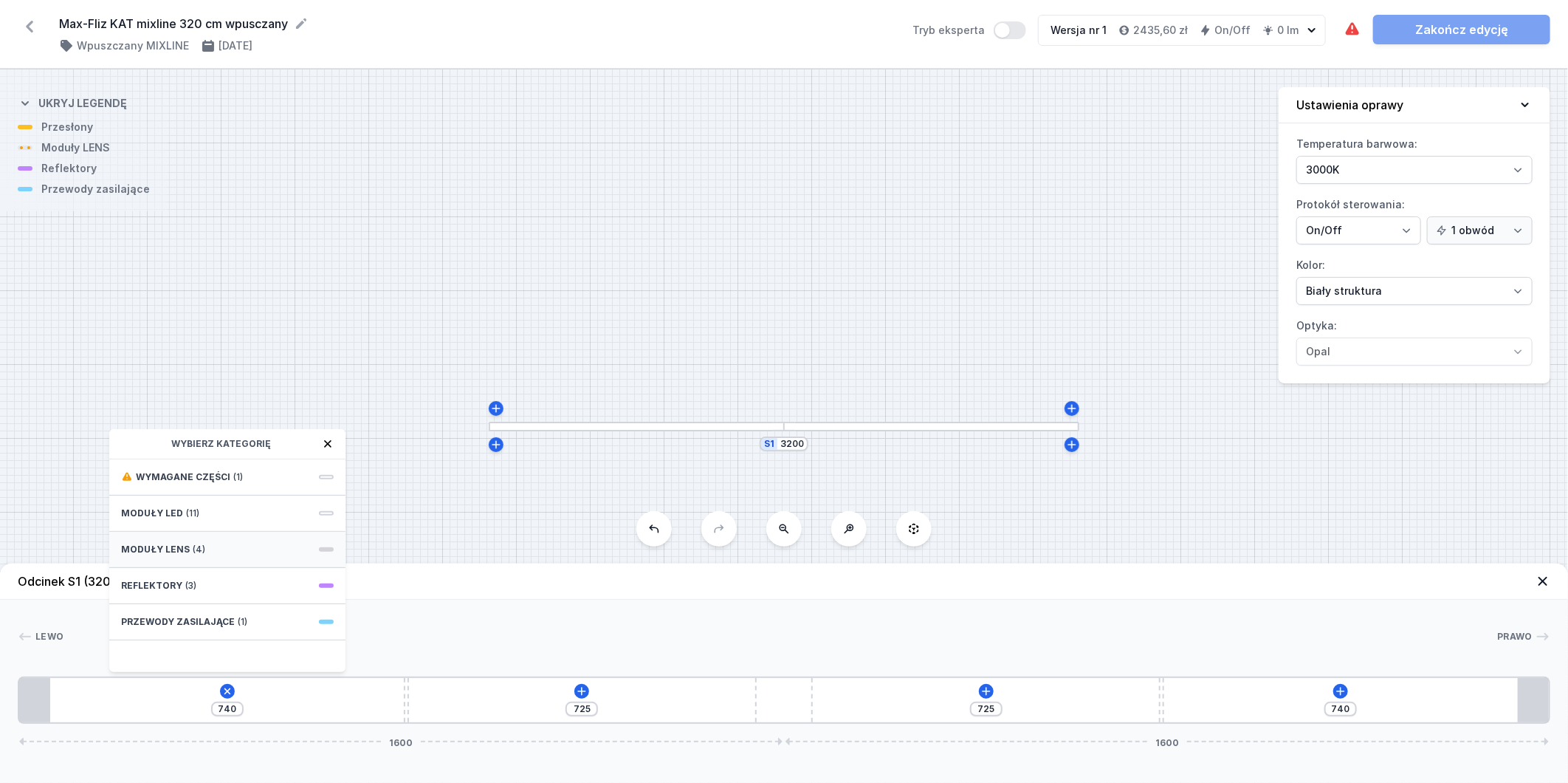
click at [195, 546] on span "(4)" at bounding box center [199, 549] width 12 height 11
click at [253, 511] on span "LENS module 250mm 54°" at bounding box center [228, 508] width 212 height 14
type input "490"
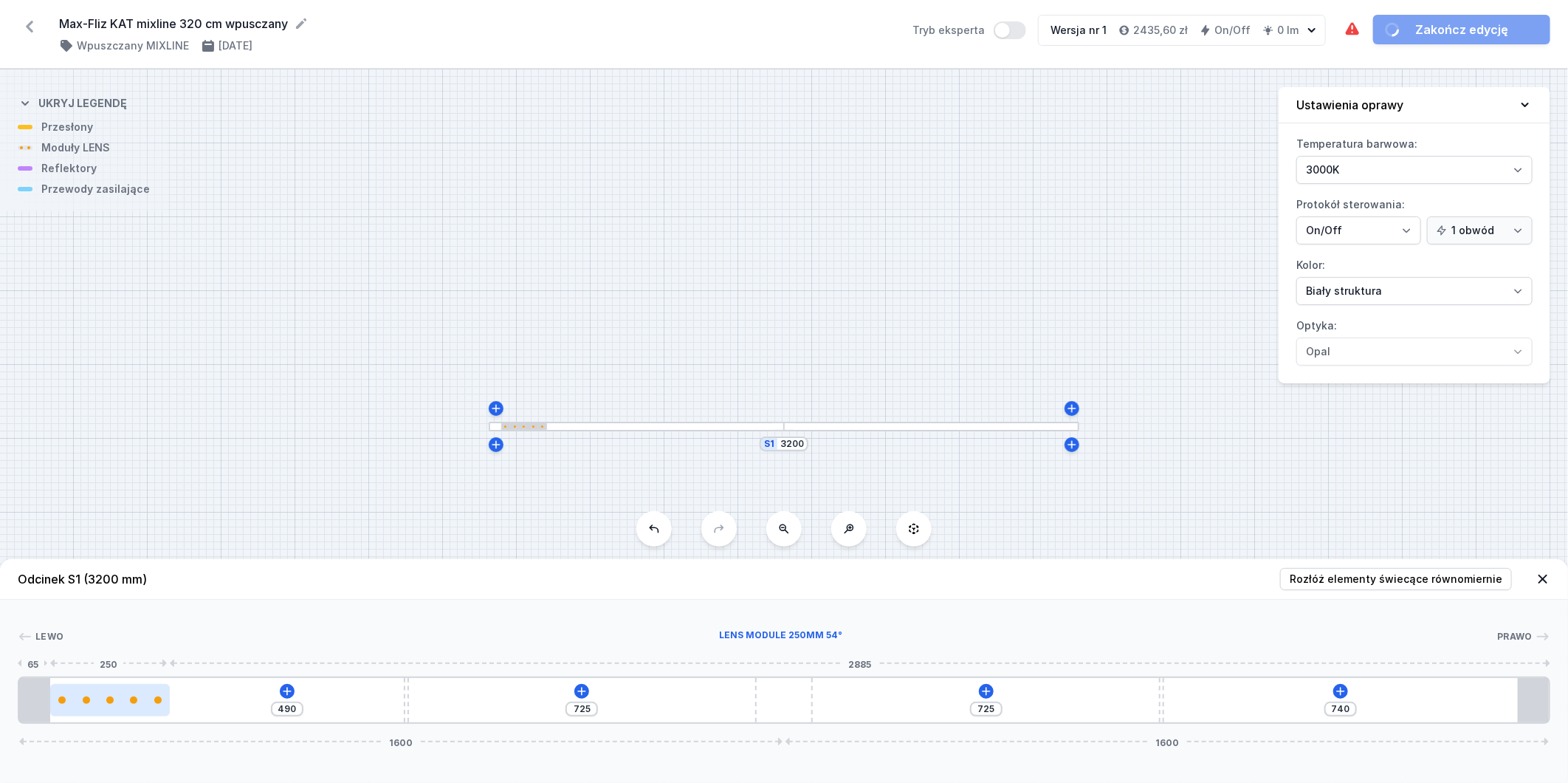
click at [125, 711] on div at bounding box center [110, 700] width 120 height 33
select select "1604"
click at [111, 653] on icon at bounding box center [109, 657] width 8 height 8
type input "240"
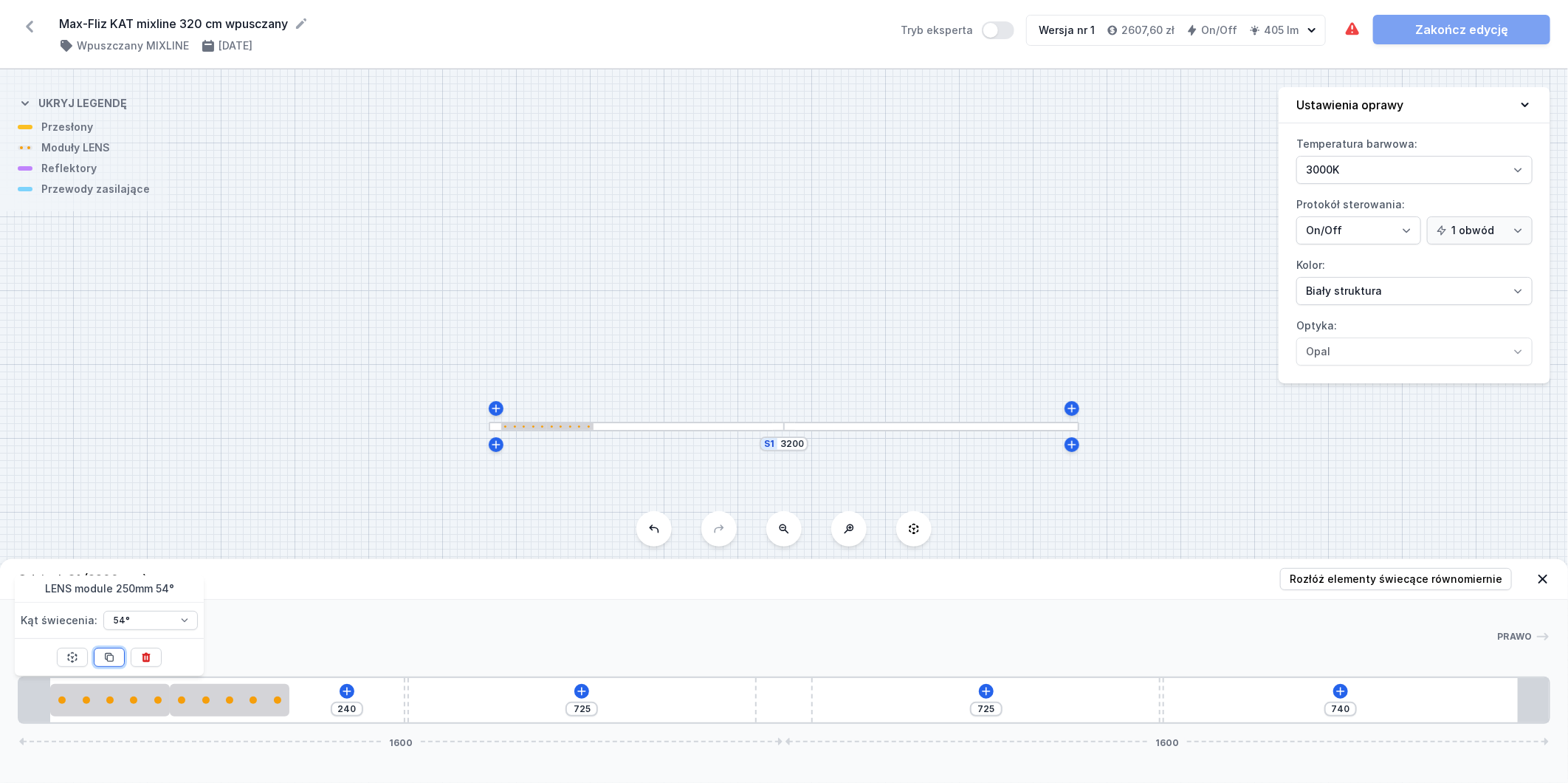
click at [111, 653] on icon at bounding box center [109, 657] width 8 height 8
type input "475"
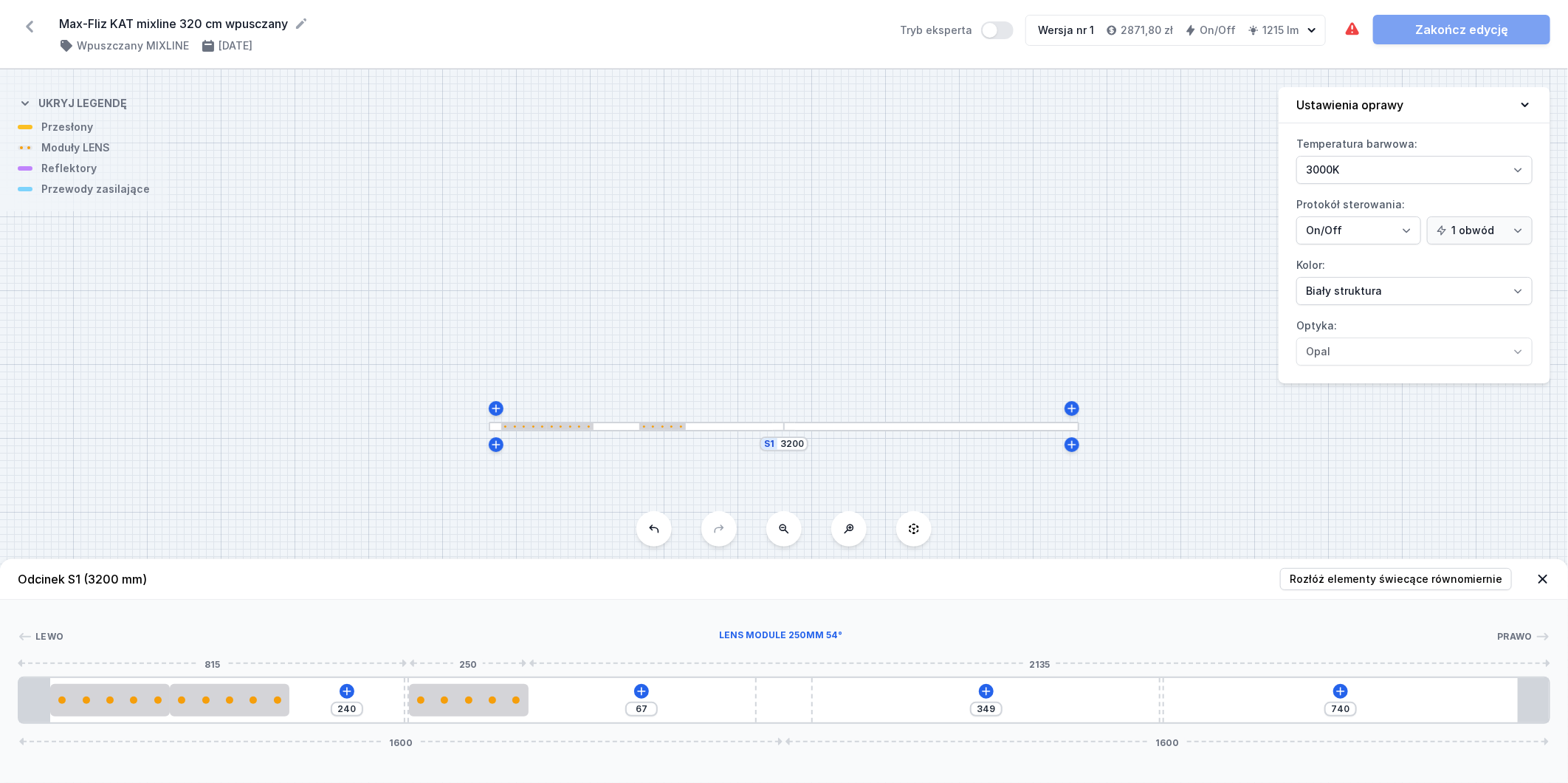
type input "248"
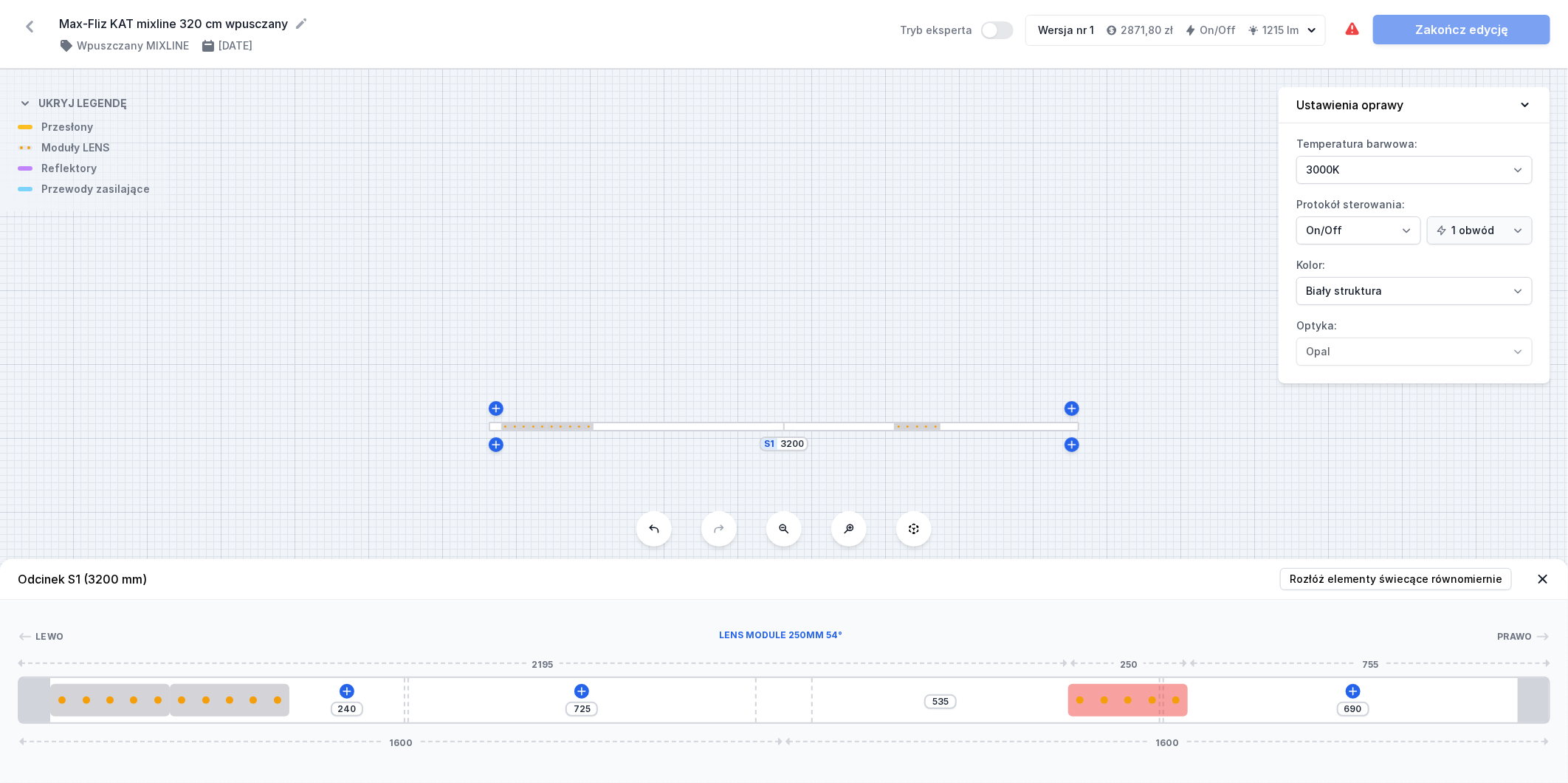
type input "637"
type input "588"
type input "596"
type input "629"
type input "564"
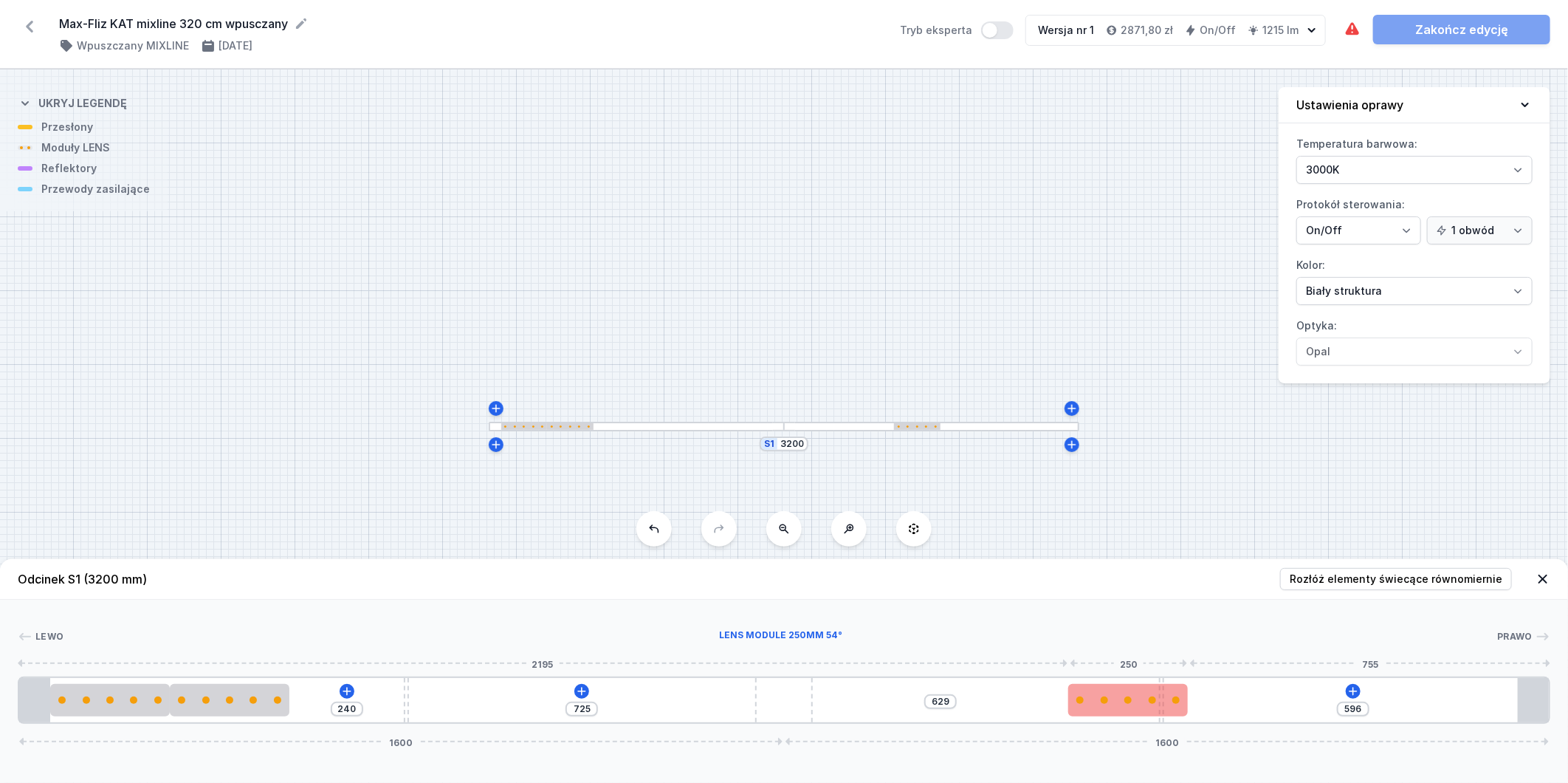
type input "661"
type input "291"
type input "199"
type input "282"
type input "208"
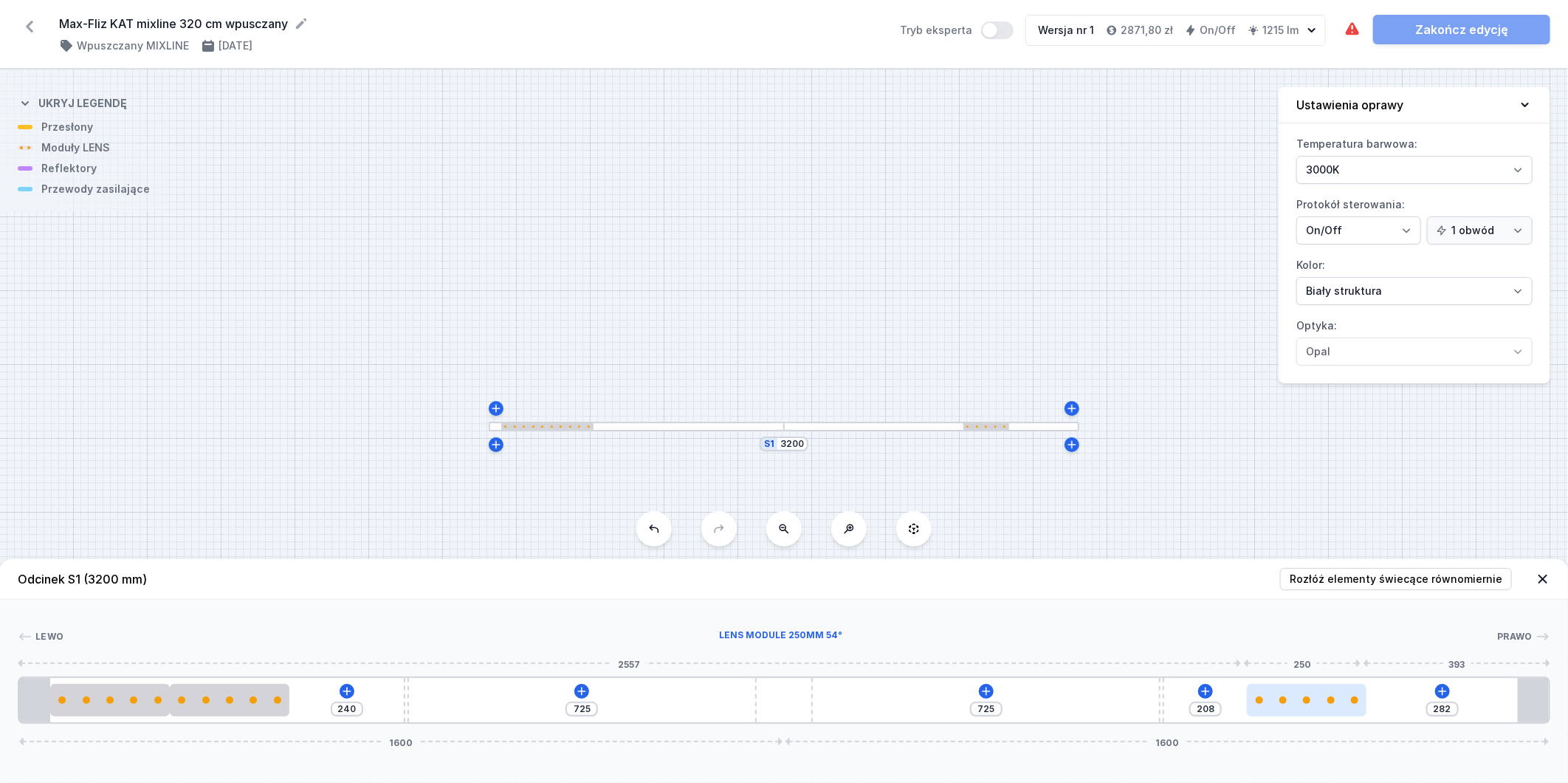
type input "276"
type input "214"
type input "272"
type input "218"
type input "266"
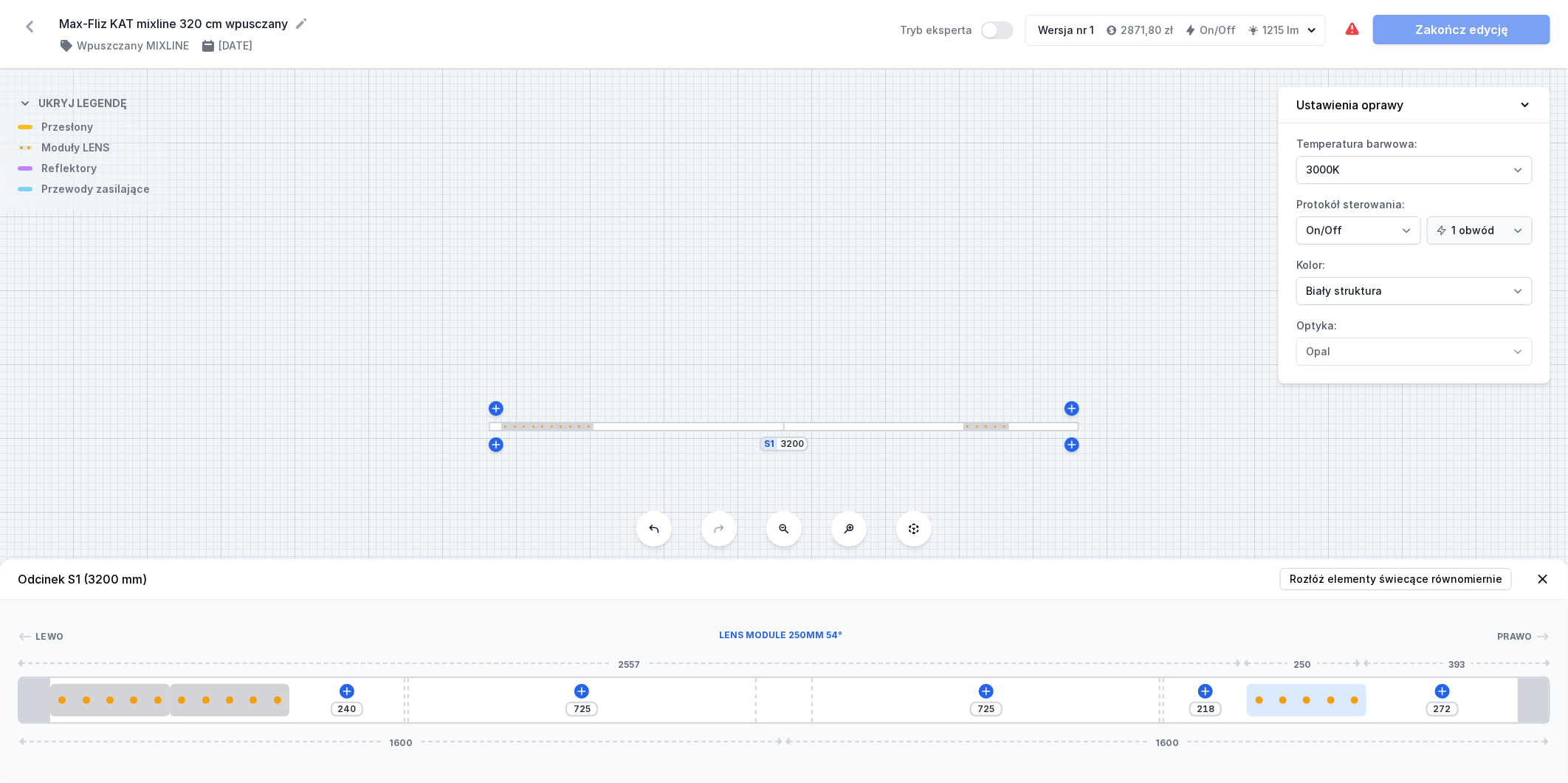
type input "224"
type input "262"
type input "228"
type input "258"
type input "232"
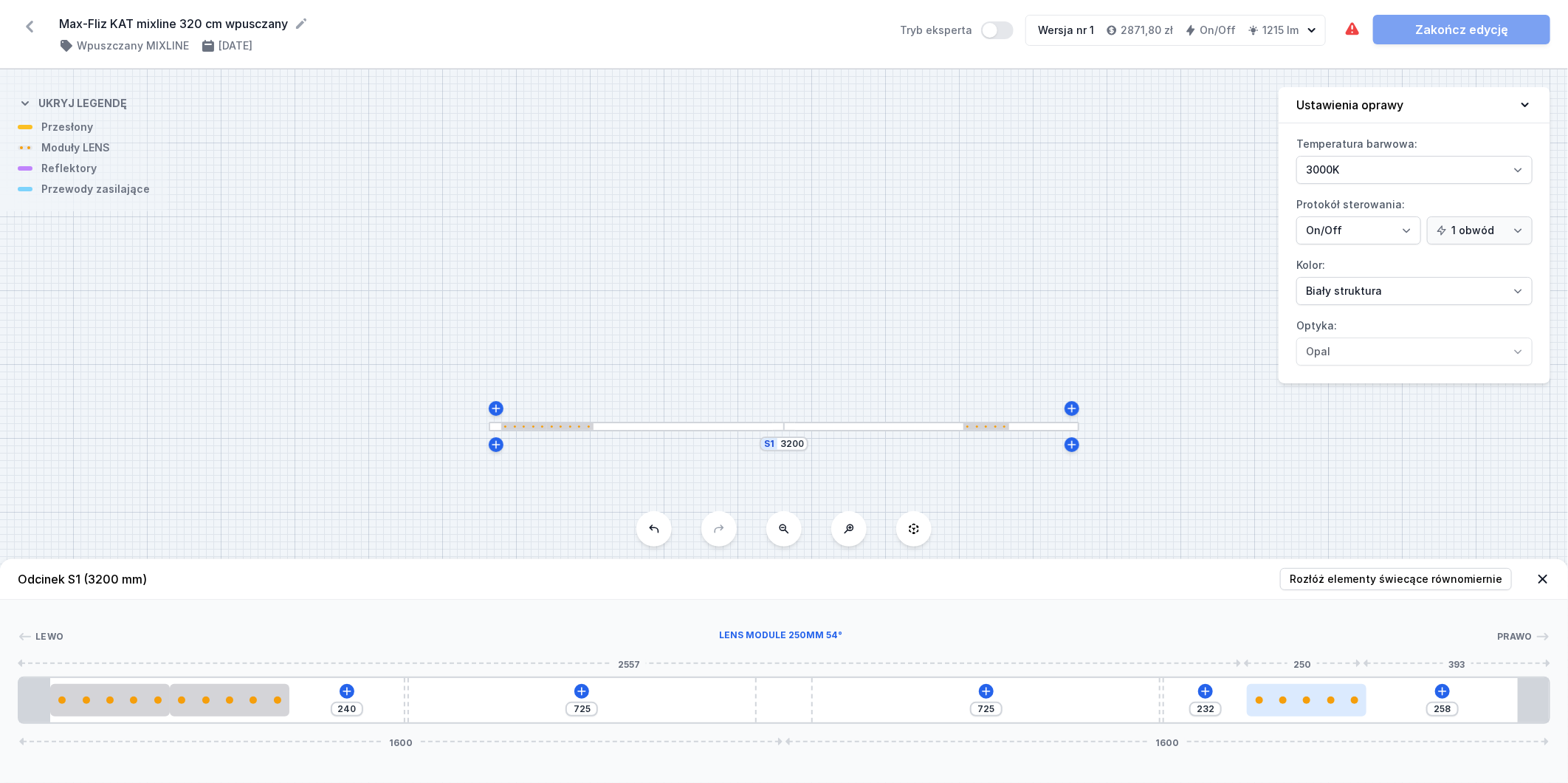
type input "247"
type input "243"
type input "247"
type input "234"
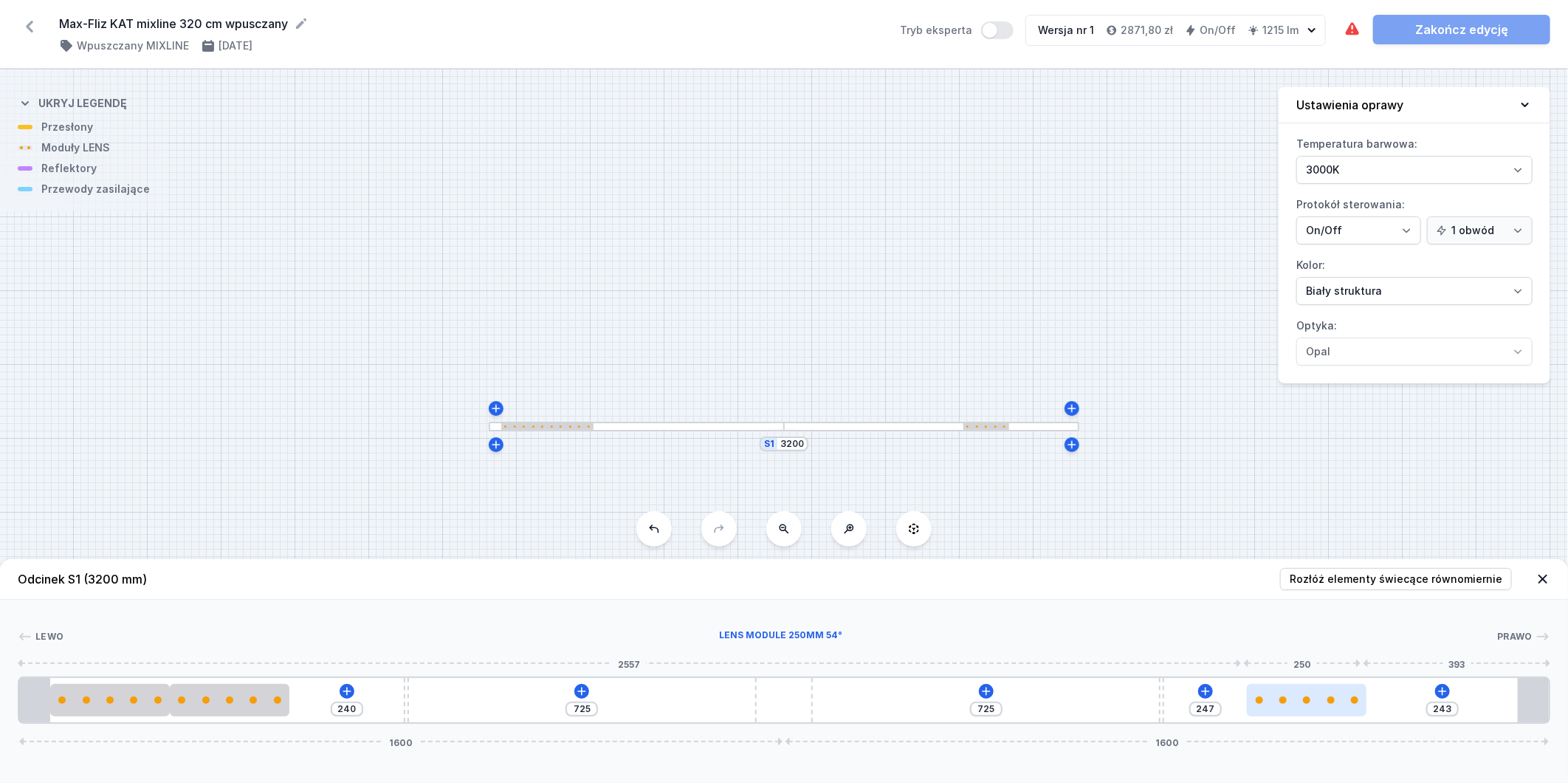
type input "256"
type input "217"
type input "273"
type input "191"
type input "299"
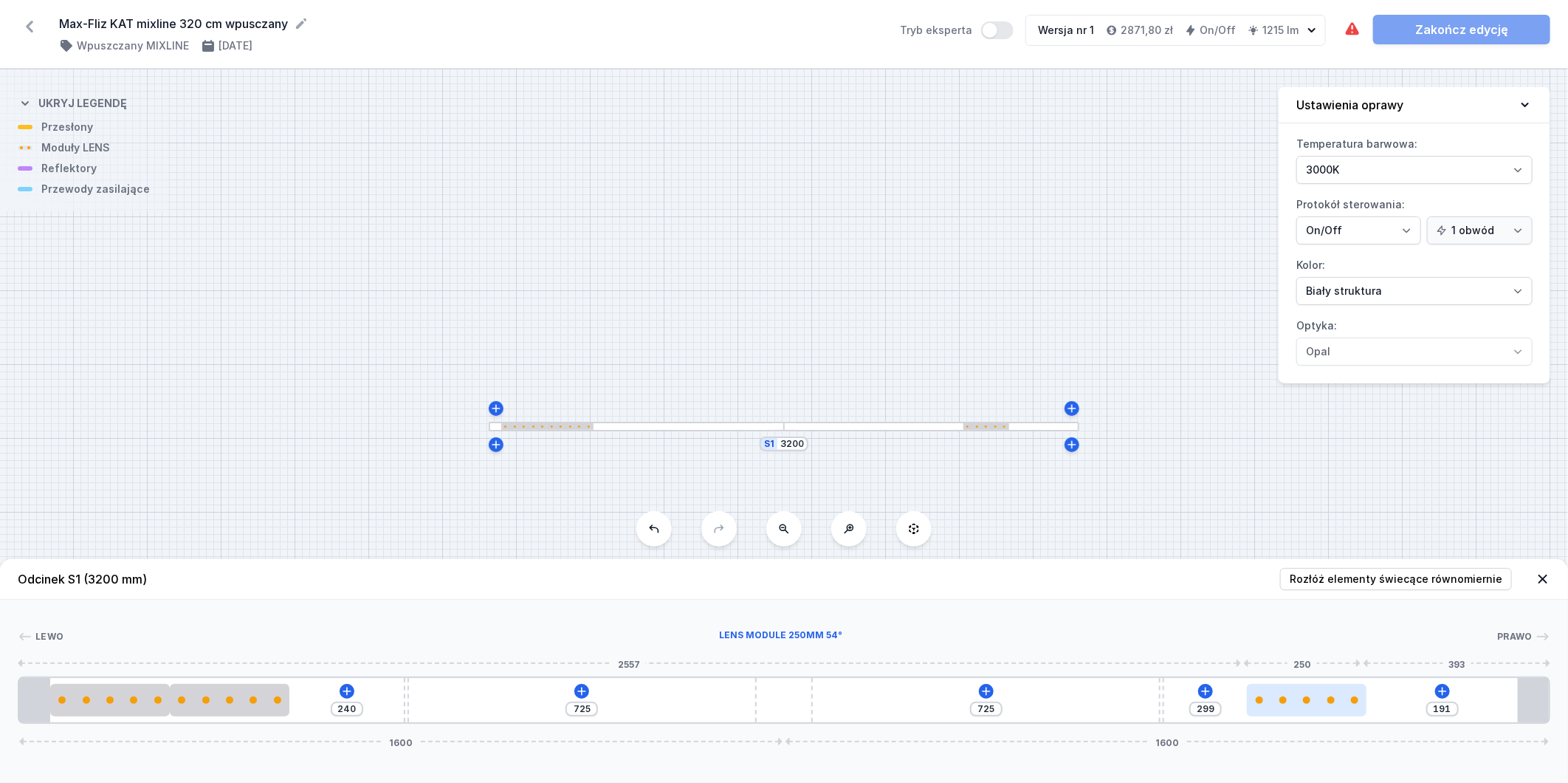
type input "165"
type input "325"
type input "133"
type input "357"
type input "122"
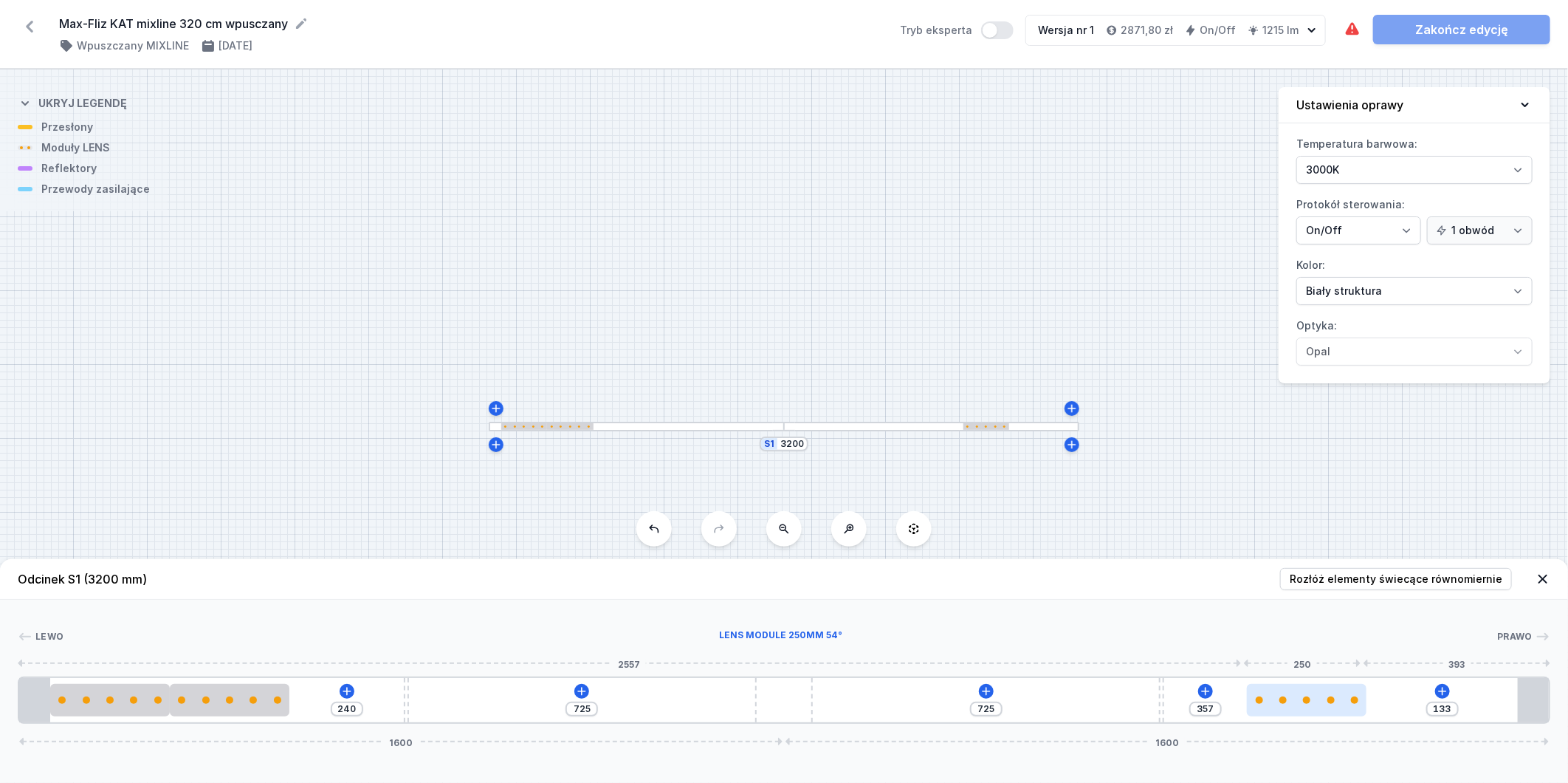
type input "368"
type input "115"
type input "375"
type input "110"
type input "380"
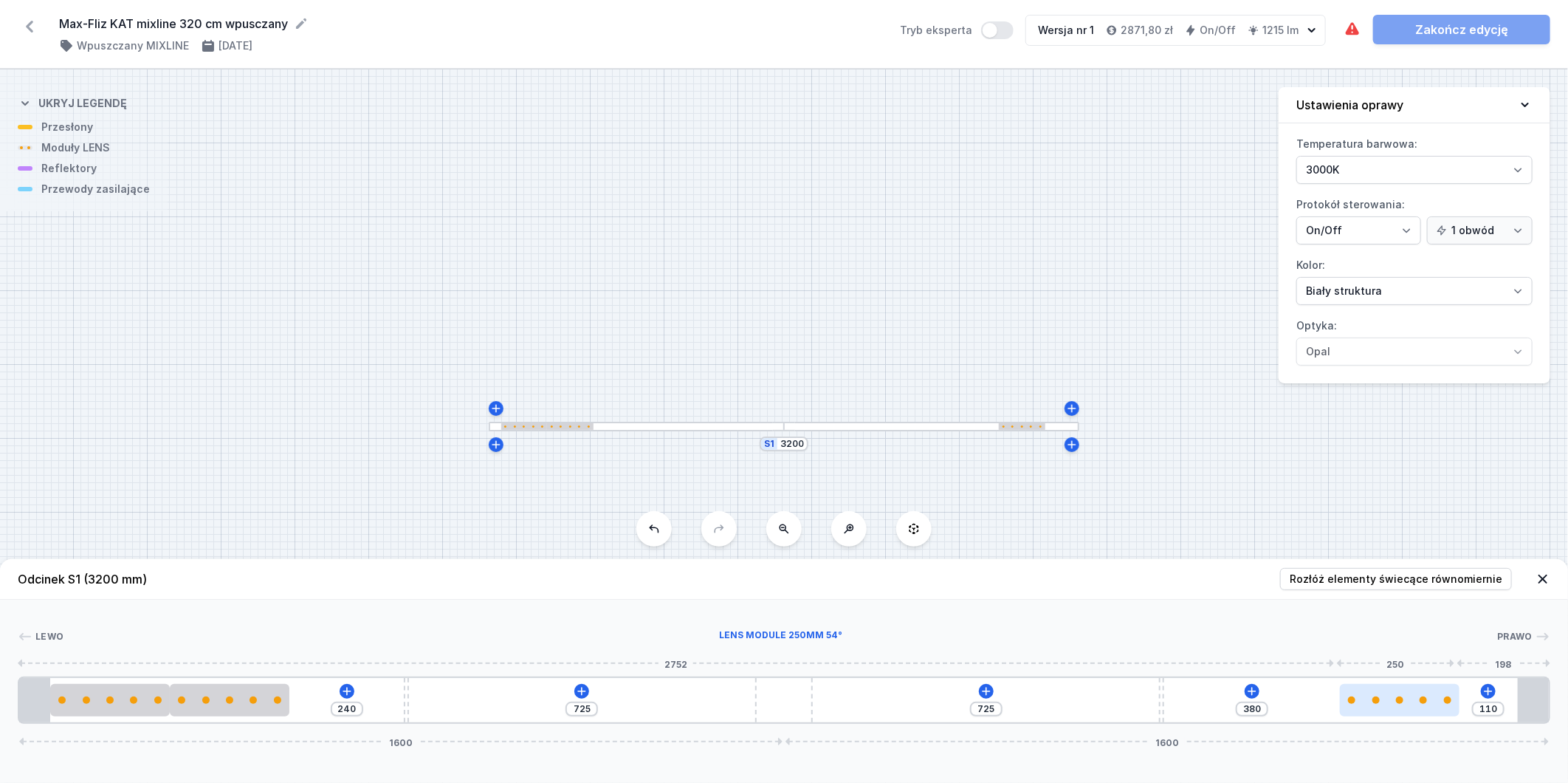
type input "103"
type input "387"
type input "91"
type input "399"
type input "75"
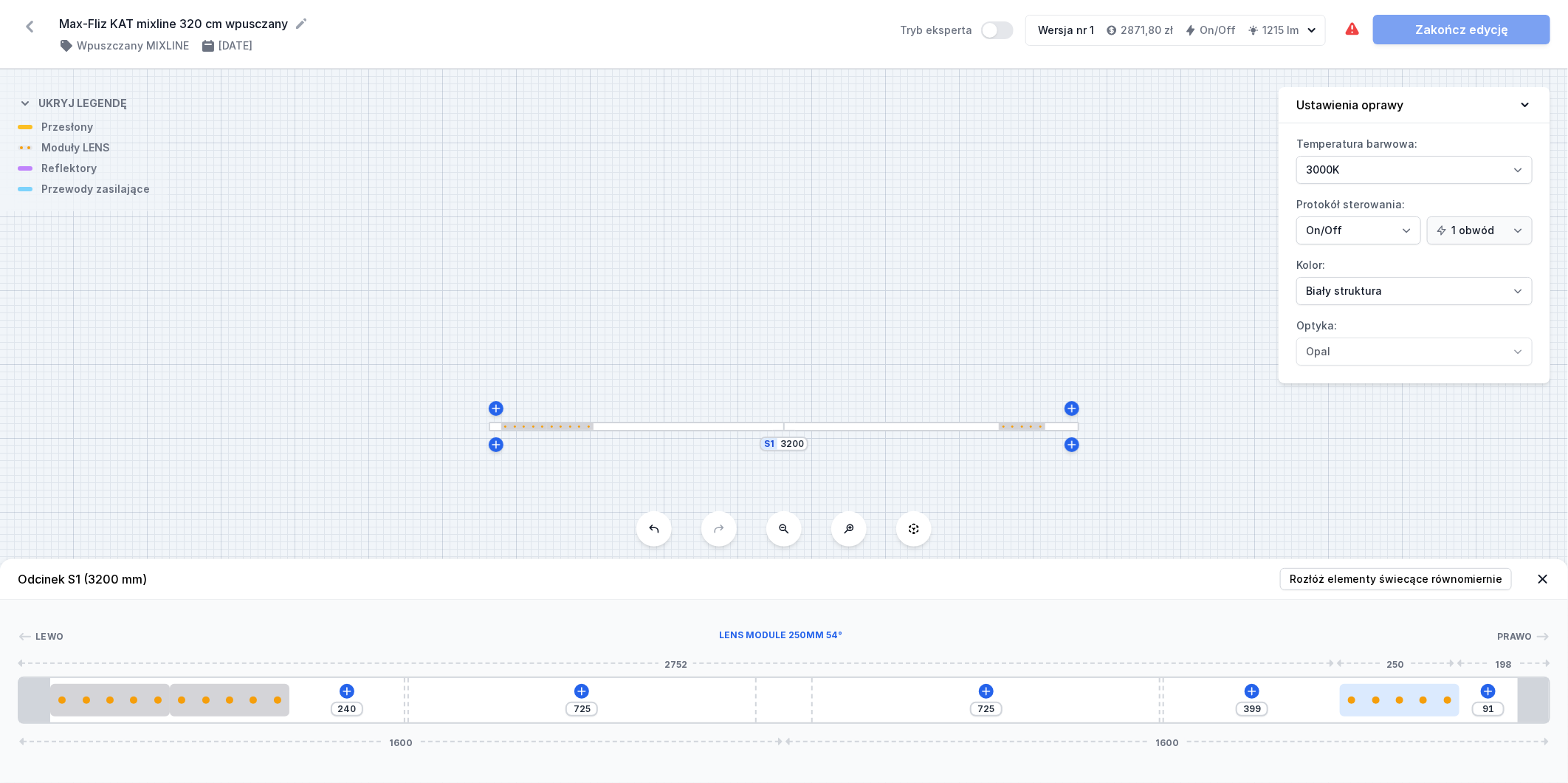
type input "415"
type input "66"
type input "424"
type input "65"
type input "425"
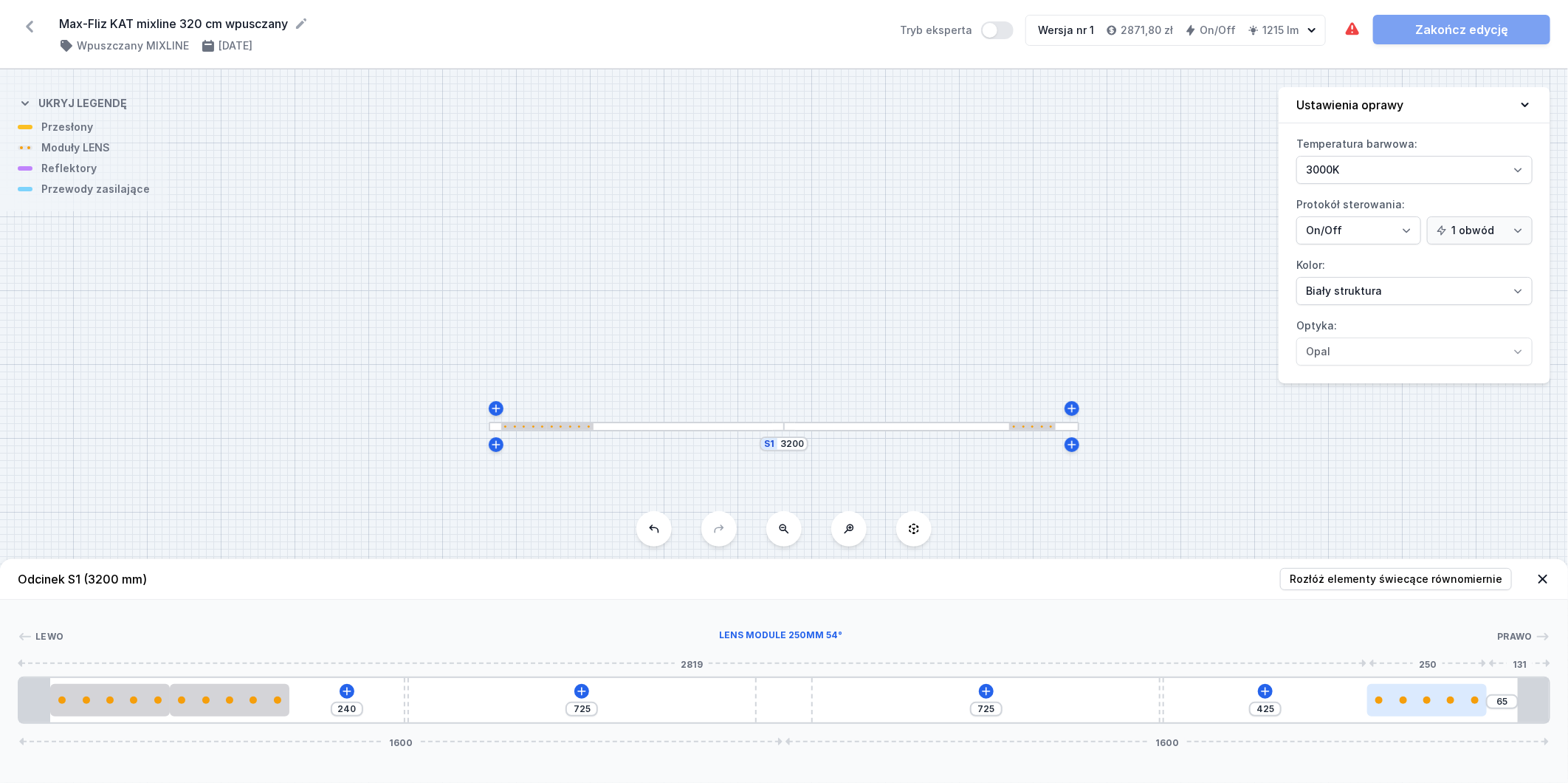
drag, startPoint x: 486, startPoint y: 702, endPoint x: 1464, endPoint y: 697, distance: 978.0
type input "119"
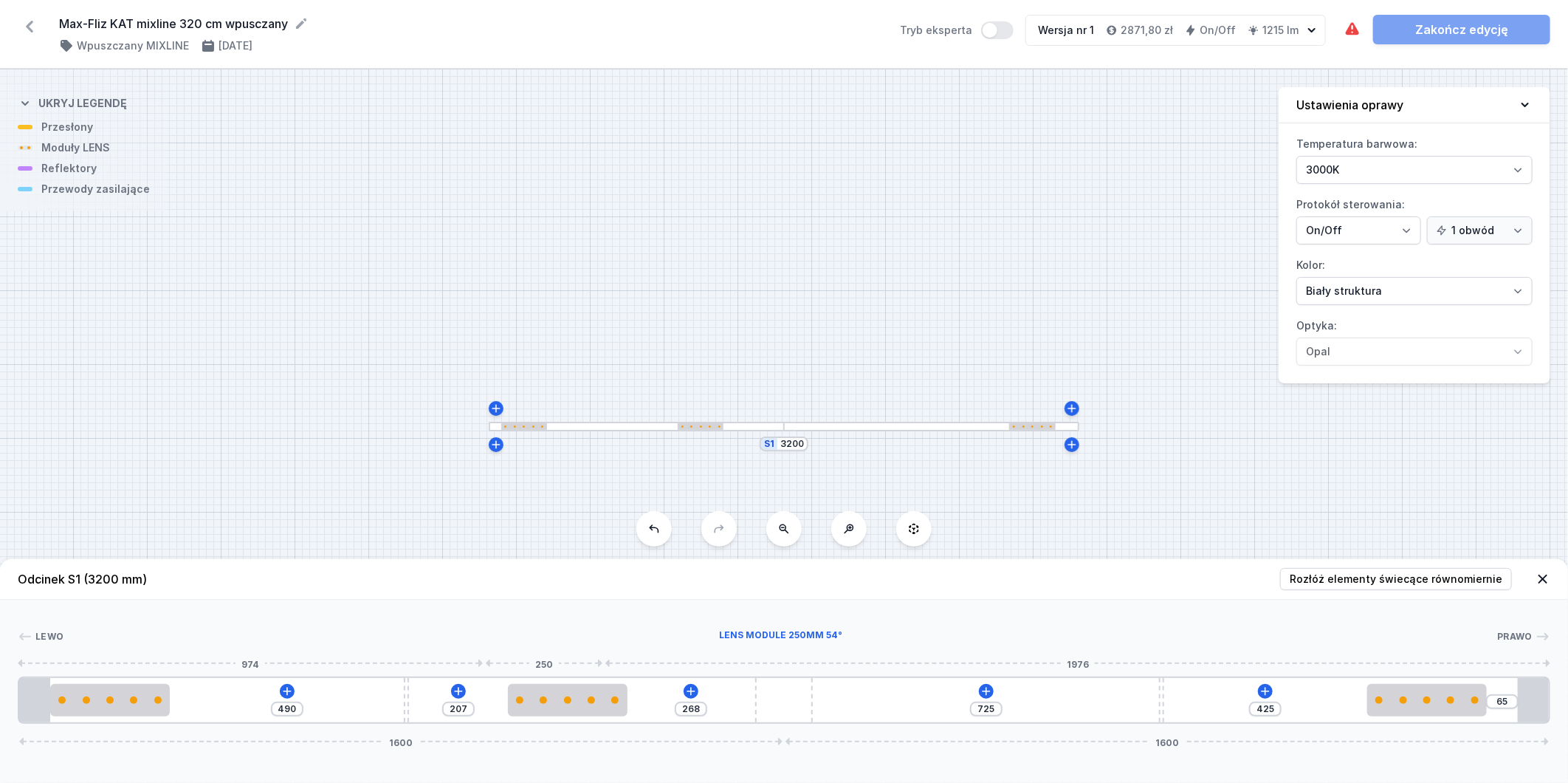
type input "243"
type input "232"
type input "224"
type input "251"
type input "212"
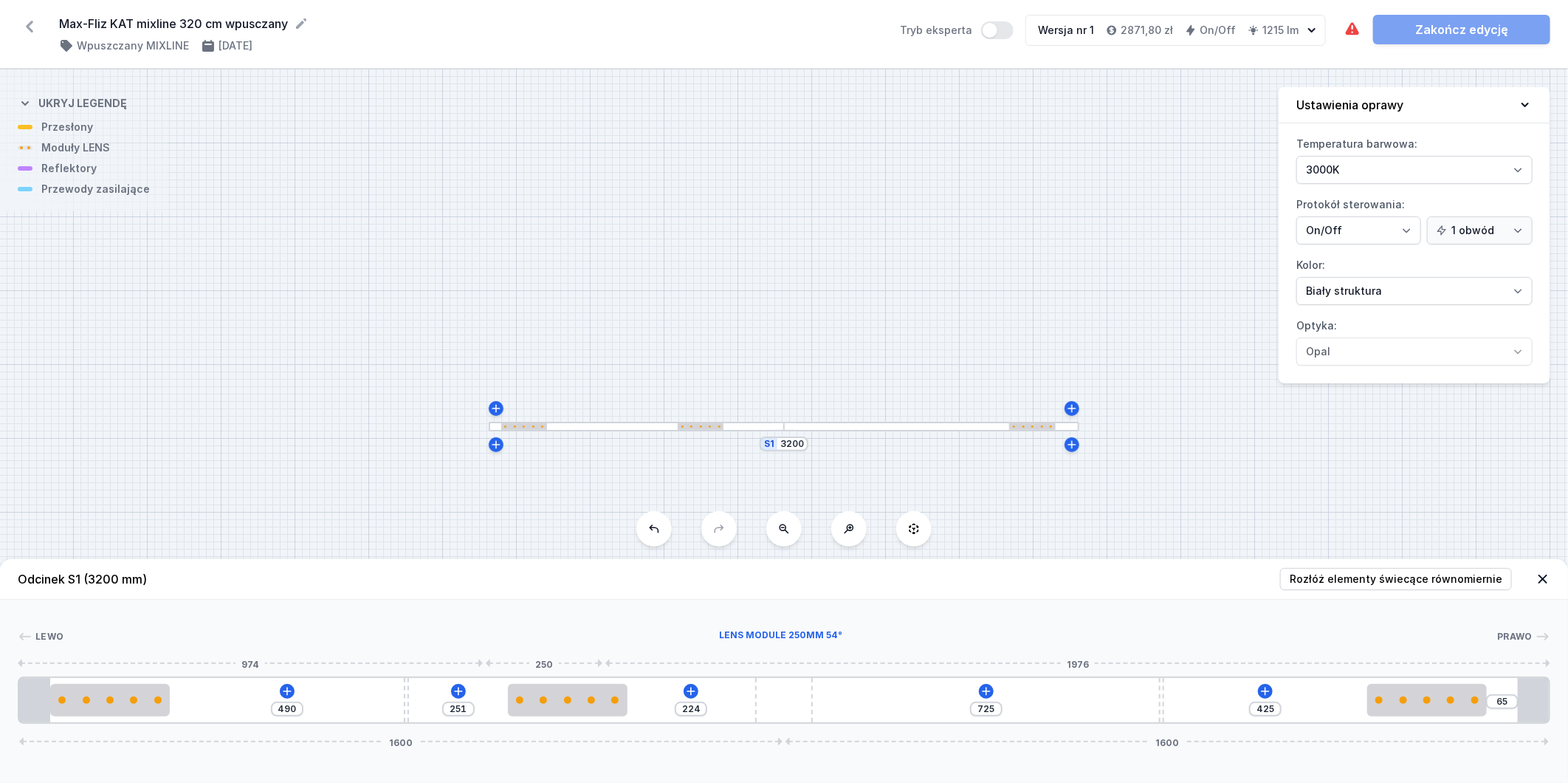
type input "263"
type input "201"
type input "274"
type input "192"
type input "283"
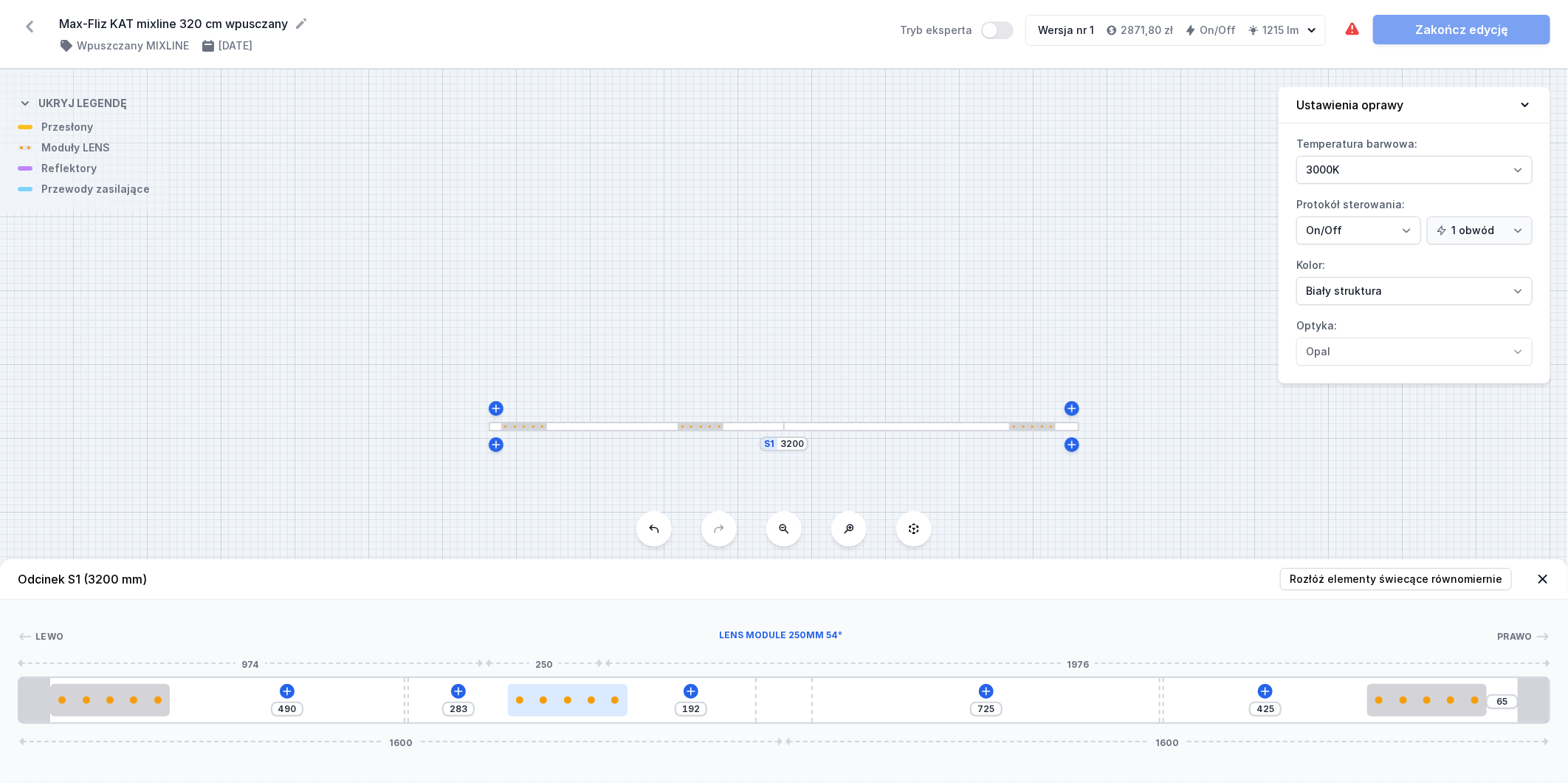
type input "179"
type input "296"
type input "151"
type input "324"
type input "134"
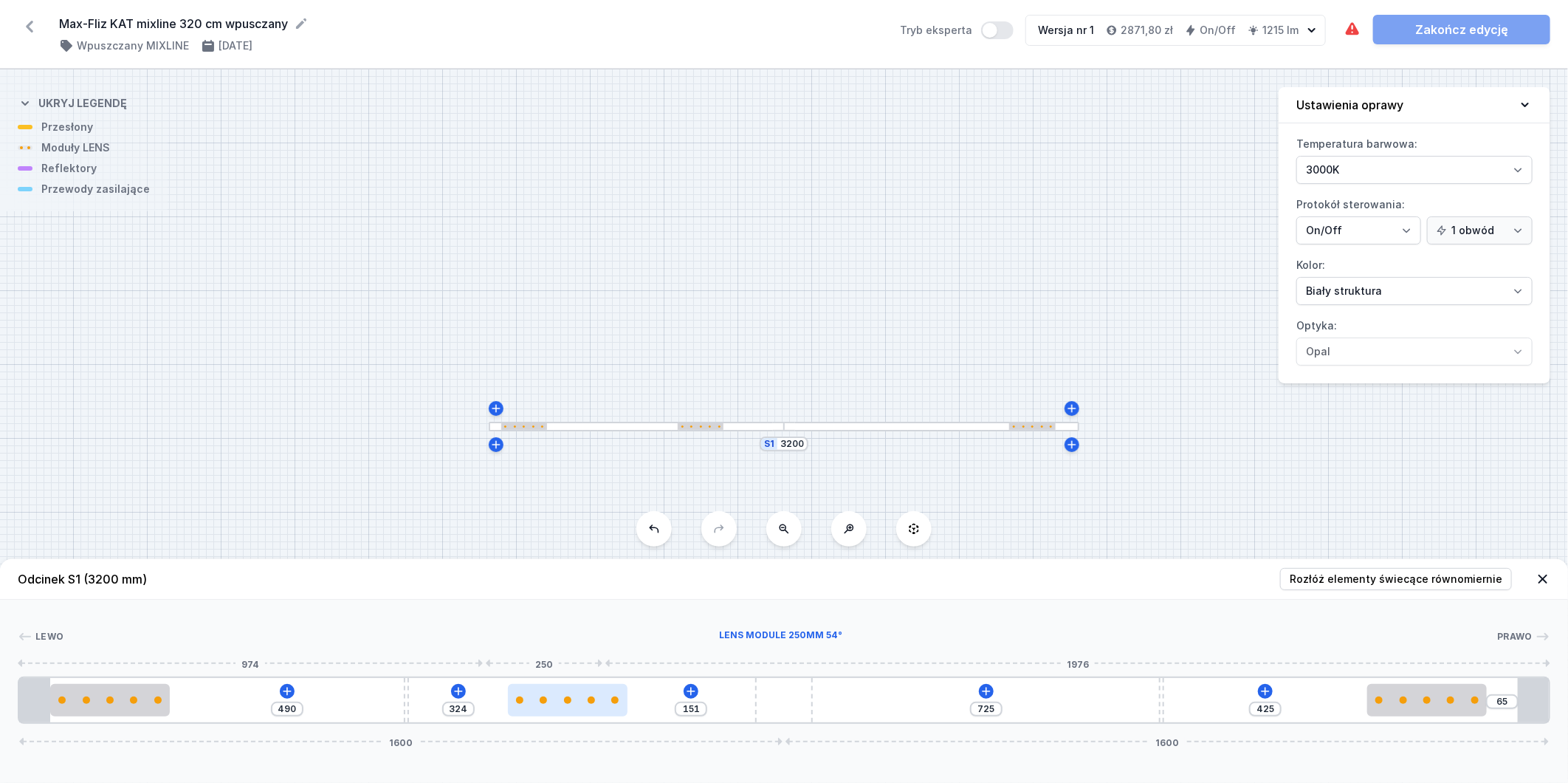
type input "341"
type input "119"
type input "356"
type input "109"
type input "366"
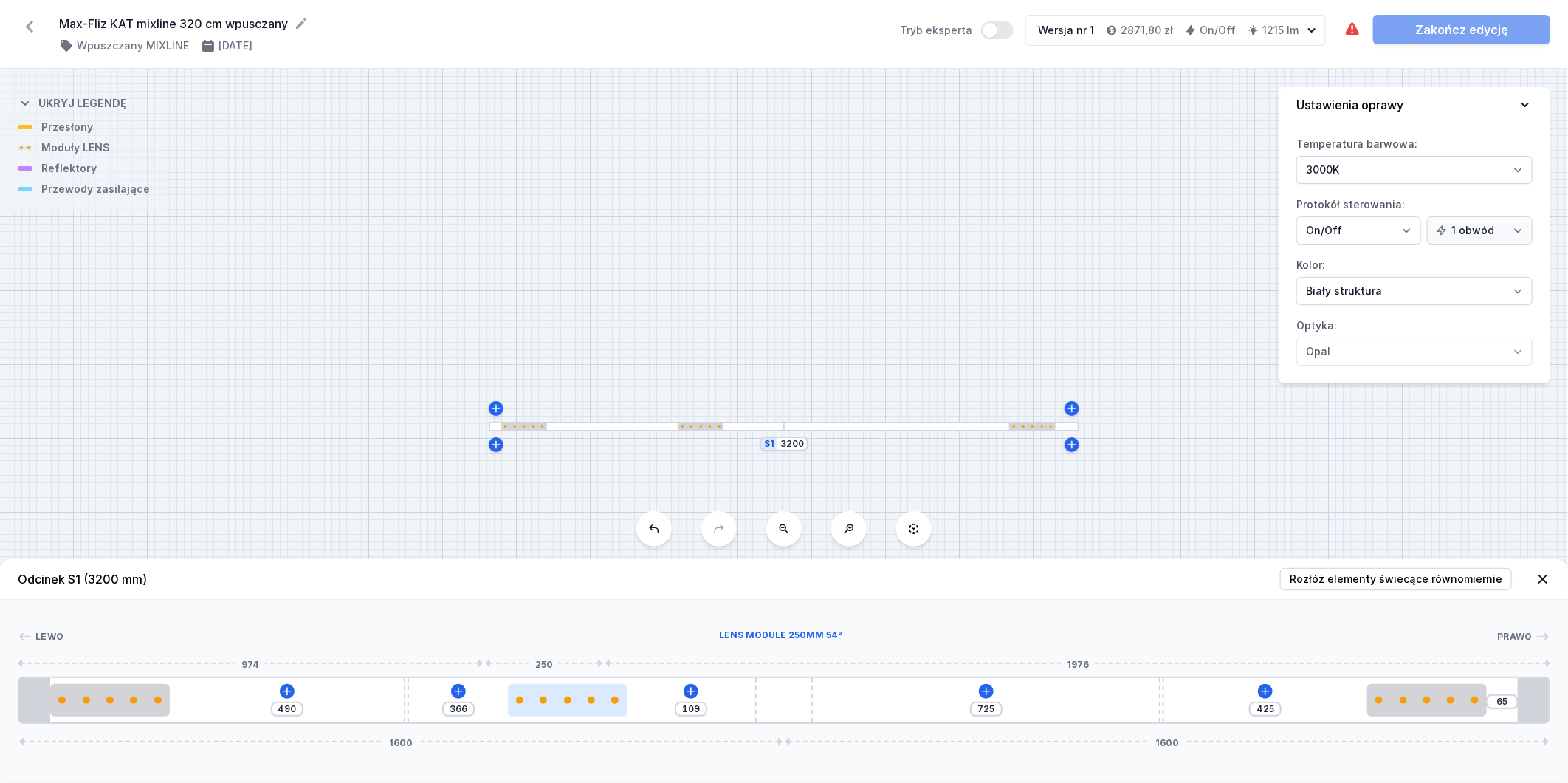
type input "106"
type input "369"
type input "103"
type input "372"
type input "96"
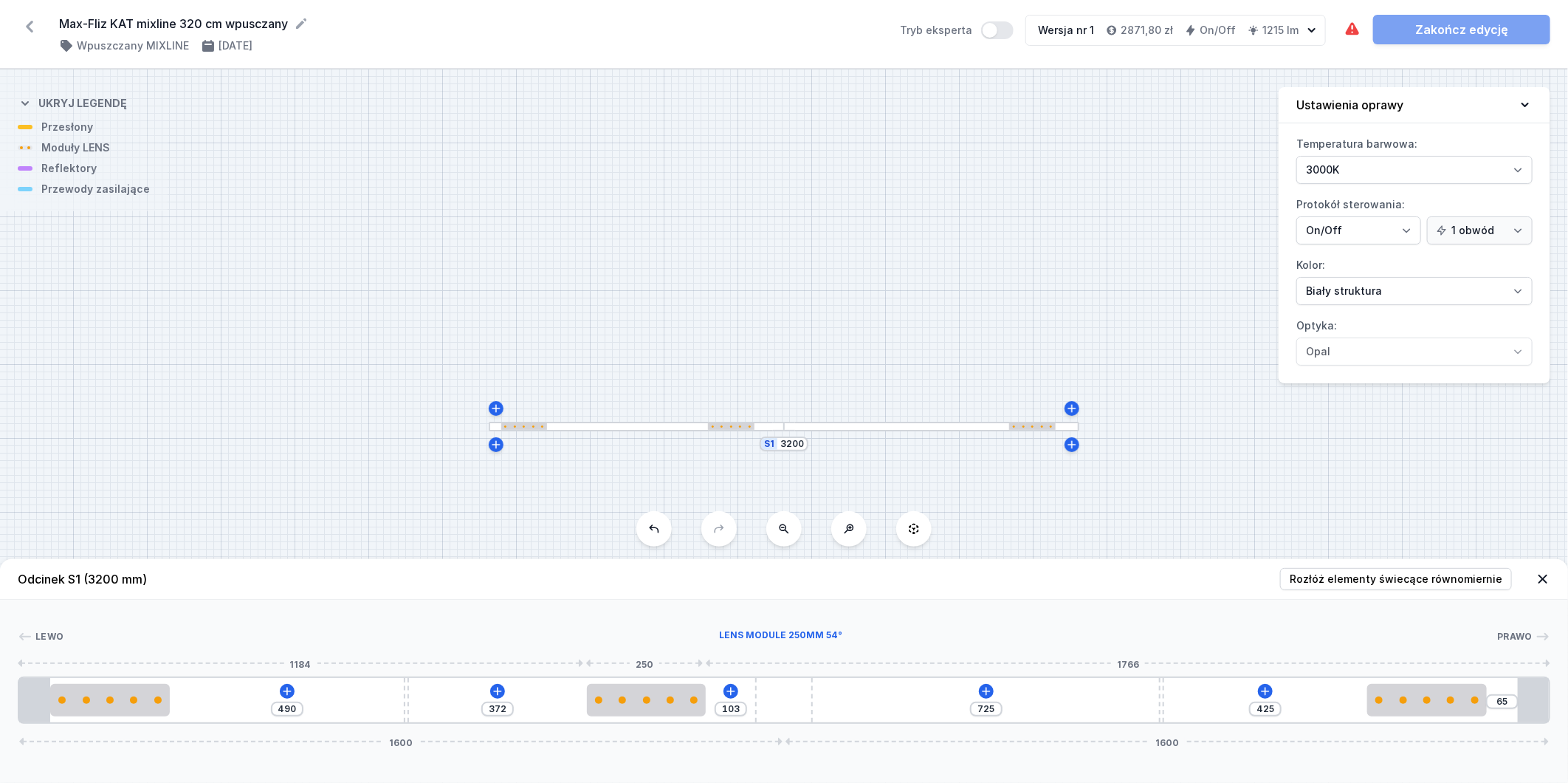
type input "379"
type input "80"
type input "395"
type input "61"
type input "414"
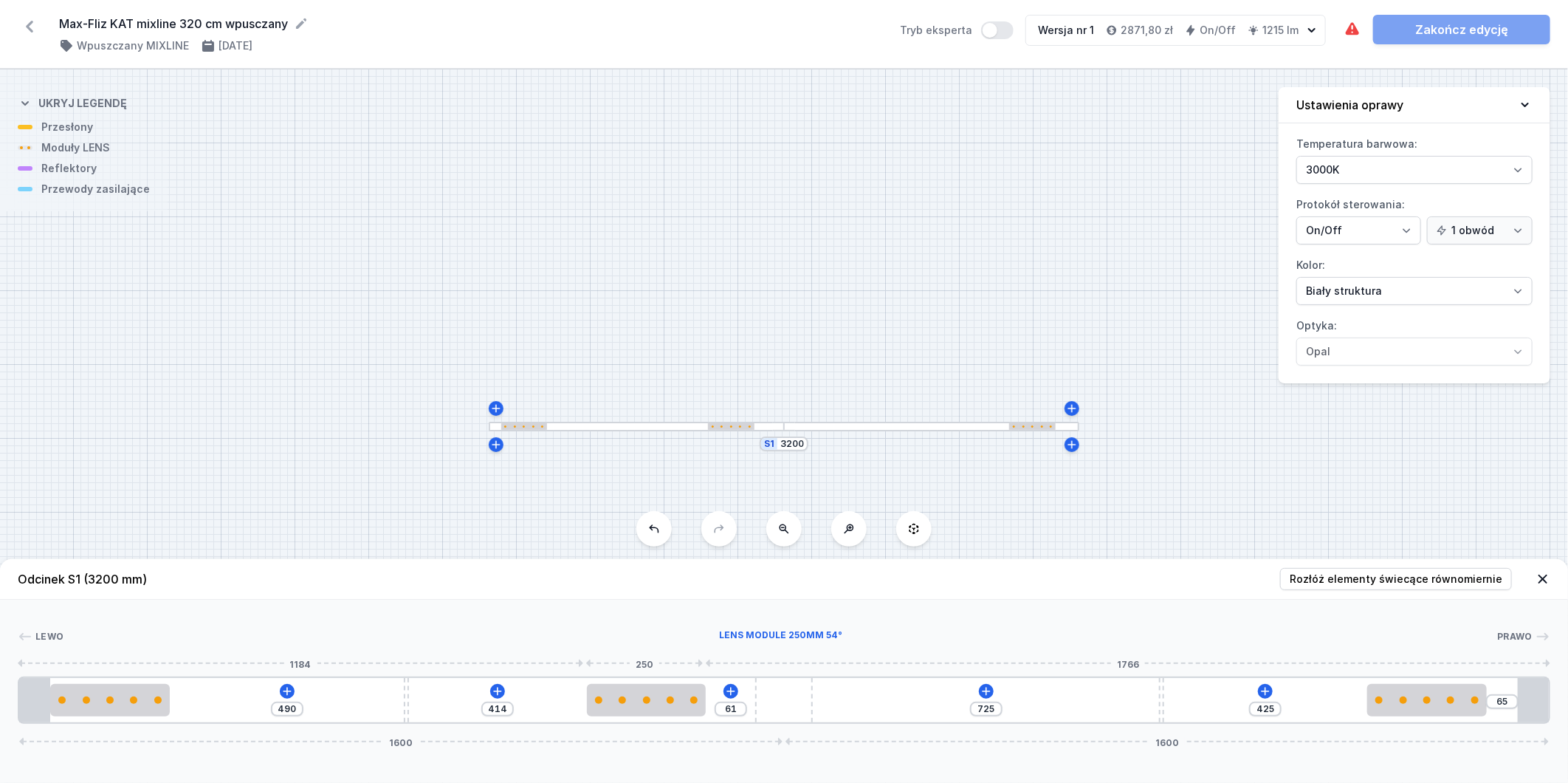
type input "42"
type input "433"
type input "33"
type input "475"
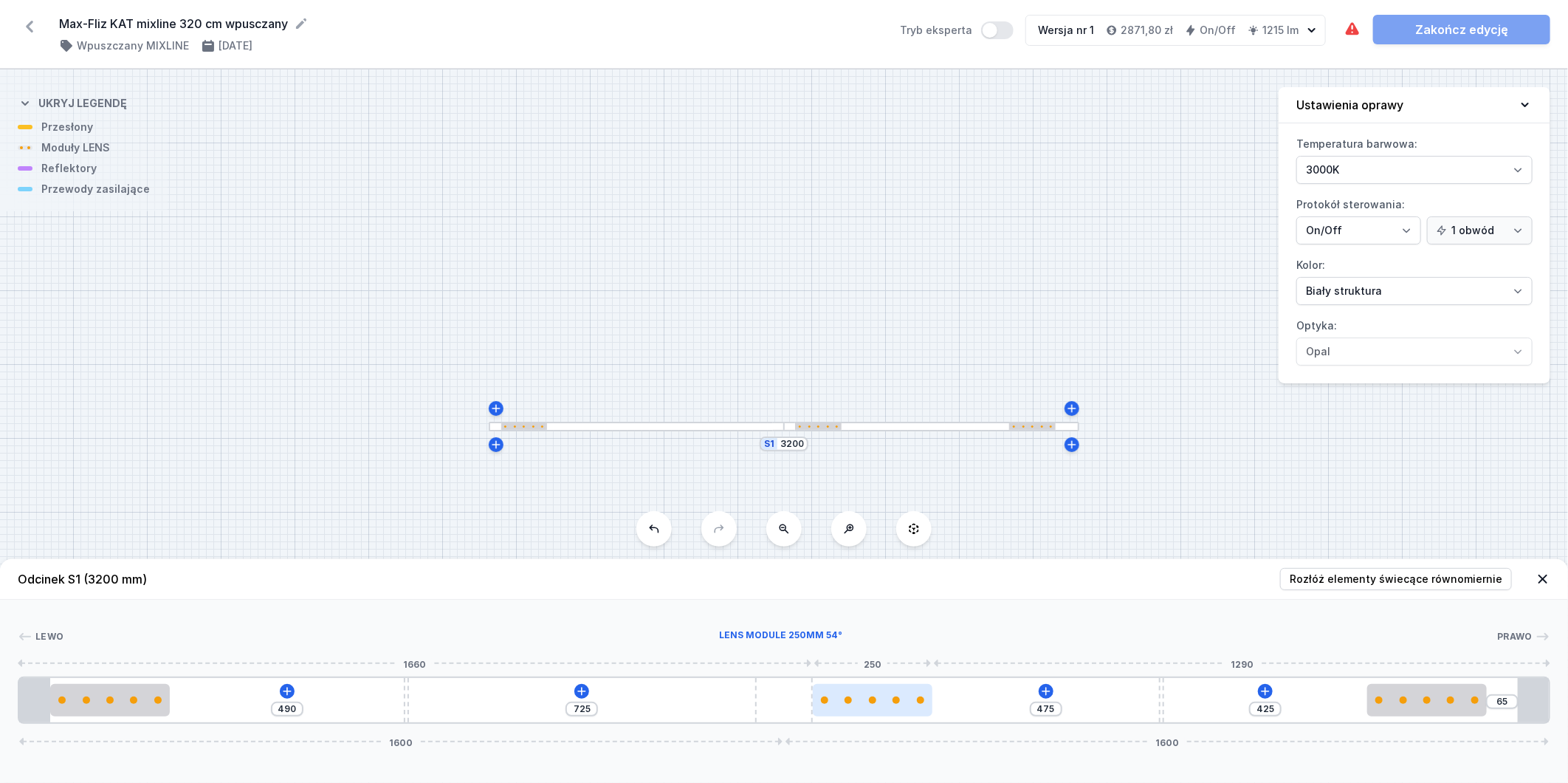
drag, startPoint x: 252, startPoint y: 706, endPoint x: 900, endPoint y: 715, distance: 648.1
type input "444"
type input "456"
type input "447"
type input "453"
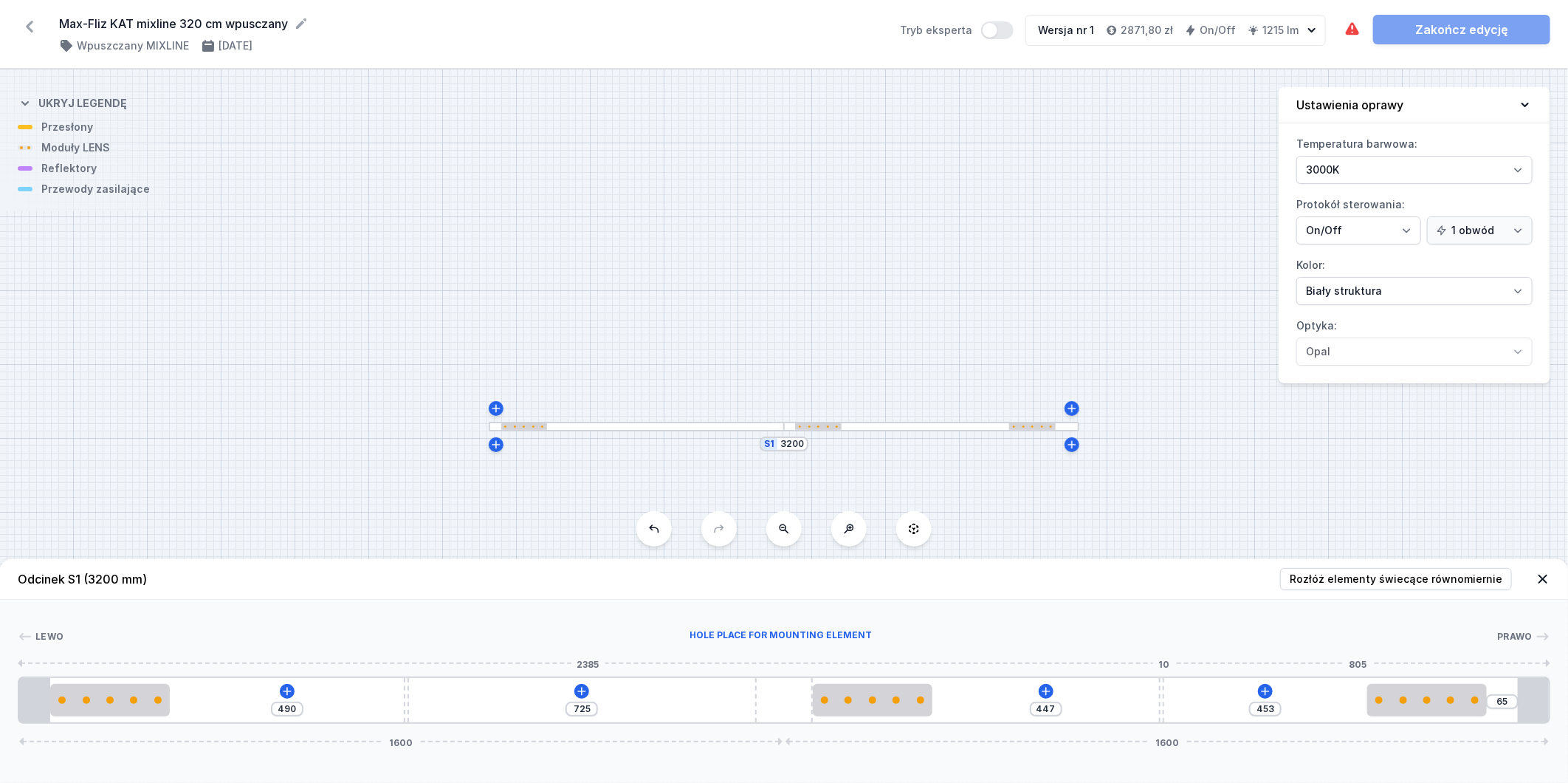
type input "452"
type input "448"
type input "462"
type input "438"
type input "473"
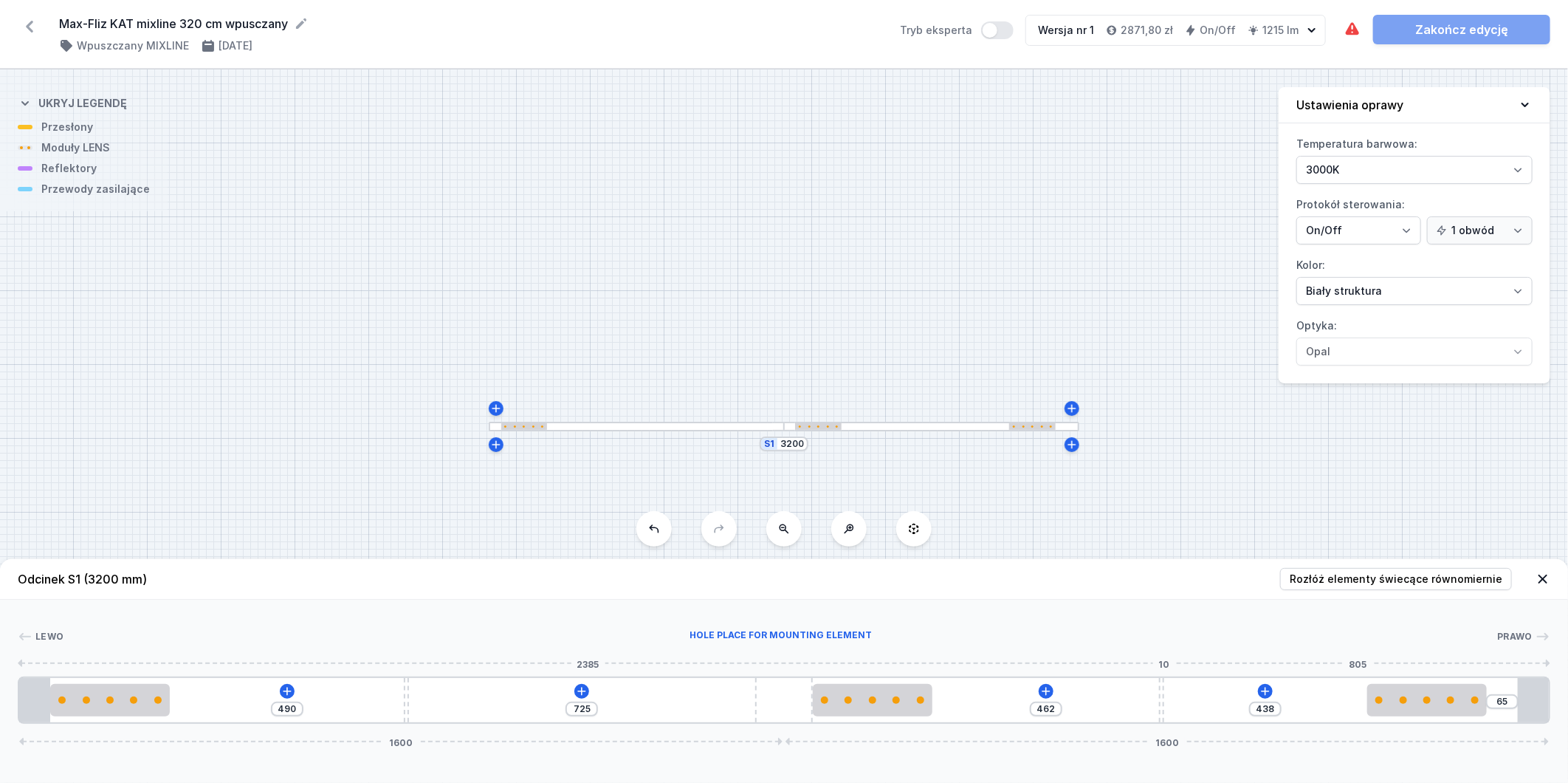
type input "427"
type input "482"
type input "418"
type input "510"
type input "390"
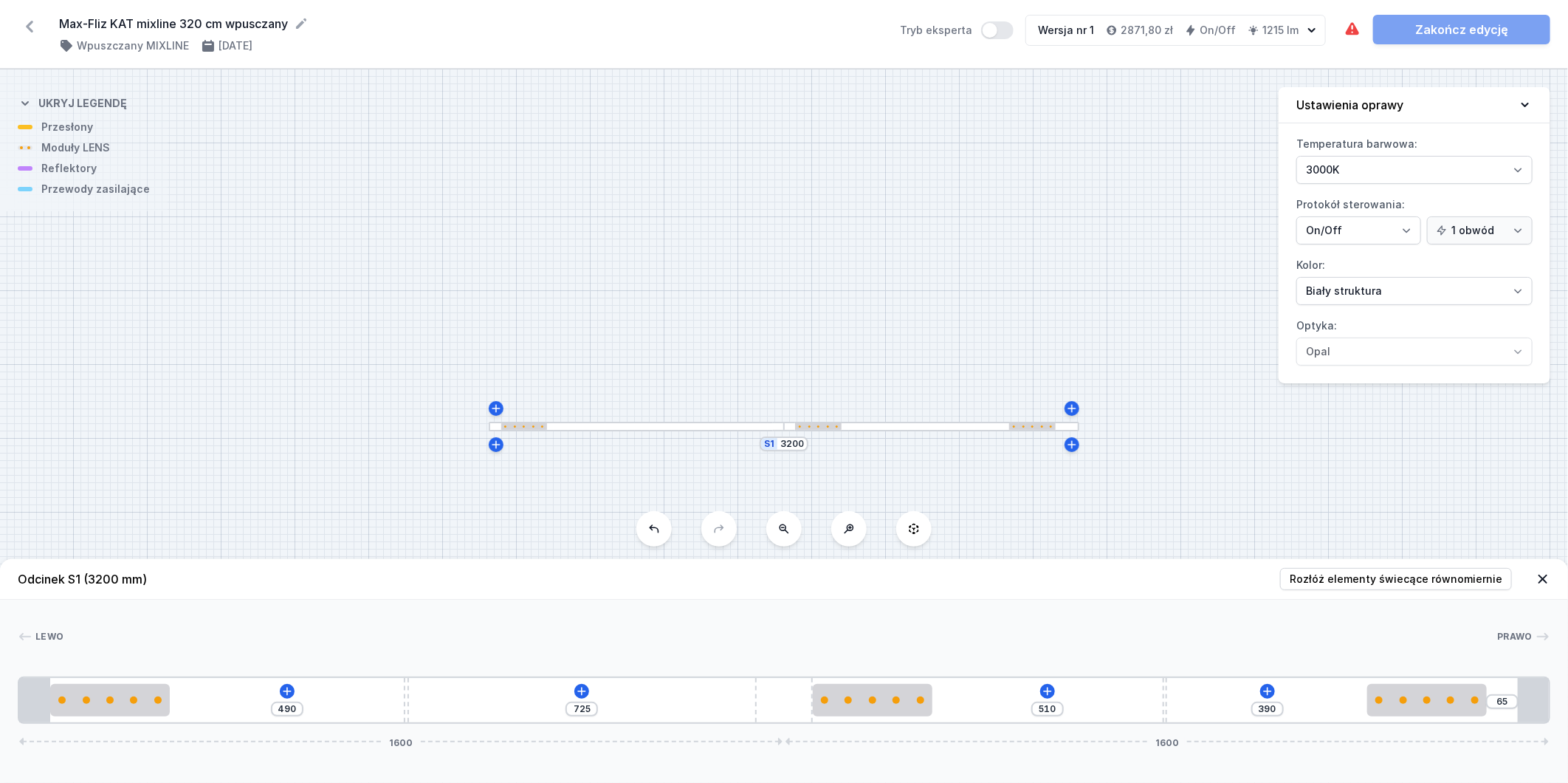
type input "534"
type input "366"
type input "567"
type input "333"
type input "607"
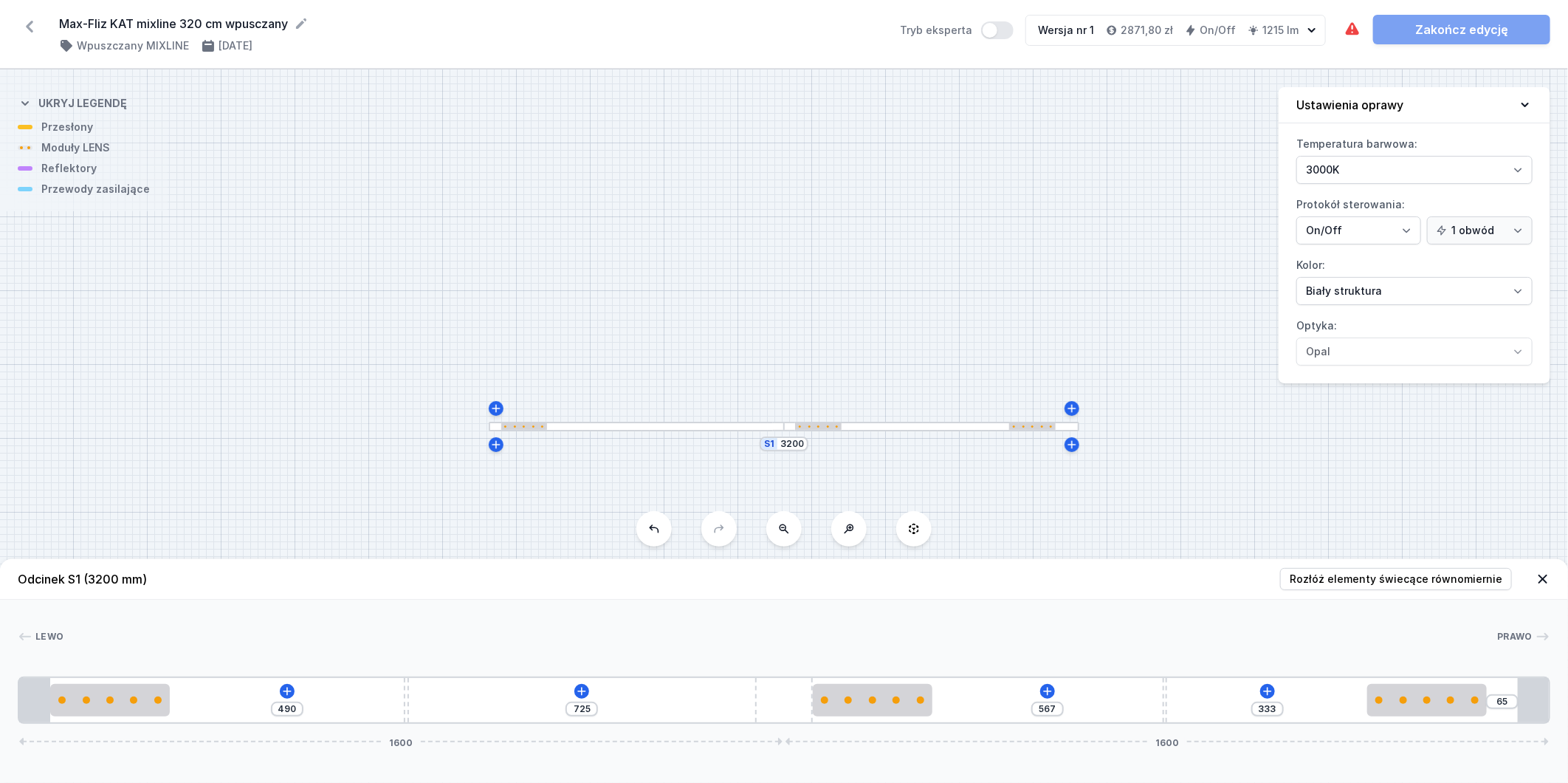
type input "293"
type input "645"
type input "255"
type input "683"
type input "217"
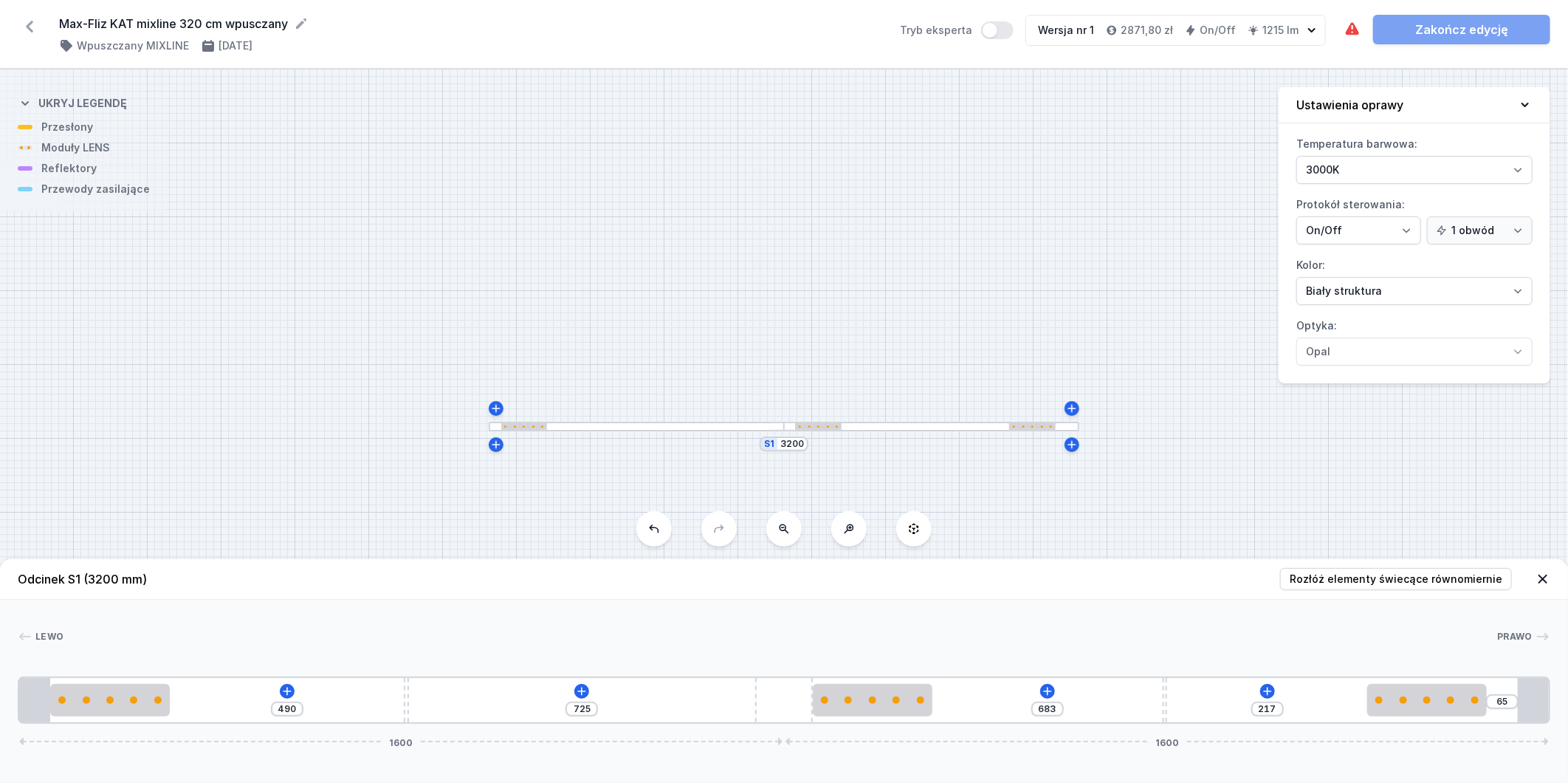
type input "717"
type input "183"
type input "749"
type input "151"
type input "774"
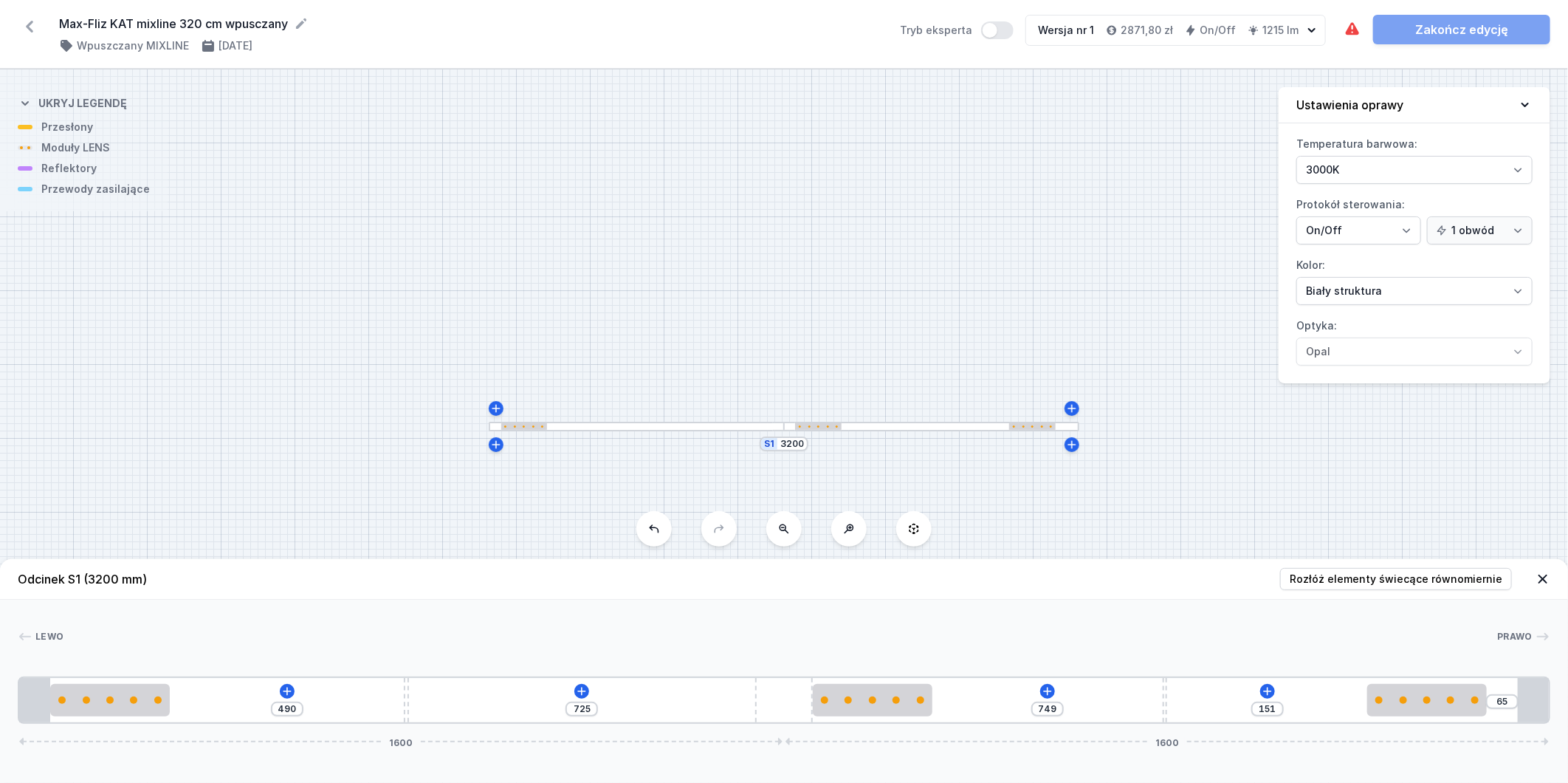
type input "126"
type input "780"
type input "120"
type input "784"
type input "116"
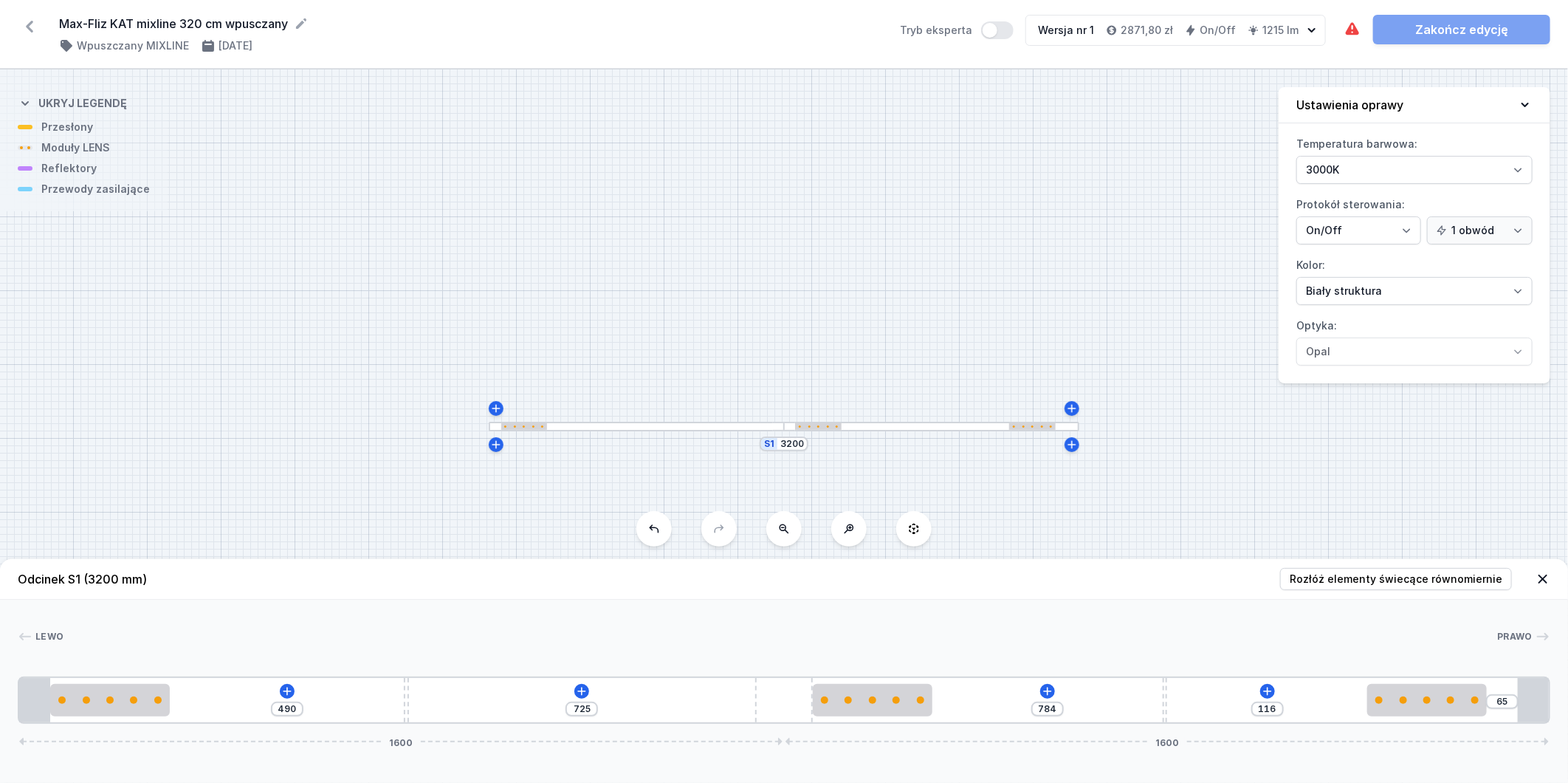
type input "785"
type input "115"
type input "797"
type input "103"
type input "808"
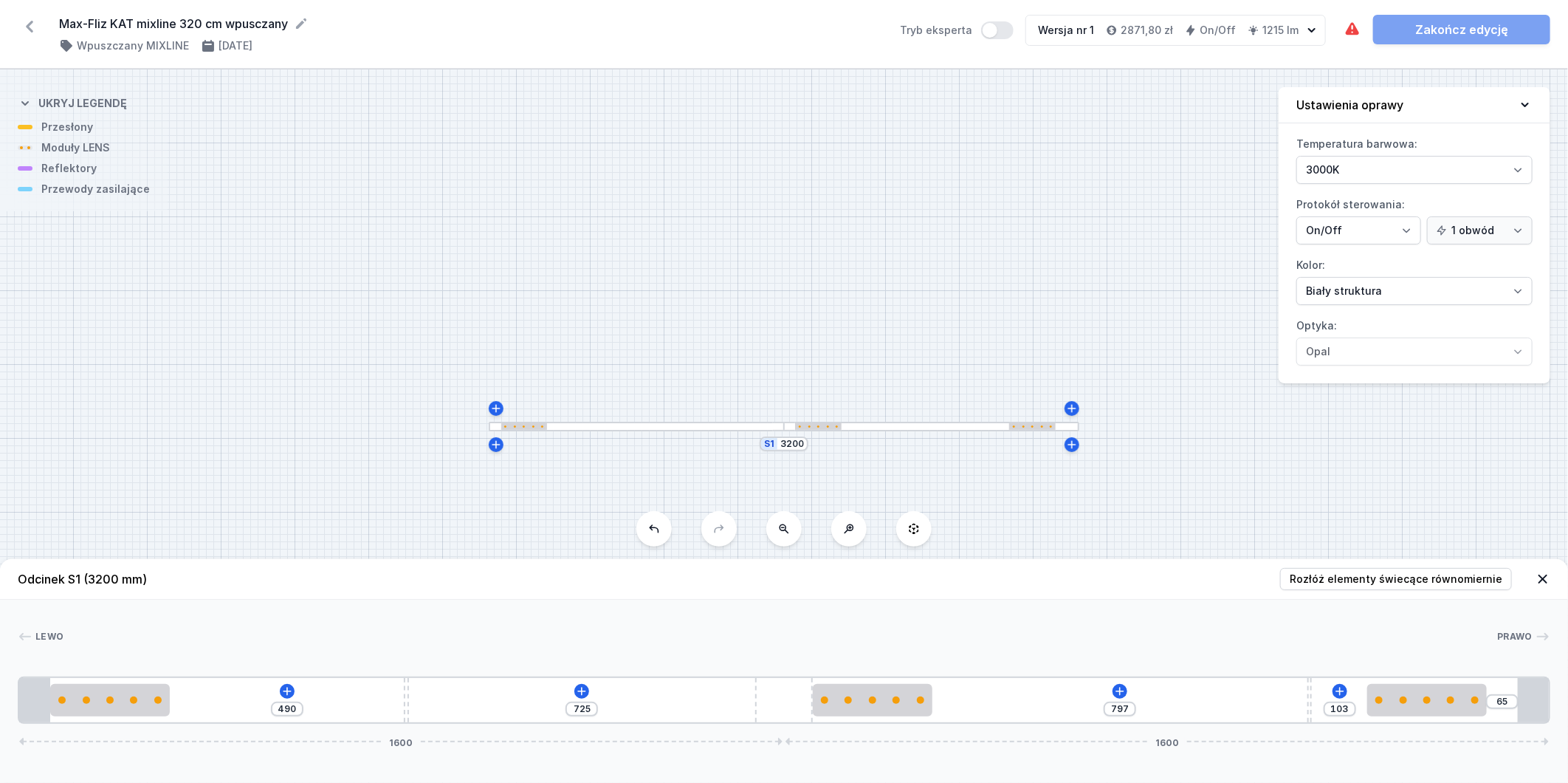
type input "92"
type input "835"
type input "65"
type input "852"
type input "48"
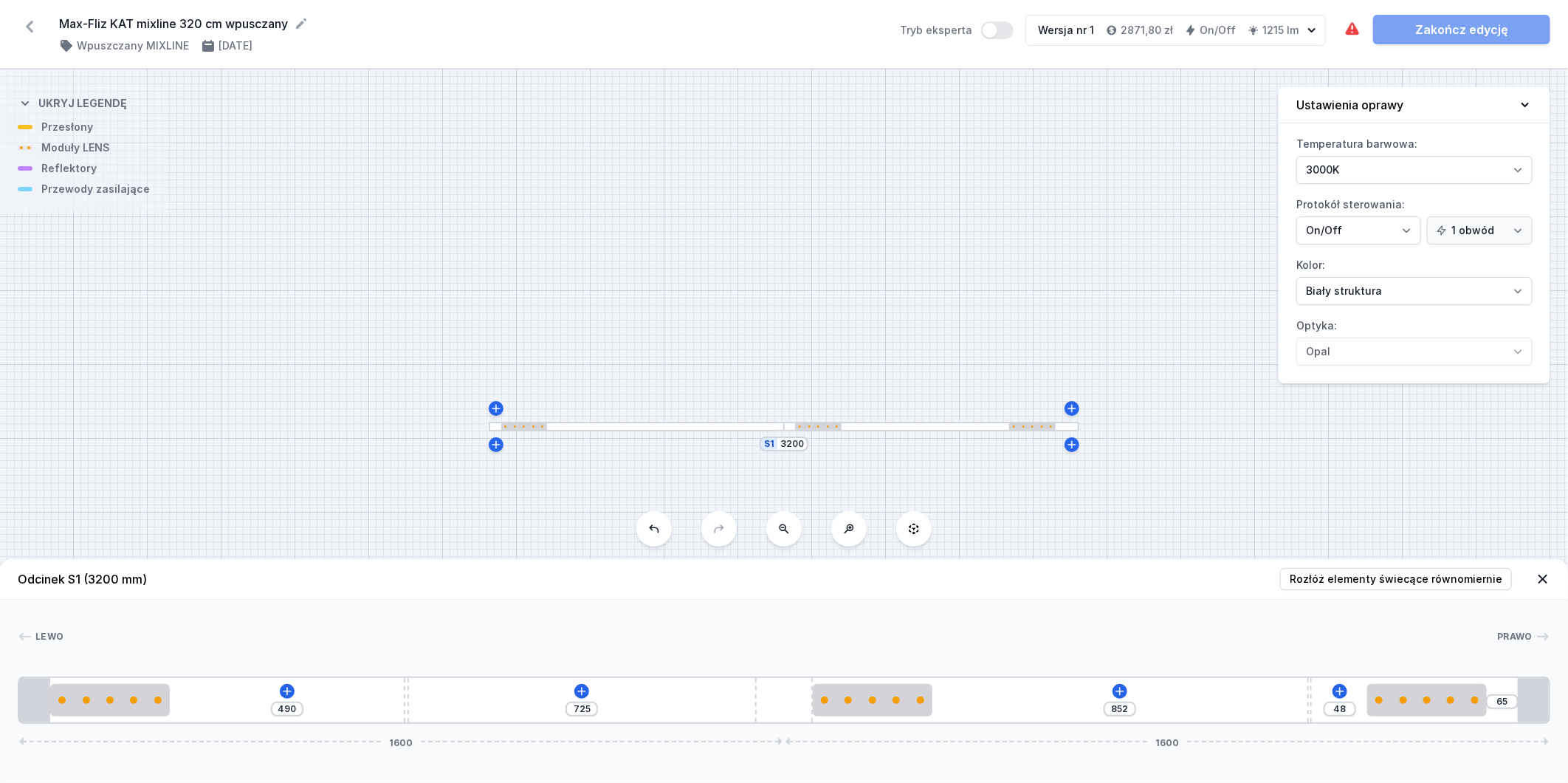
type input "861"
type input "39"
type input "869"
type input "31"
type input "867"
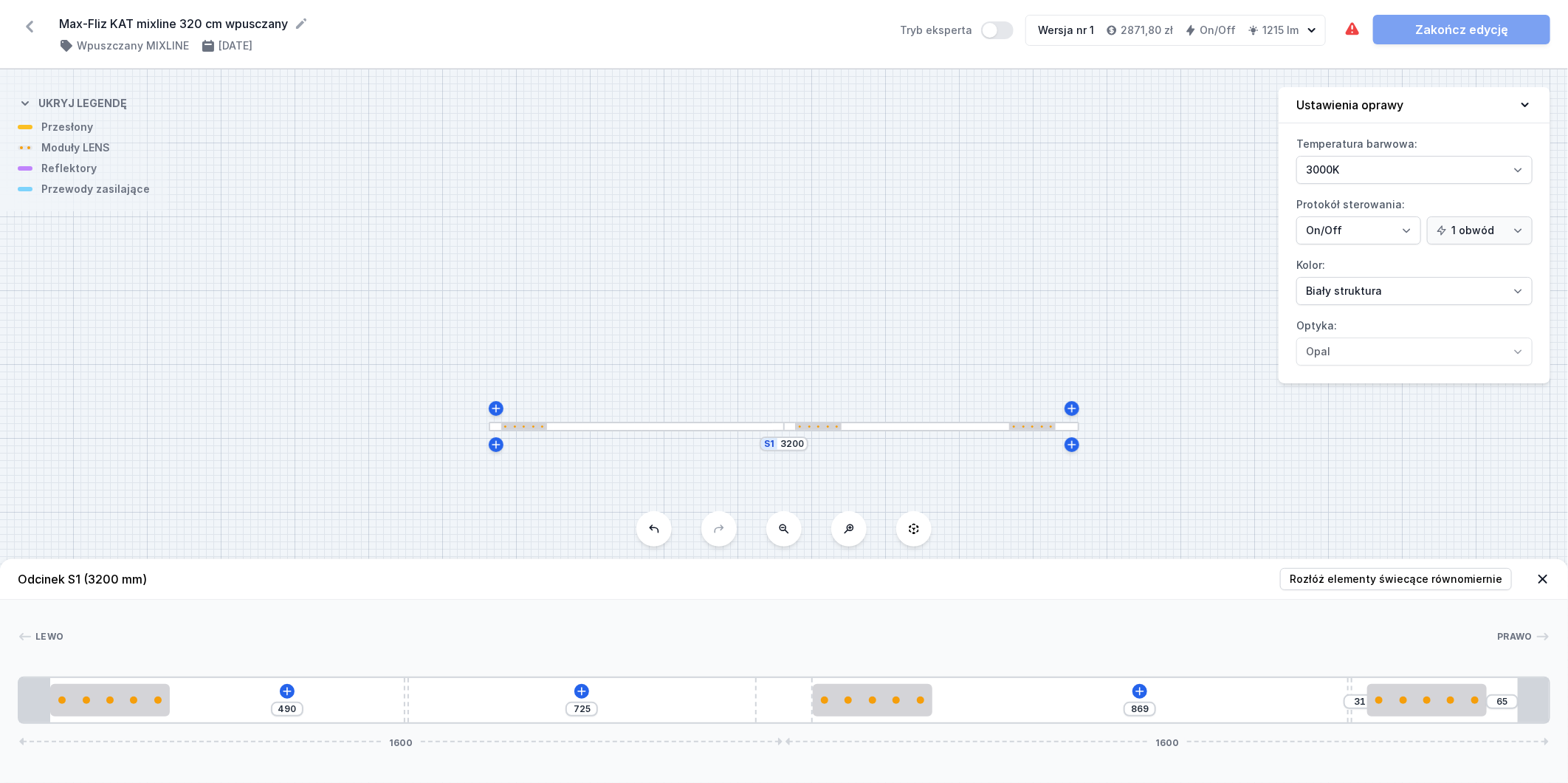
type input "33"
type input "860"
type input "40"
type input "844"
type input "56"
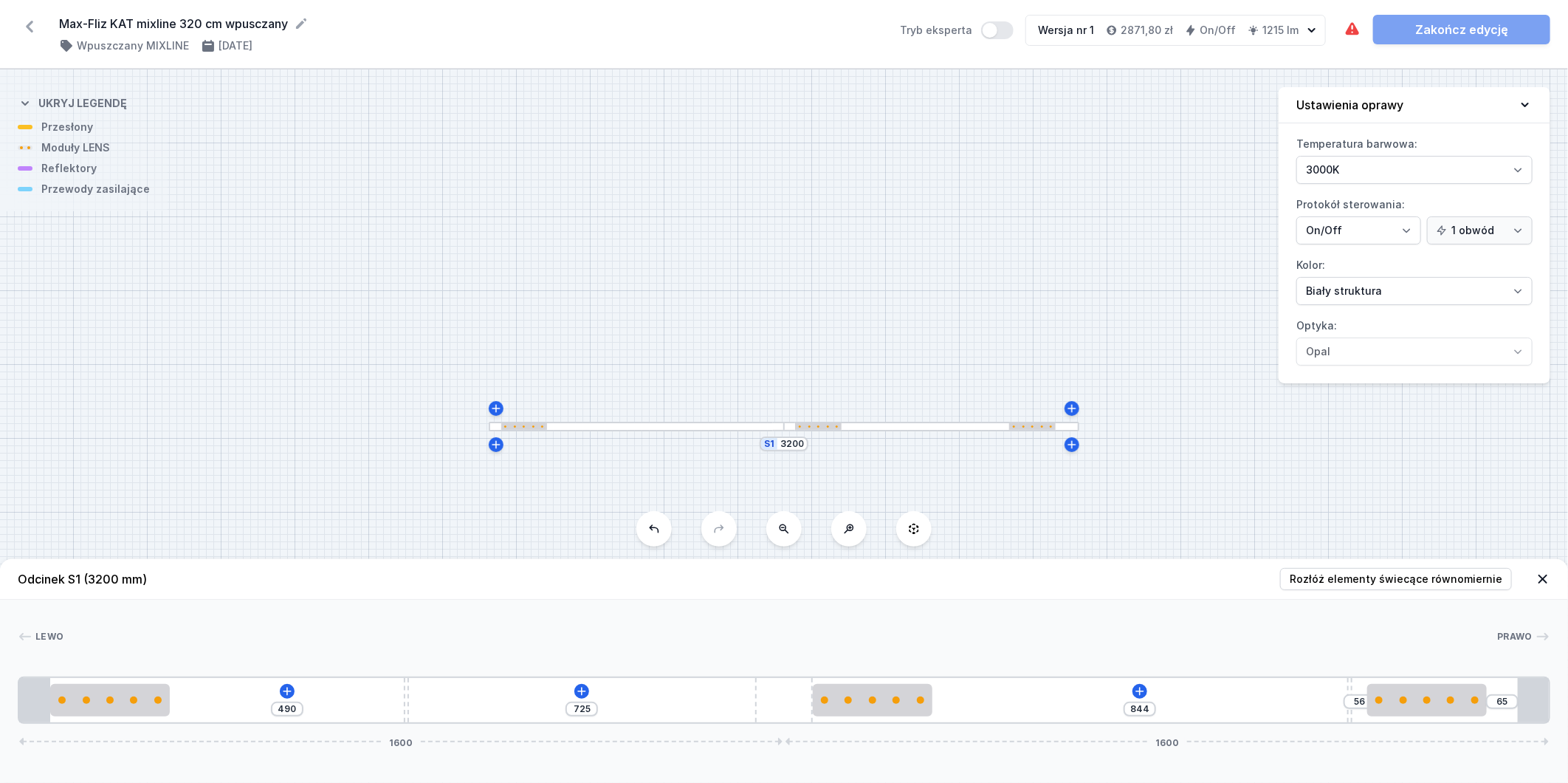
type input "832"
type input "68"
drag, startPoint x: 1165, startPoint y: 695, endPoint x: 1337, endPoint y: 687, distance: 172.2
click at [1347, 686] on div "490 725 832 68 65 1600 1600" at bounding box center [784, 699] width 1533 height 47
type input "828"
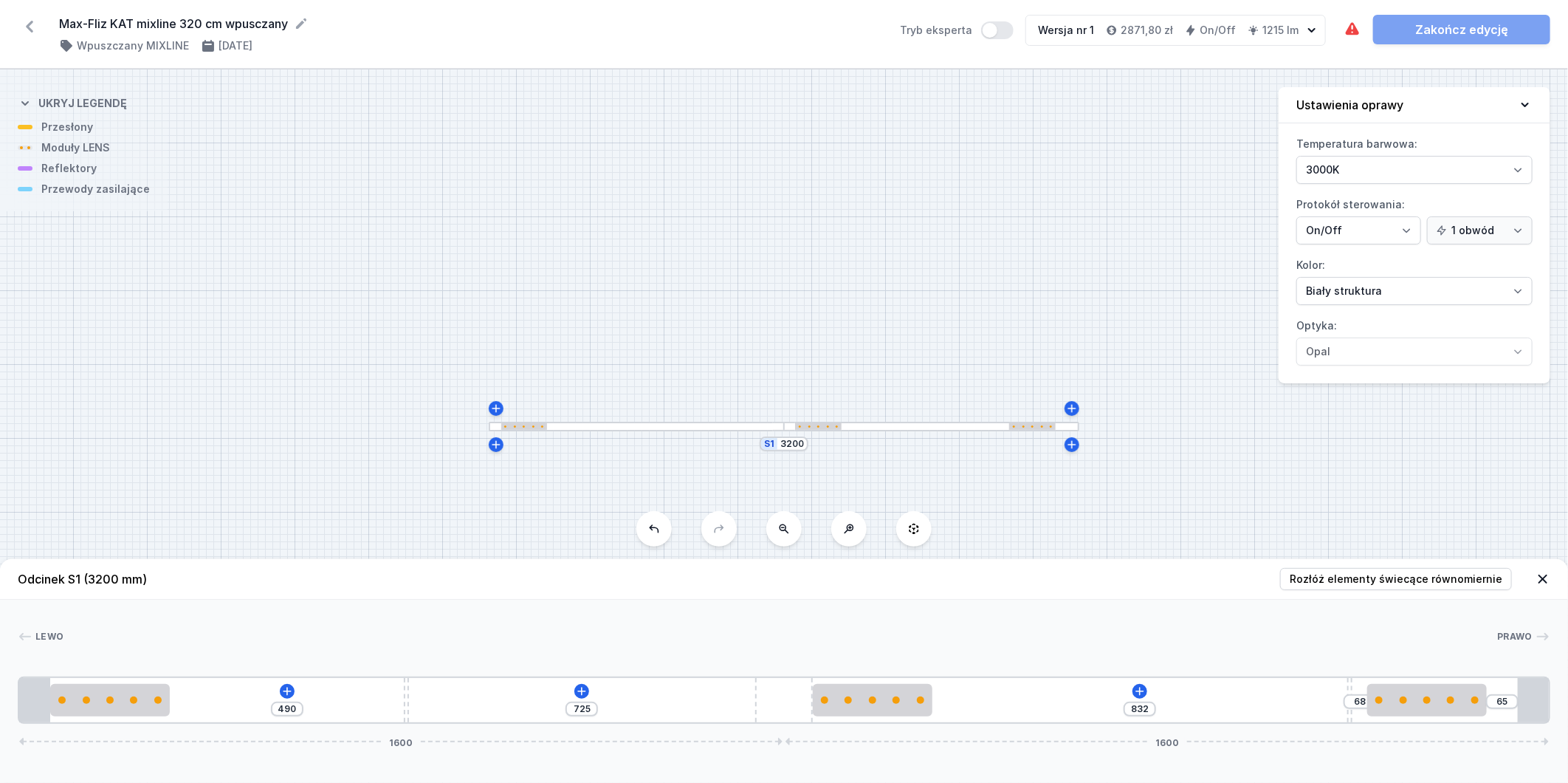
type input "72"
click at [1125, 684] on div "490 725 828 72 65 1600 1600" at bounding box center [784, 699] width 1533 height 47
click at [1135, 691] on icon at bounding box center [1130, 691] width 11 height 11
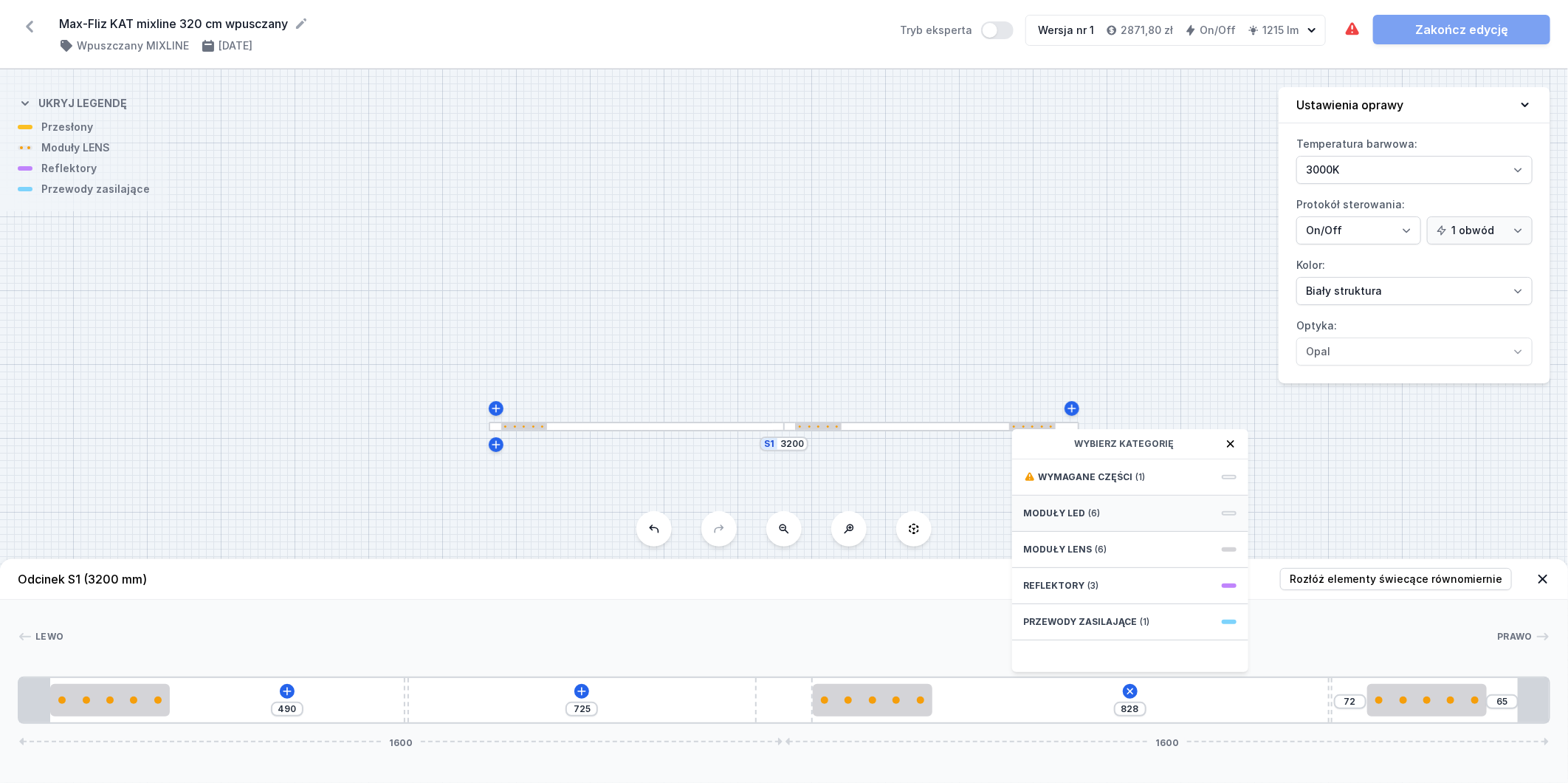
click at [1127, 515] on div "Moduły LED (6)" at bounding box center [1130, 513] width 236 height 36
click at [1148, 508] on span "LED opal module 280mm" at bounding box center [1130, 508] width 212 height 14
type input "538"
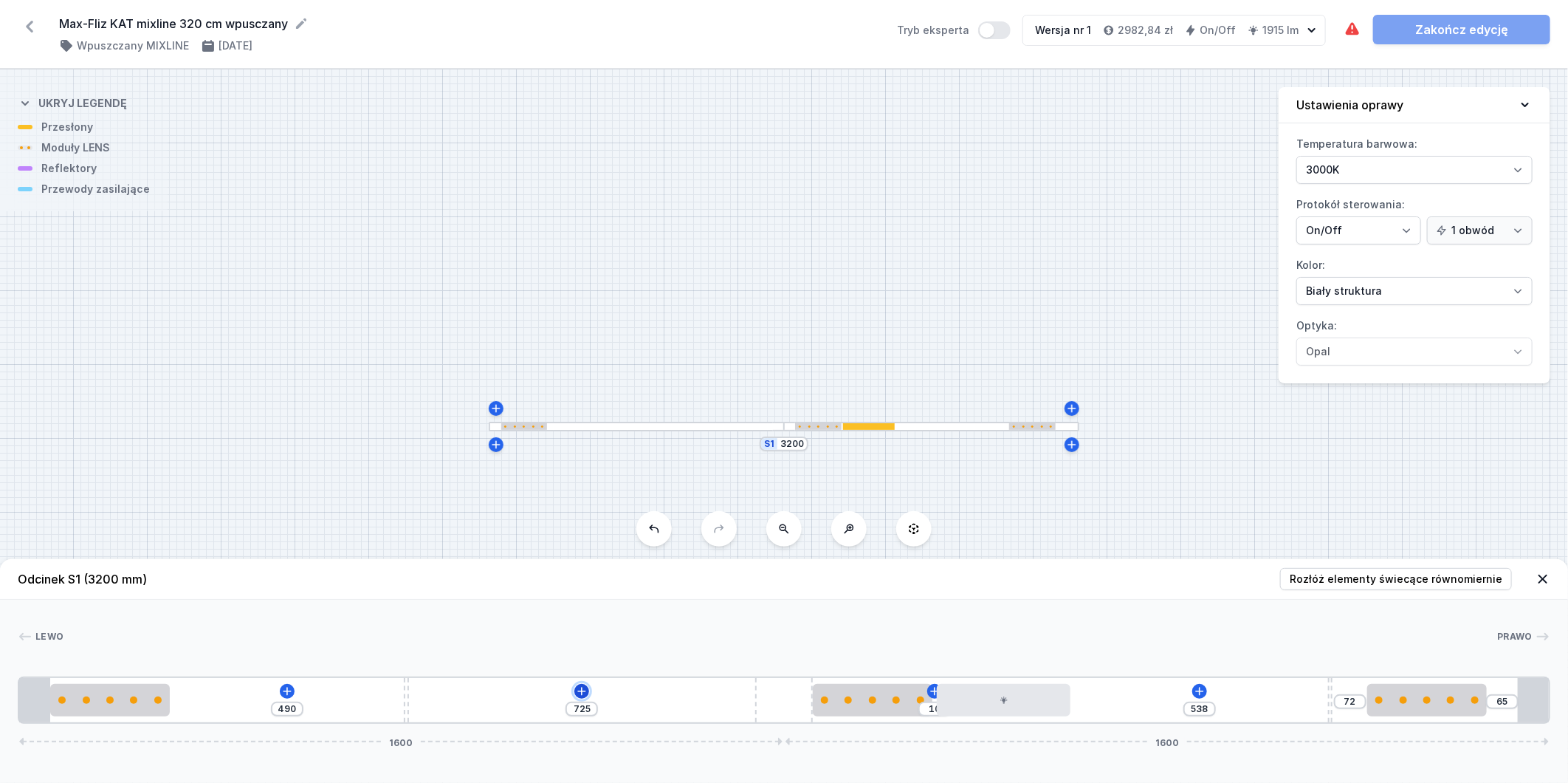
click at [579, 685] on icon at bounding box center [581, 691] width 11 height 11
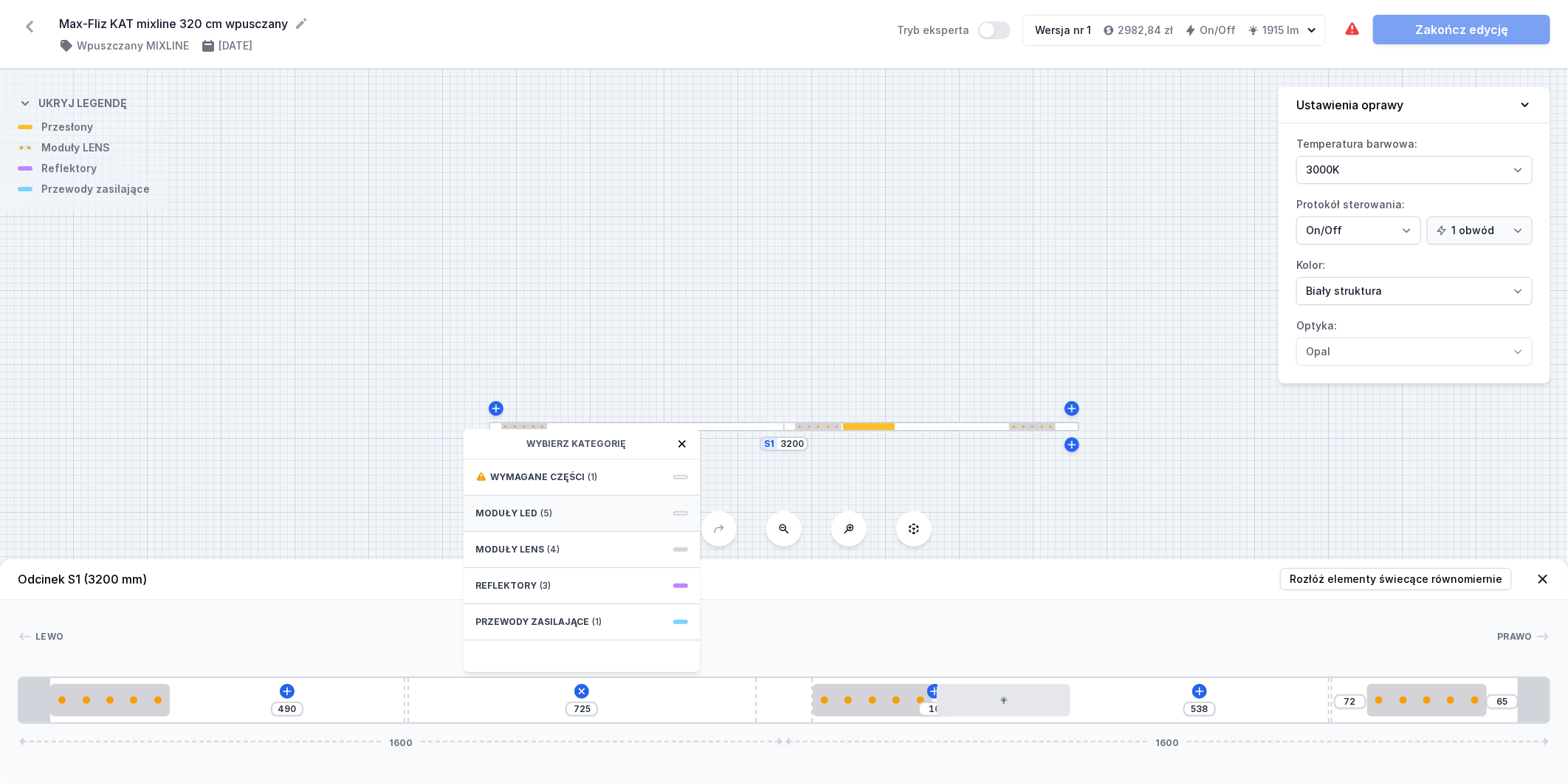
click at [618, 511] on div "Moduły LED (5)" at bounding box center [581, 513] width 236 height 36
click at [615, 498] on div "LED opal module 280mm" at bounding box center [581, 509] width 236 height 33
type input "445"
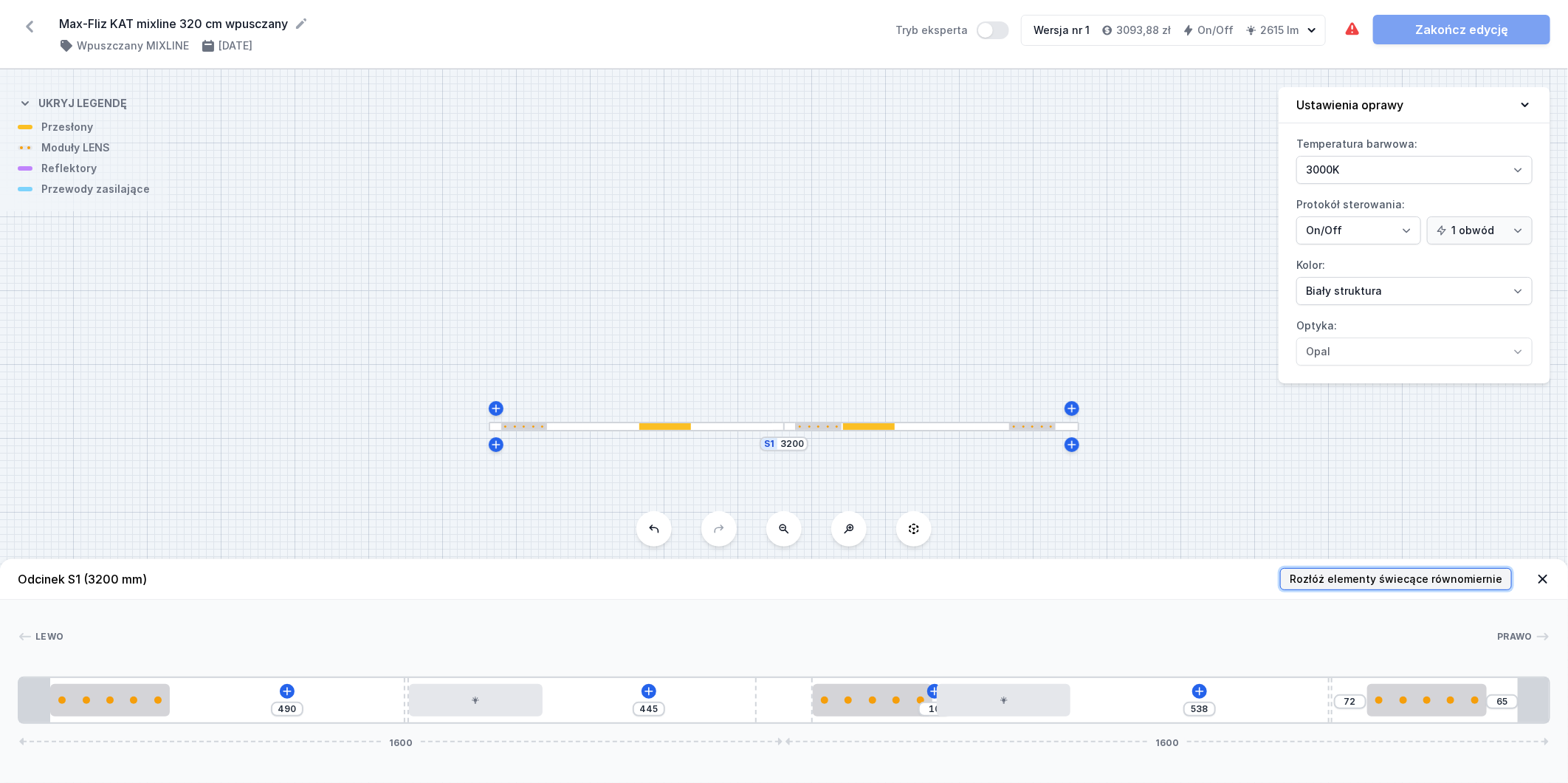
click at [1396, 580] on span "Rozłóż elementy świecące równomiernie" at bounding box center [1396, 578] width 212 height 14
type input "250"
type input "315"
type input "240"
type input "315"
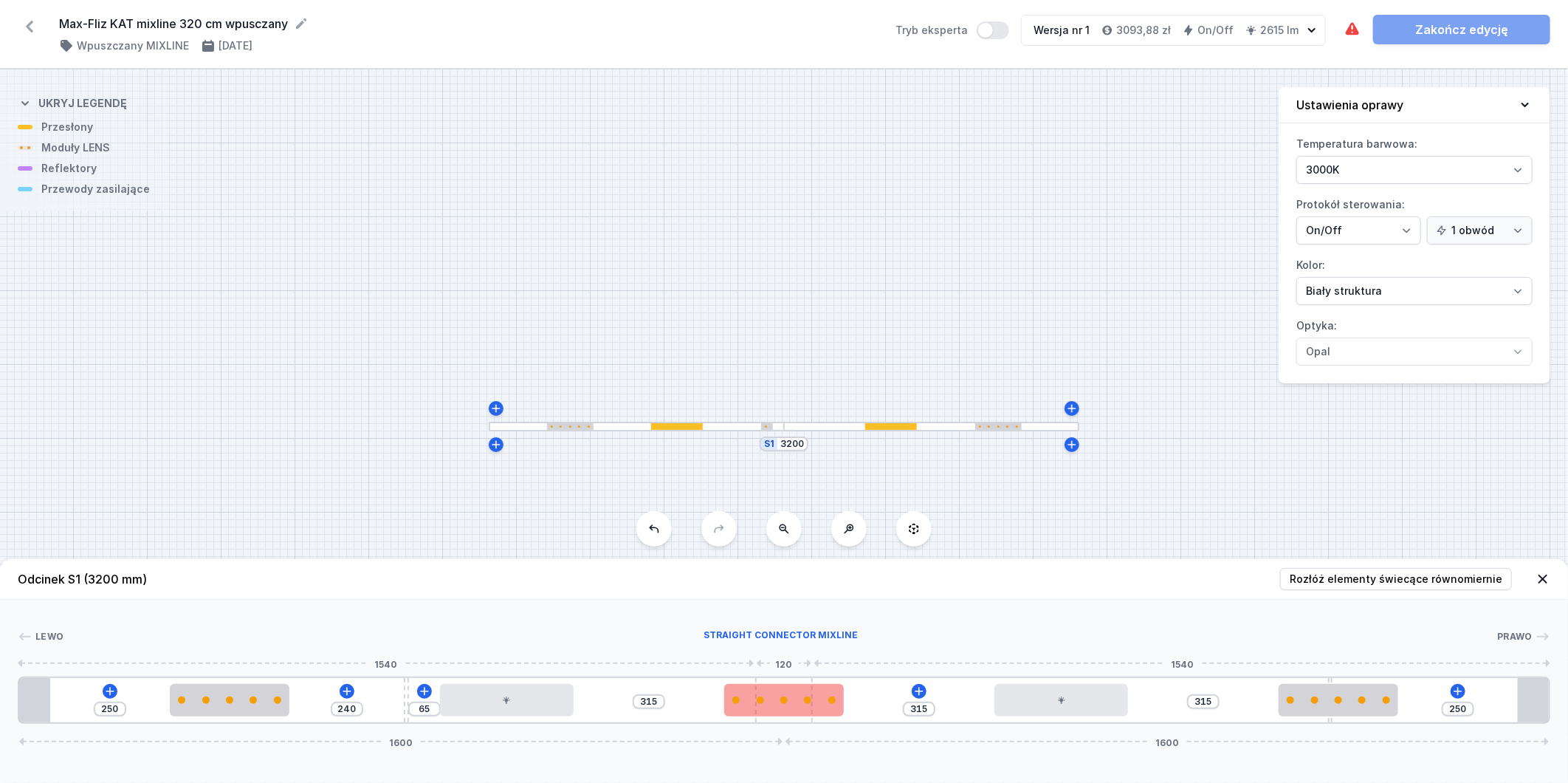
type input "125"
type input "380"
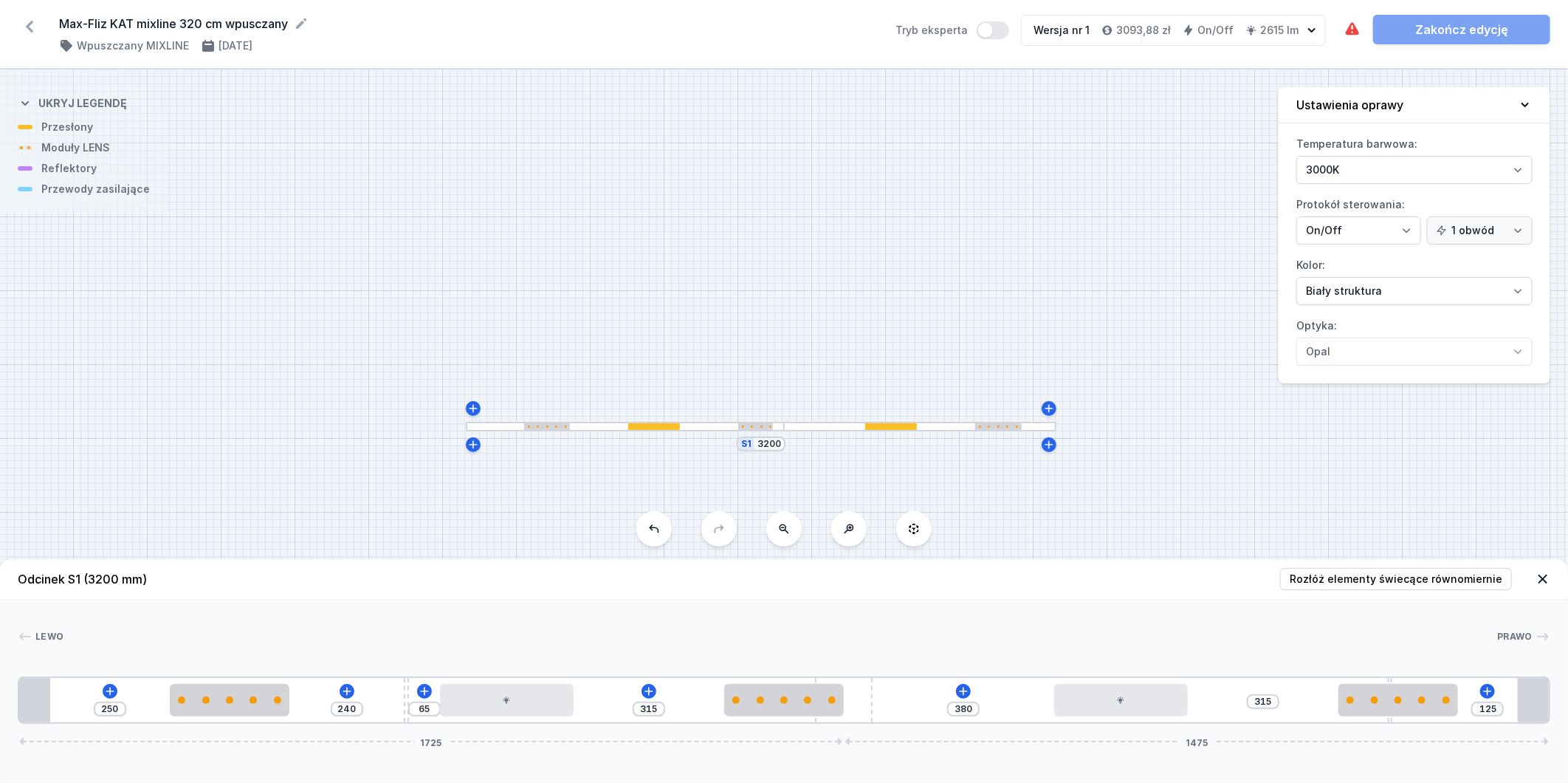
drag, startPoint x: 800, startPoint y: 680, endPoint x: 702, endPoint y: 684, distance: 98.1
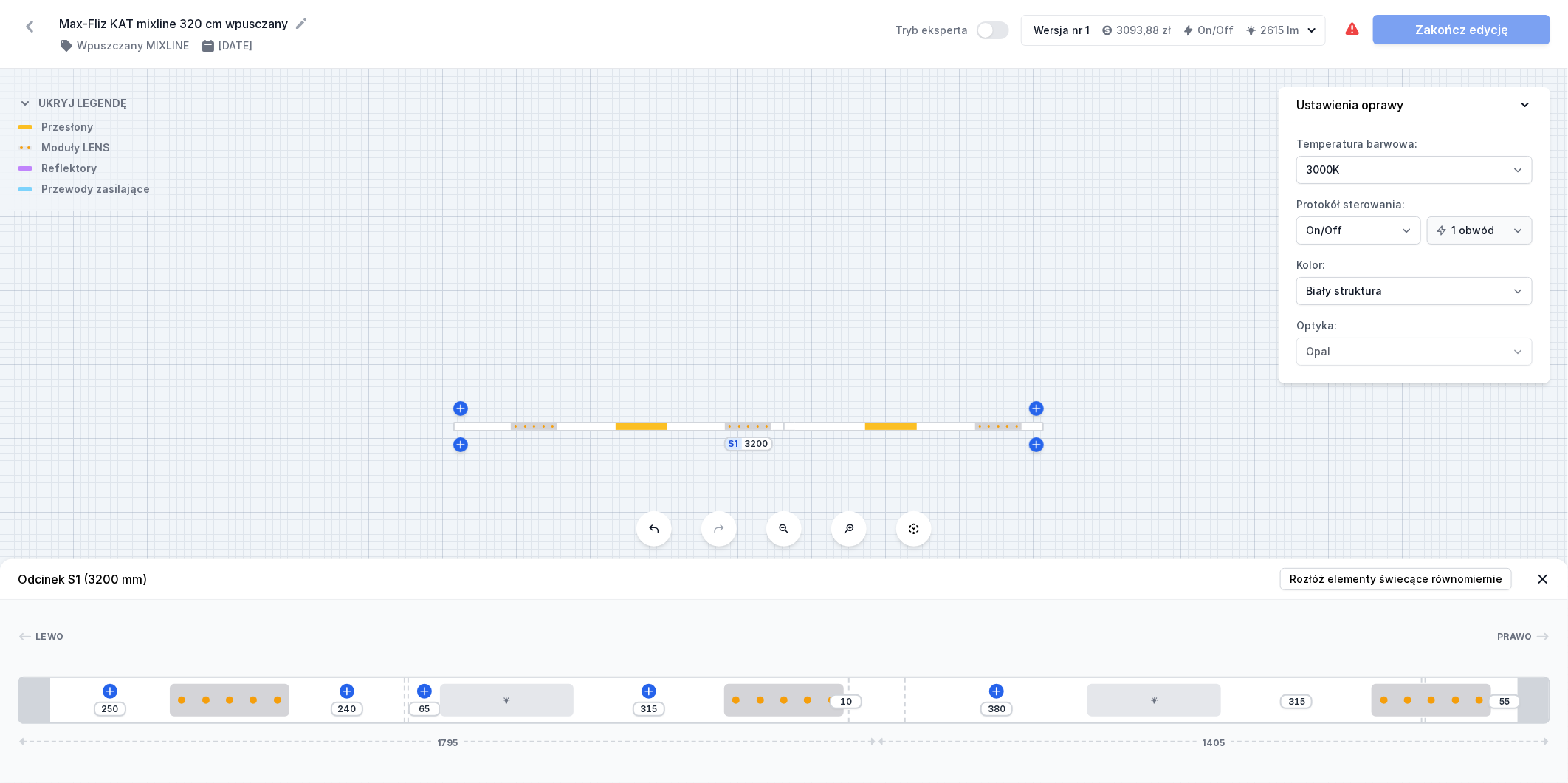
type input "45"
type input "20"
type input "34"
type input "31"
type input "23"
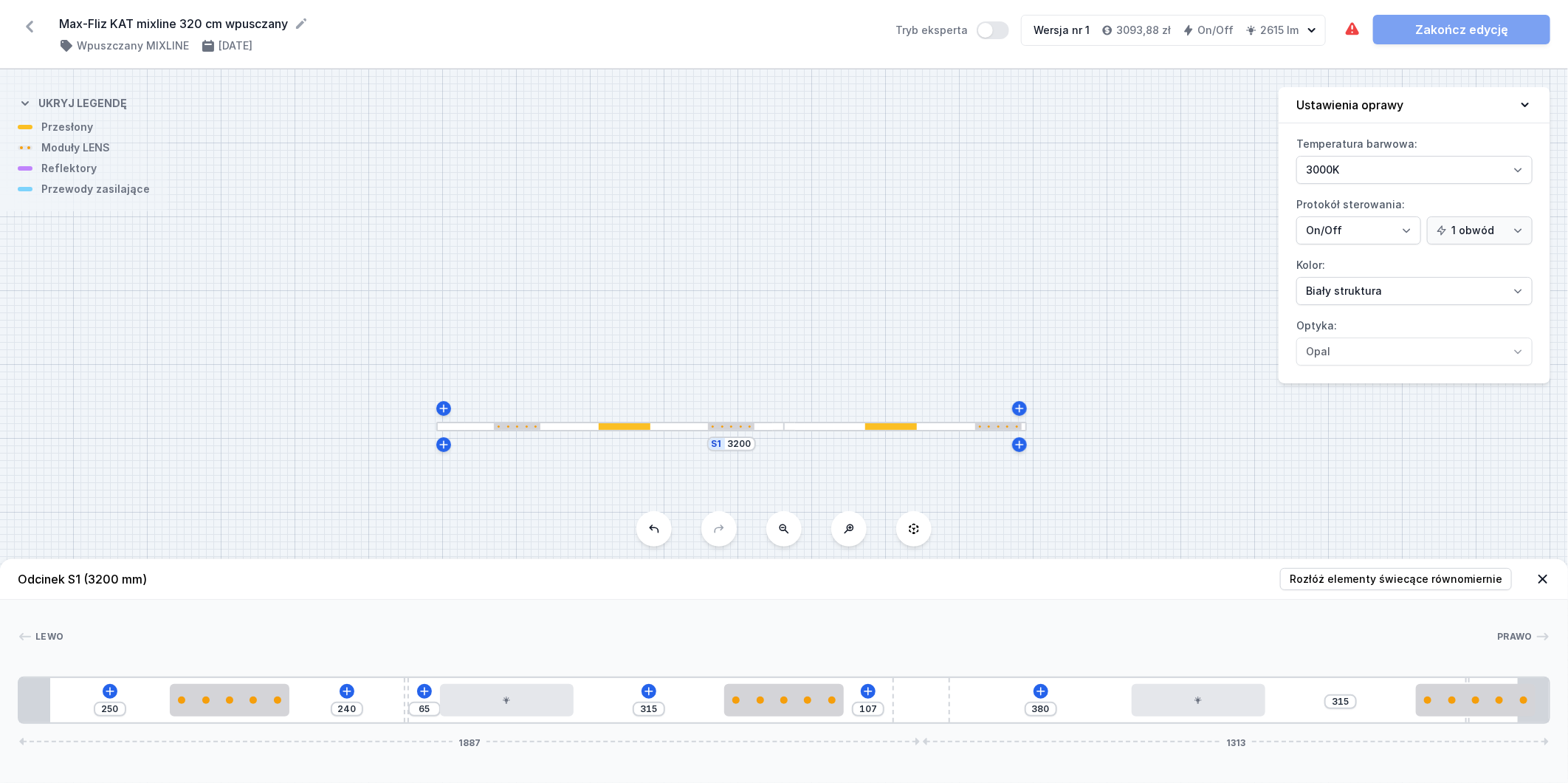
type input "110"
drag, startPoint x: 867, startPoint y: 699, endPoint x: 1046, endPoint y: 689, distance: 179.3
click at [1046, 689] on div "250 240 65 315 110 380 315 1895 1305" at bounding box center [784, 699] width 1533 height 47
click at [1326, 581] on span "Rozłóż elementy świecące równomiernie" at bounding box center [1396, 578] width 212 height 14
type input "85"
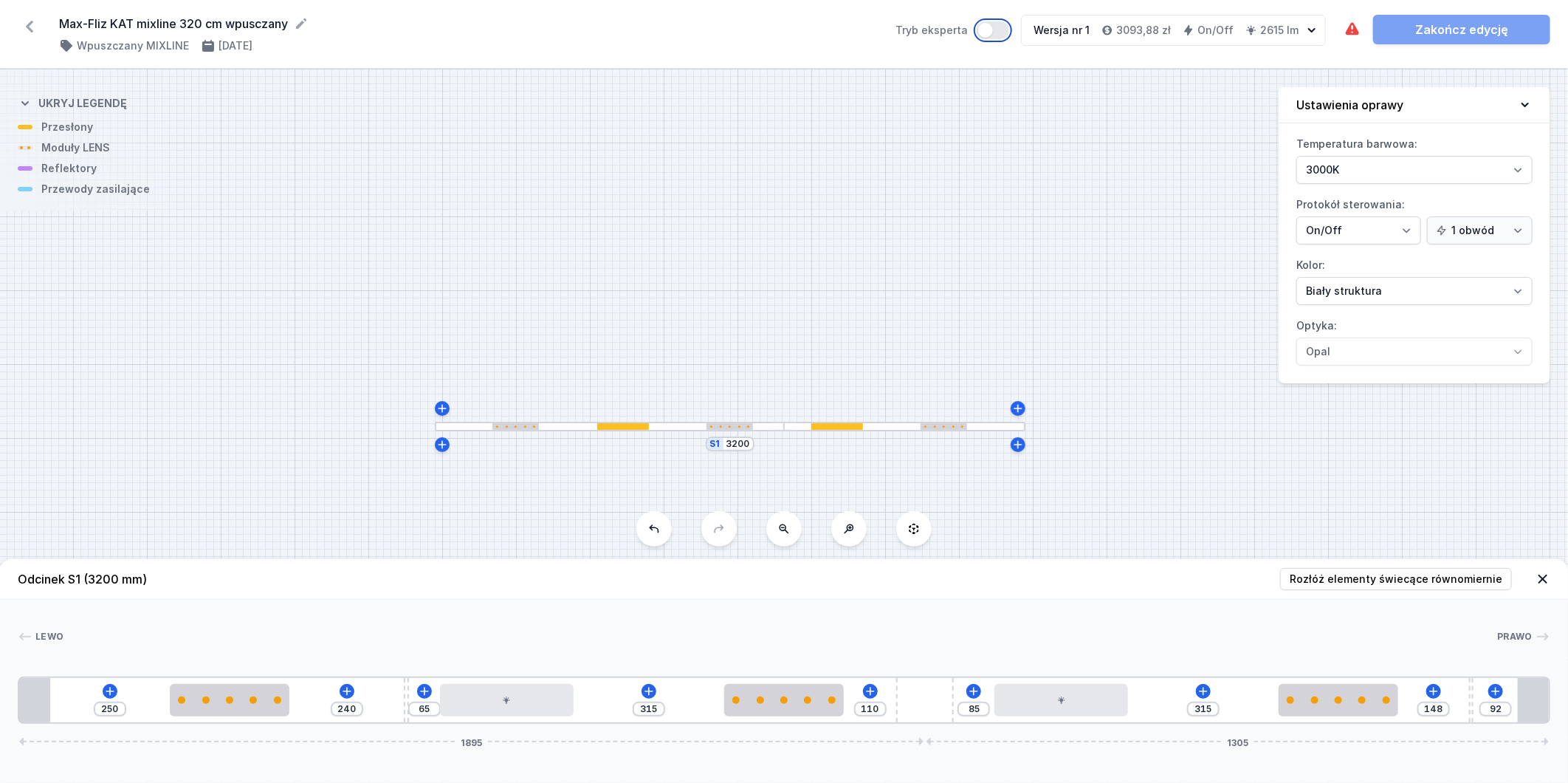
click at [999, 26] on button "Tryb eksperta" at bounding box center [993, 30] width 33 height 18
type input "13"
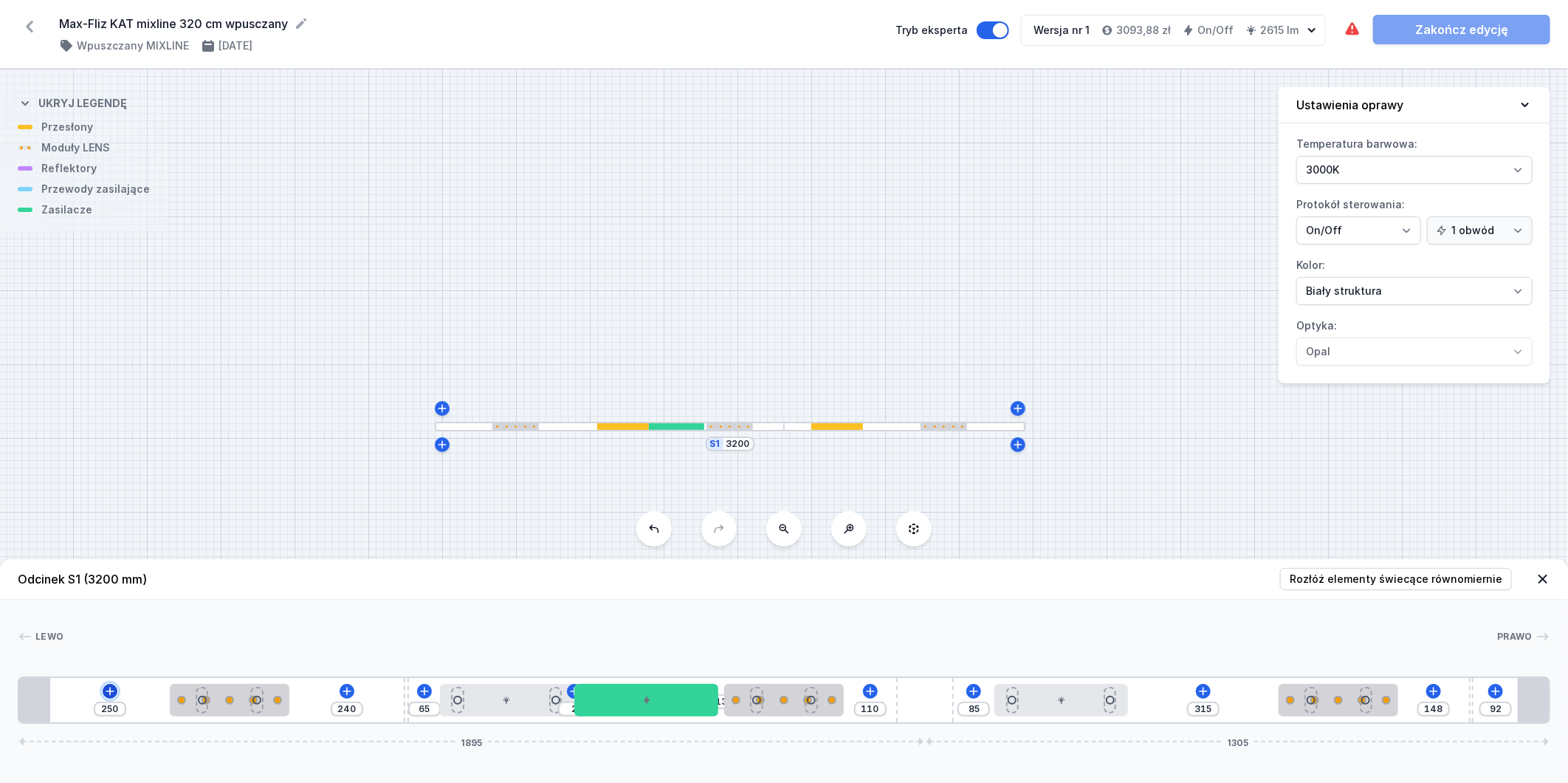
click at [109, 695] on icon at bounding box center [109, 690] width 8 height 8
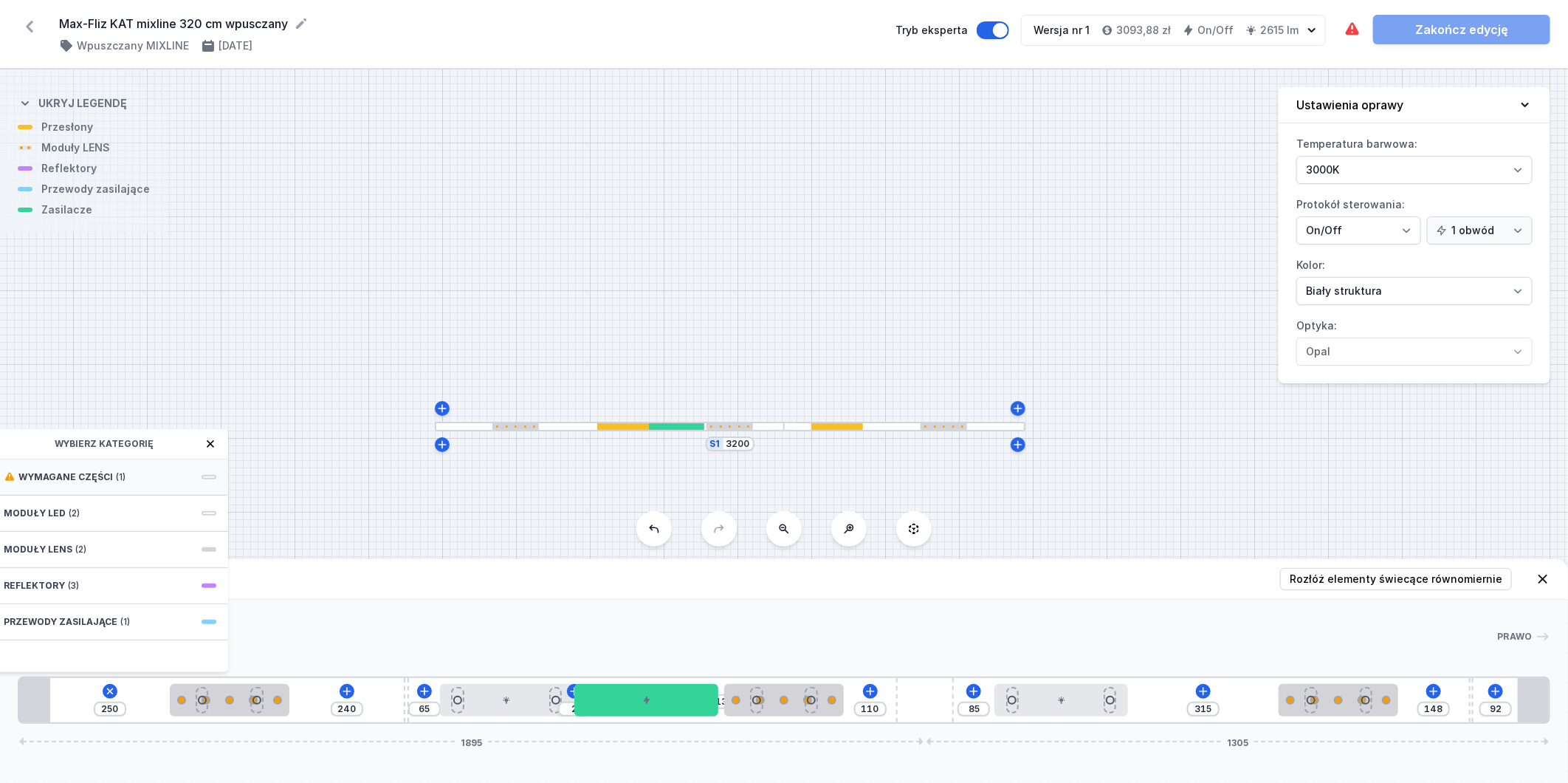
click at [131, 482] on div "Wymagane części (1)" at bounding box center [110, 477] width 236 height 36
click at [131, 485] on div "Hole for power supply cable" at bounding box center [110, 475] width 236 height 33
type input "180"
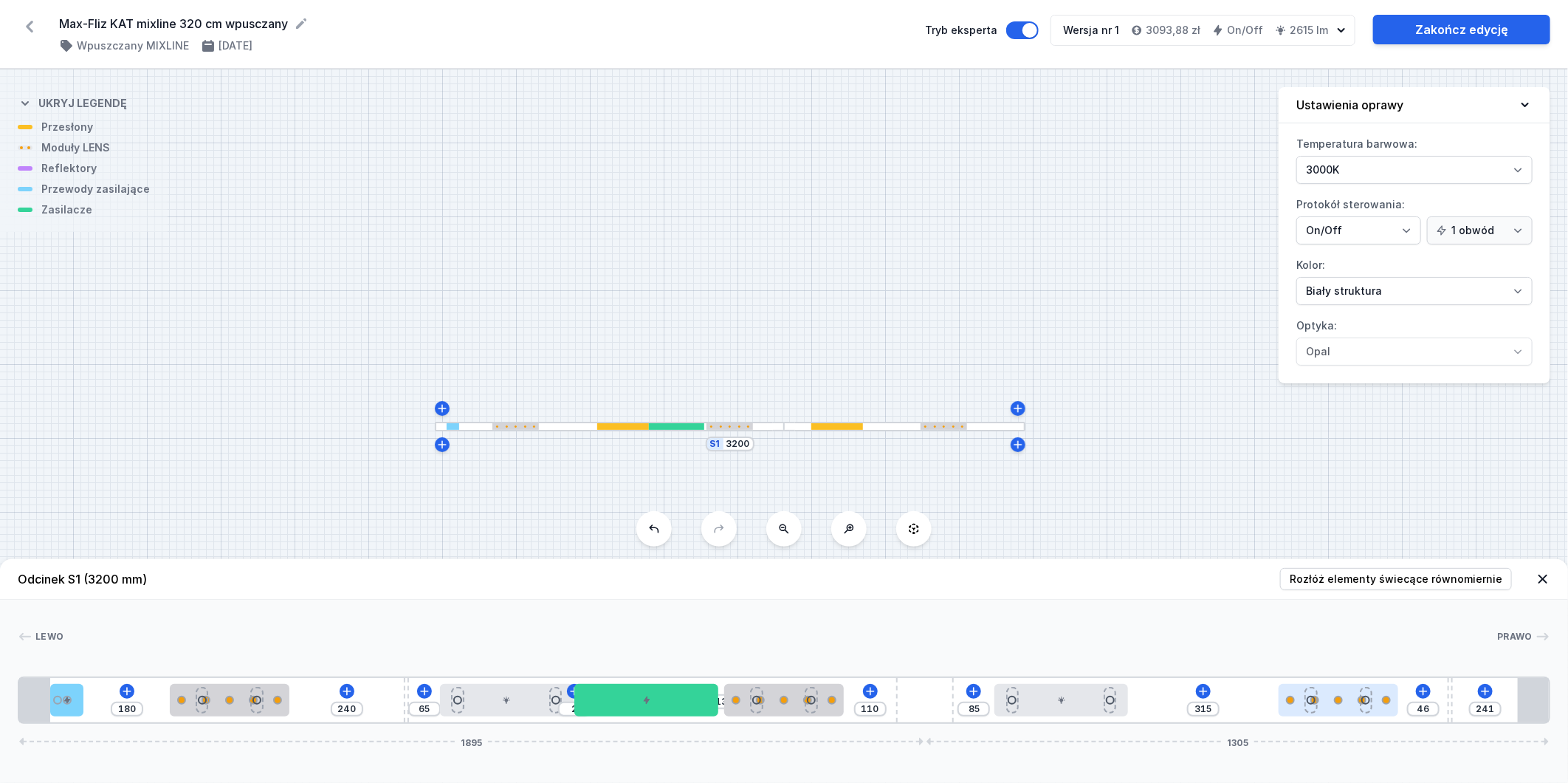
type input "250"
type input "46"
type input "259"
type input "56"
type input "249"
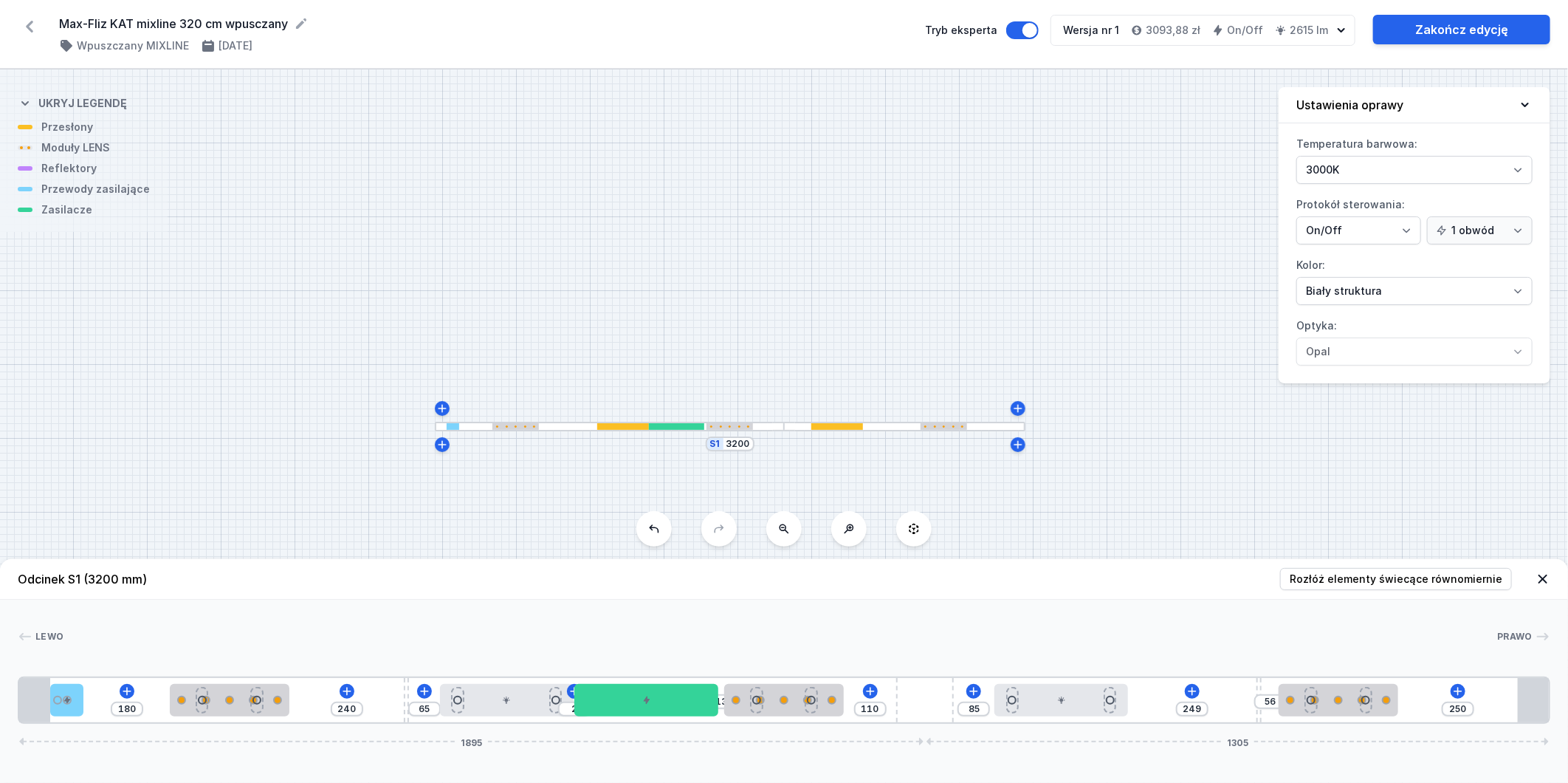
type input "62"
type input "243"
type input "71"
type input "234"
type input "76"
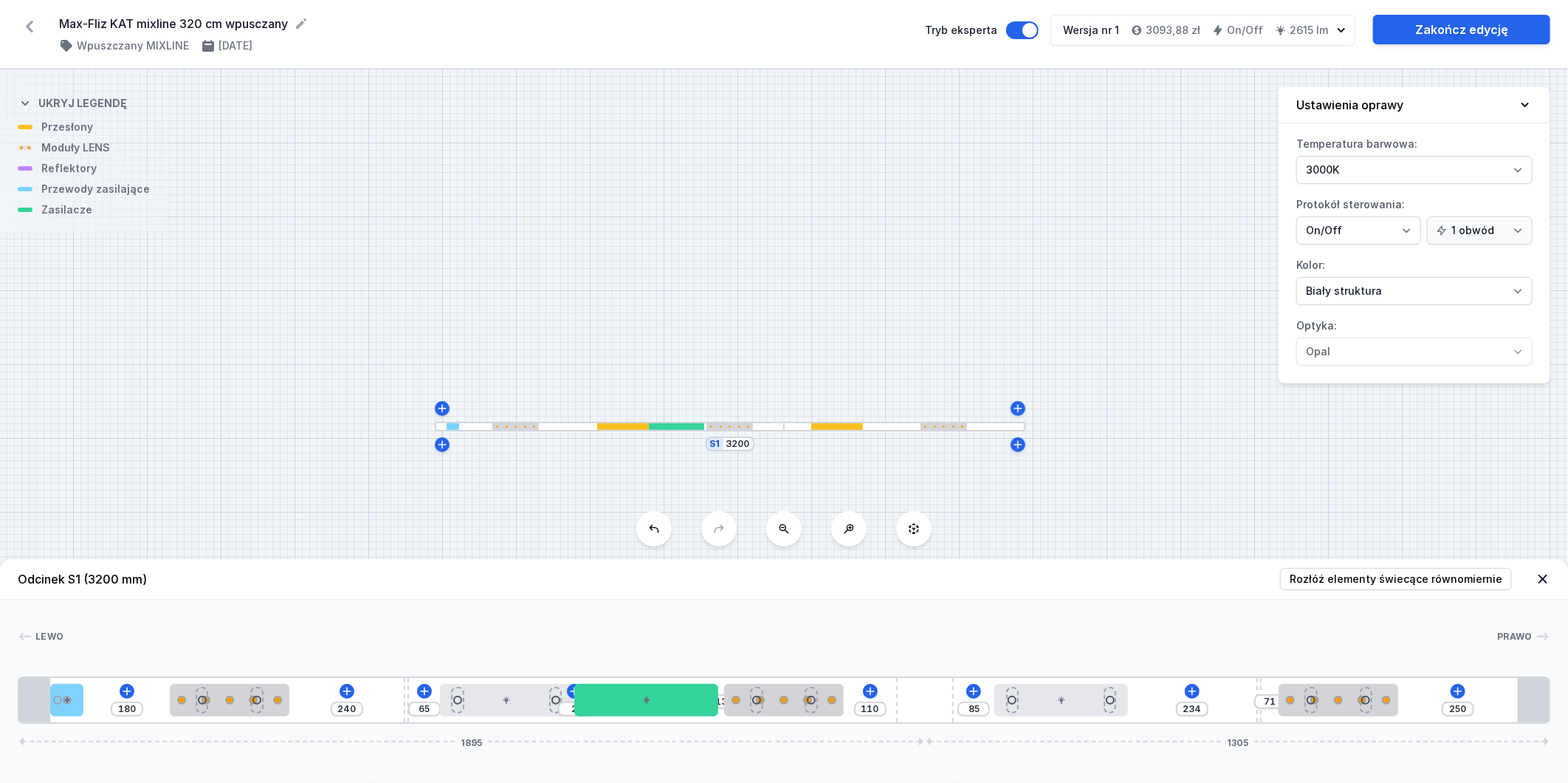
type input "229"
drag, startPoint x: 1471, startPoint y: 695, endPoint x: 1230, endPoint y: 703, distance: 241.1
click at [1230, 703] on div "180 240 65 2 13 110 85 173 132 250 1895 1305" at bounding box center [784, 699] width 1533 height 47
click at [1445, 34] on link "Zakończ edycję" at bounding box center [1461, 29] width 177 height 30
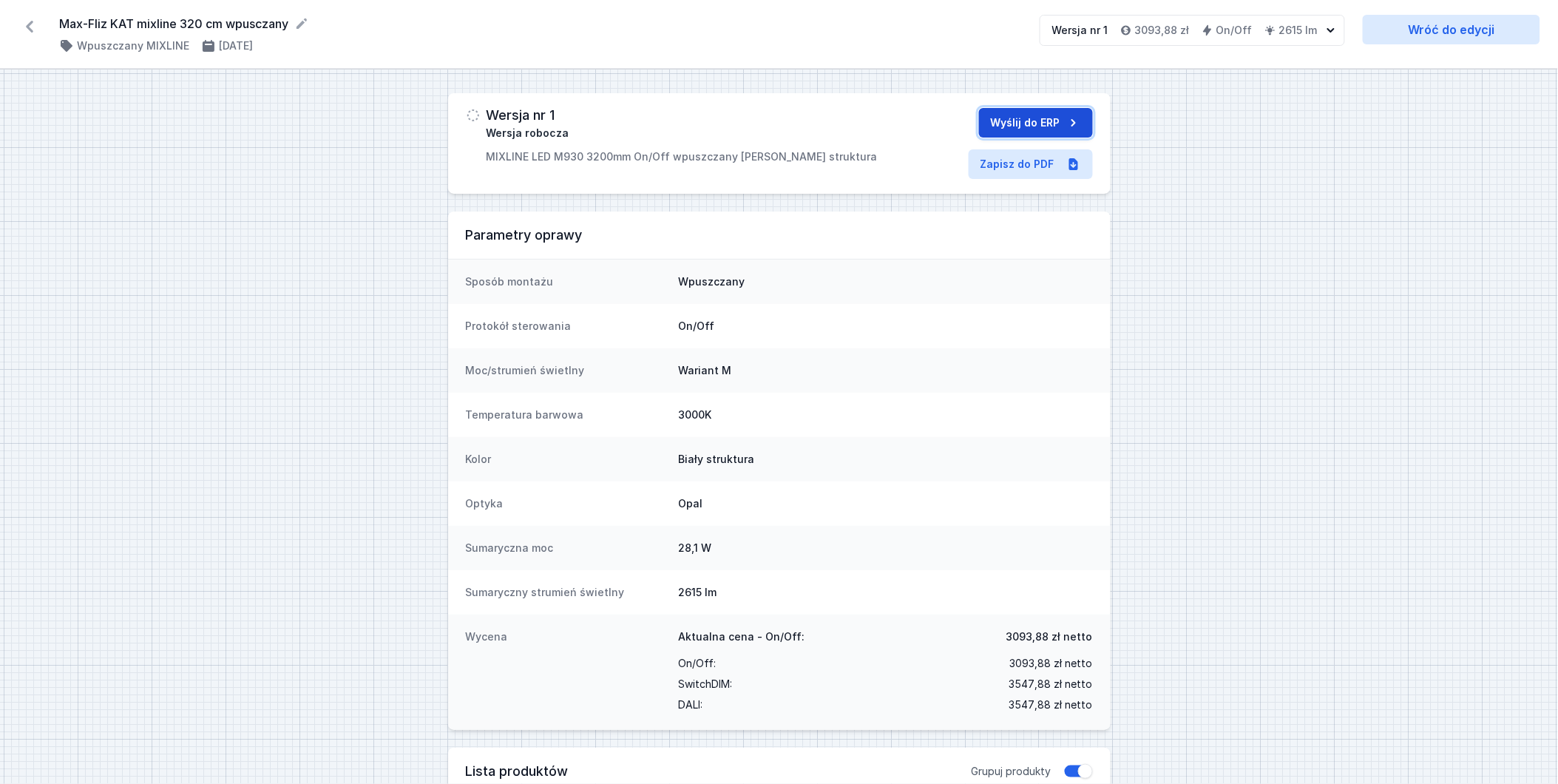
click at [1015, 115] on button "Wyślij do ERP" at bounding box center [1036, 123] width 114 height 30
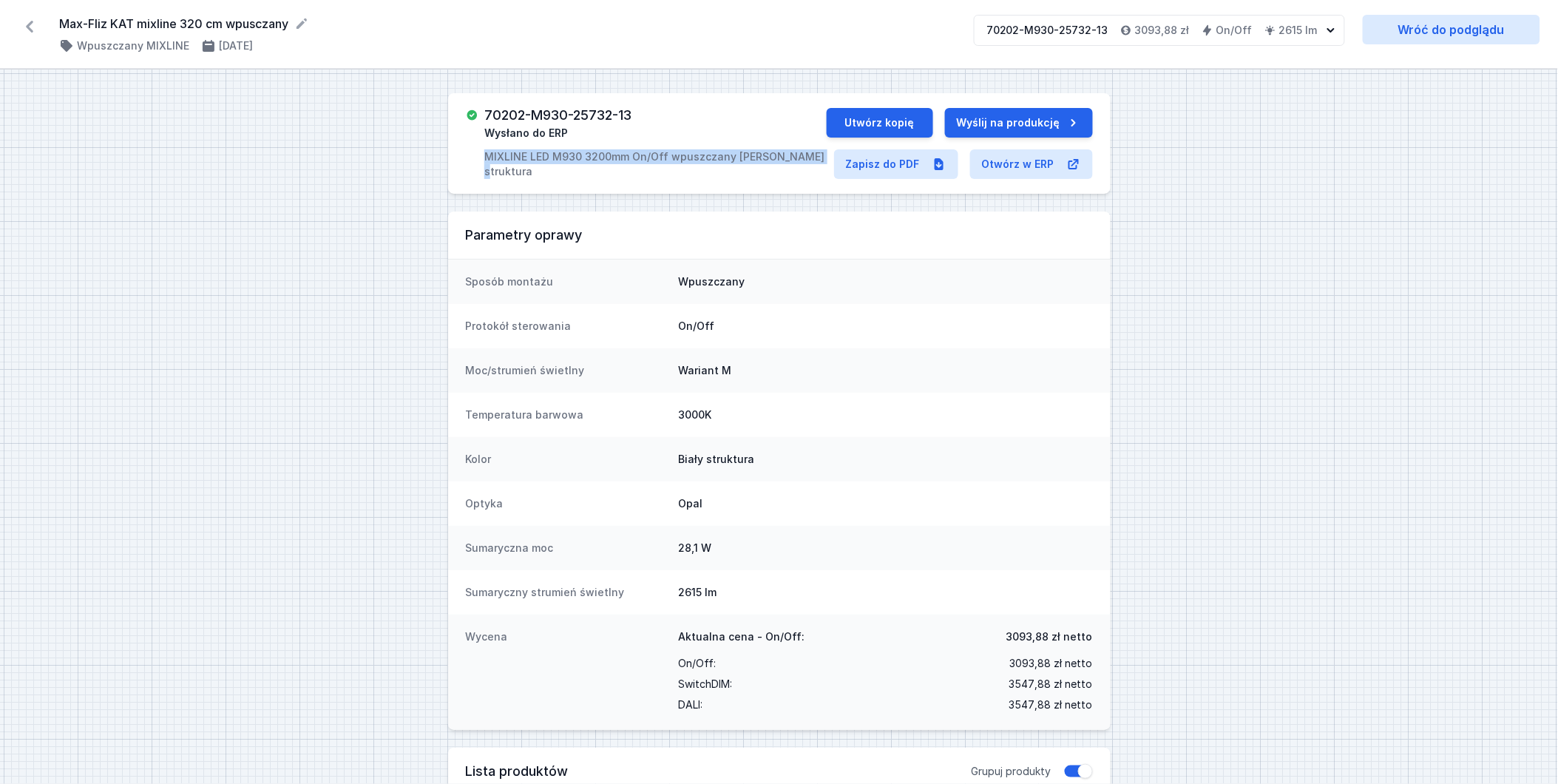
drag, startPoint x: 484, startPoint y: 153, endPoint x: 806, endPoint y: 170, distance: 322.4
click at [806, 170] on div "70202-M930-25732-13 Wysłano do ERP MIXLINE LED M930 3200mm On/Off wpuszczany [P…" at bounding box center [779, 143] width 663 height 101
copy p "MIXLINE LED M930 3200mm On/Off wpuszczany [PERSON_NAME] struktura"
click at [878, 173] on link "Zapisz do PDF" at bounding box center [896, 164] width 124 height 30
